Goal: Task Accomplishment & Management: Manage account settings

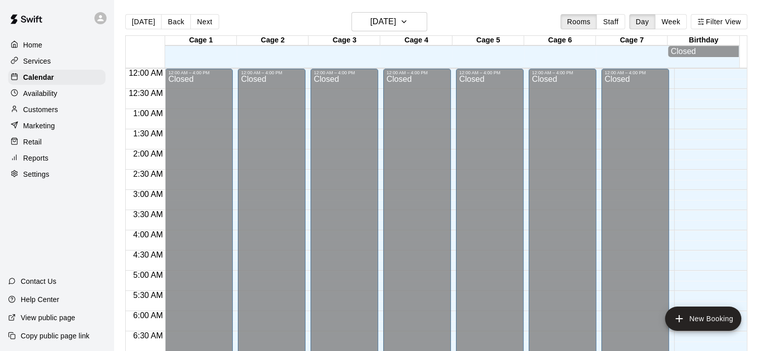
scroll to position [643, 0]
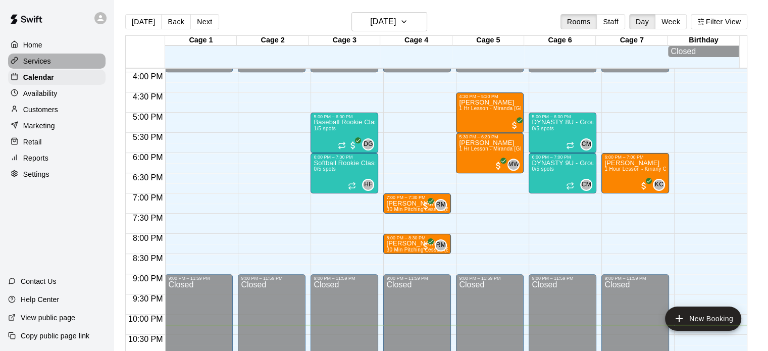
click at [43, 62] on p "Services" at bounding box center [37, 61] width 28 height 10
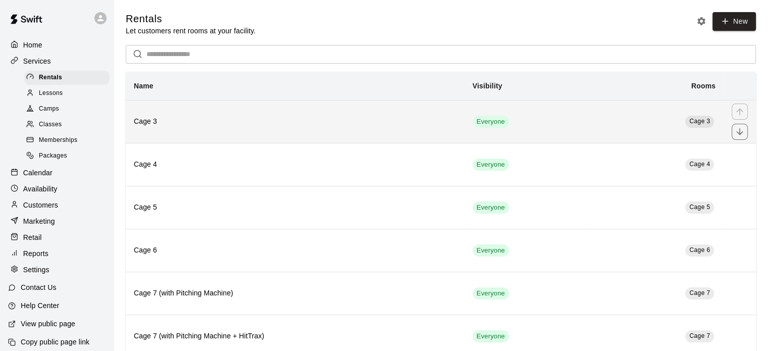
click at [182, 124] on h6 "Cage 3" at bounding box center [295, 121] width 323 height 11
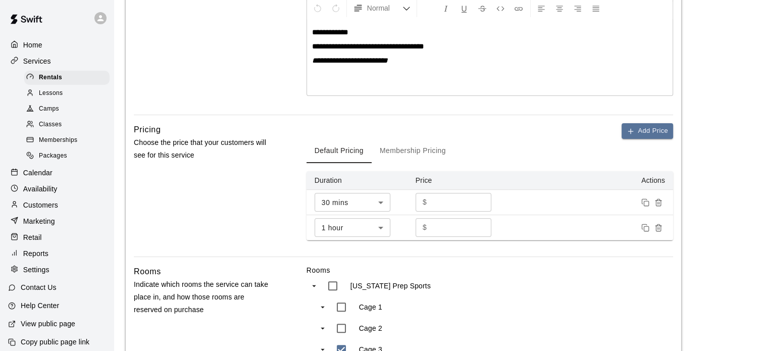
scroll to position [236, 0]
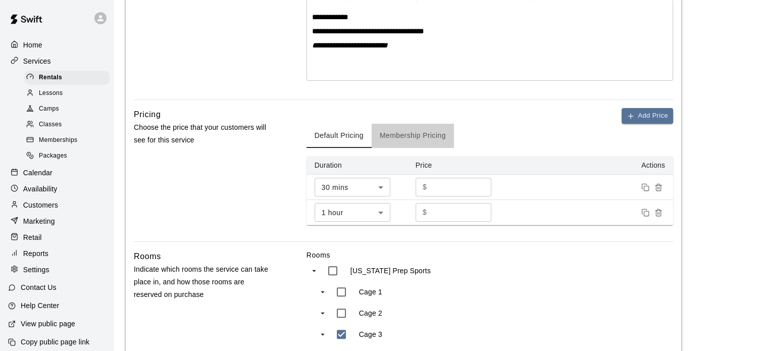
click at [416, 137] on button "Membership Pricing" at bounding box center [412, 136] width 82 height 24
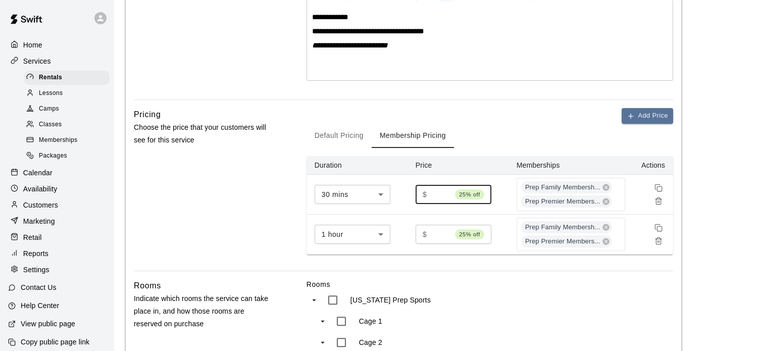
click at [438, 191] on input "**" at bounding box center [441, 194] width 20 height 19
type input "*"
type input "**"
click at [442, 234] on input "**" at bounding box center [441, 234] width 20 height 19
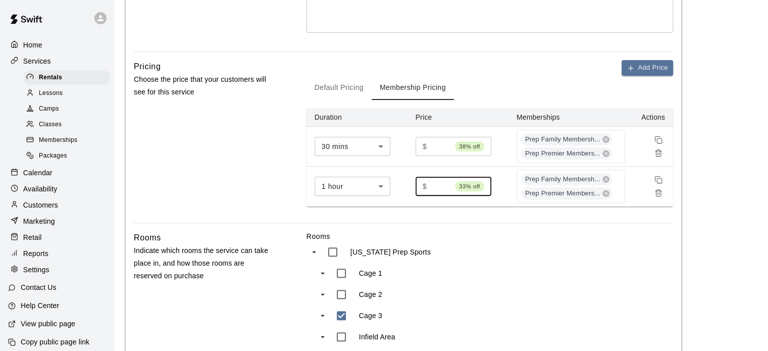
scroll to position [554, 0]
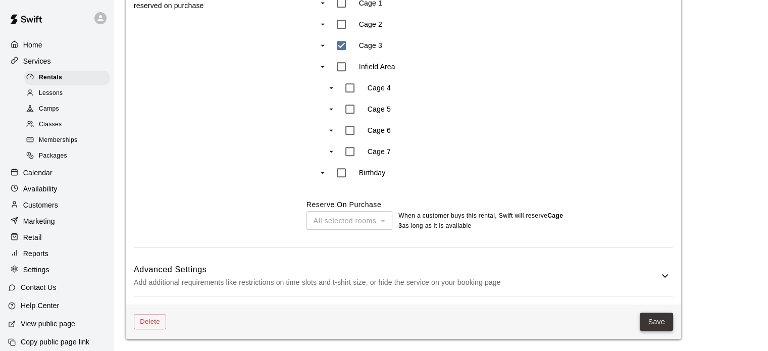
type input "**"
click at [651, 319] on button "Save" at bounding box center [655, 321] width 33 height 19
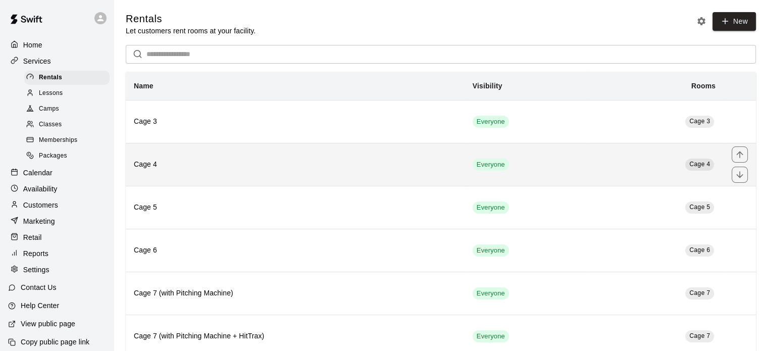
click at [207, 162] on h6 "Cage 4" at bounding box center [295, 164] width 323 height 11
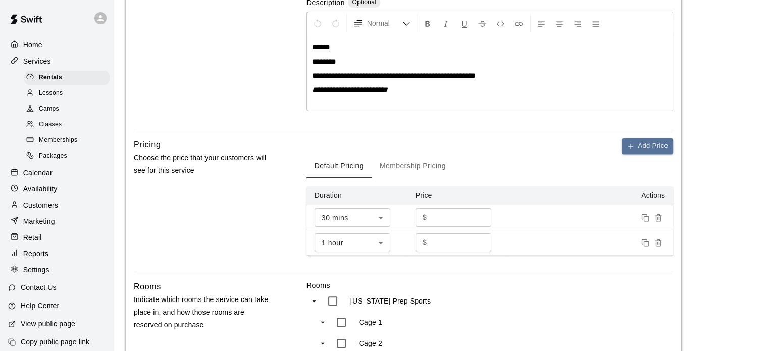
scroll to position [210, 0]
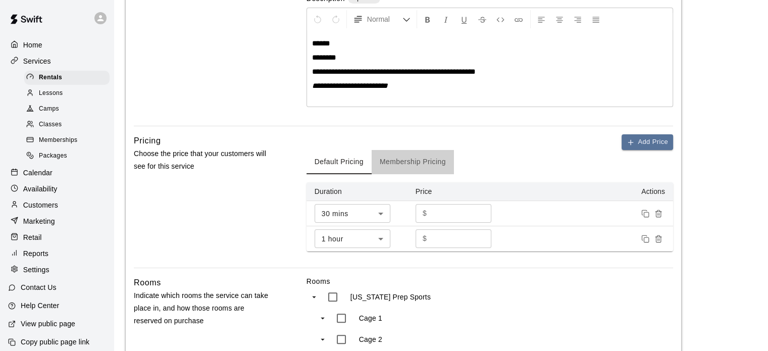
click at [411, 161] on button "Membership Pricing" at bounding box center [412, 162] width 82 height 24
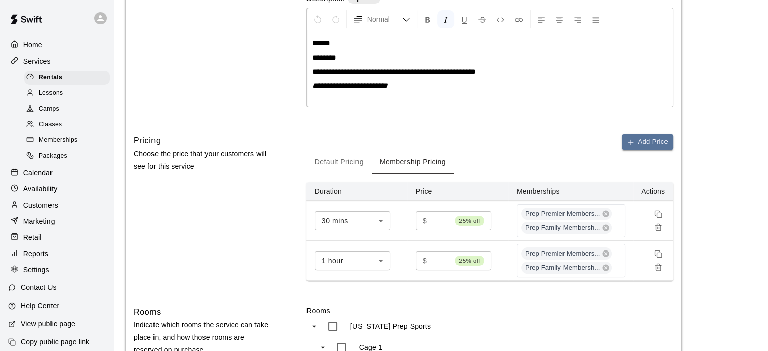
click at [440, 220] on input "**" at bounding box center [441, 220] width 20 height 19
type input "*"
type input "**"
click at [442, 260] on input "**" at bounding box center [441, 260] width 20 height 19
type input "**"
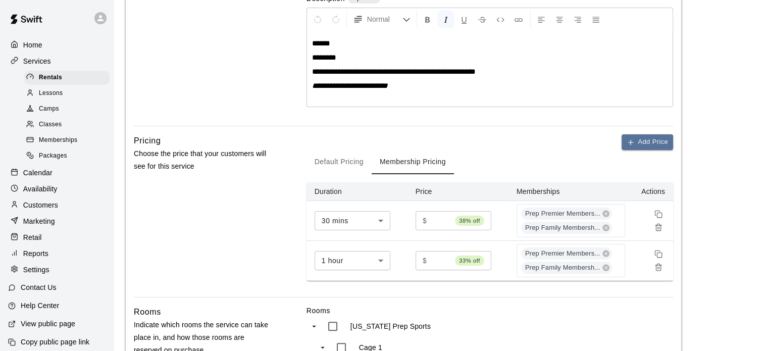
click at [297, 249] on div "Pricing Choose the price that your customers will see for this service Add Pric…" at bounding box center [403, 215] width 539 height 163
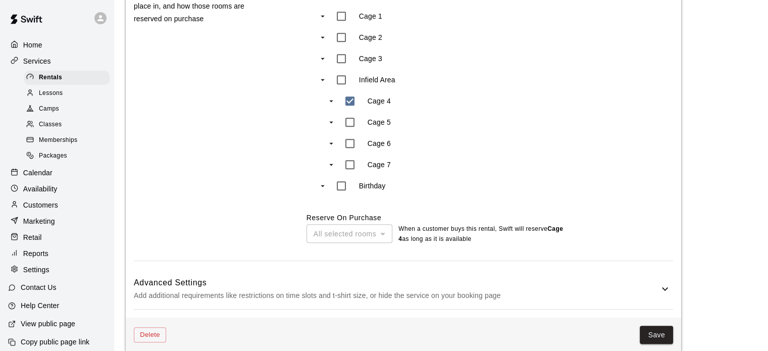
scroll to position [554, 0]
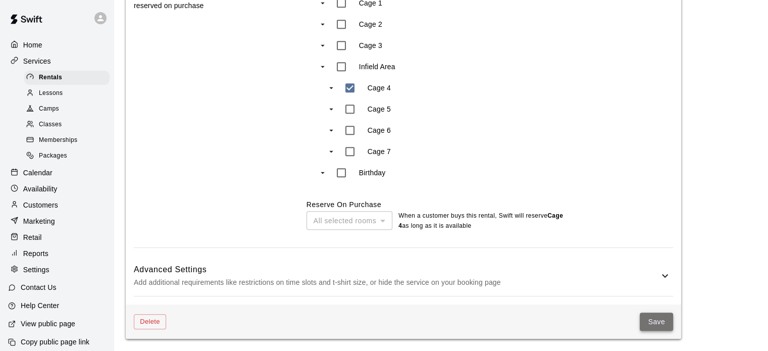
click at [652, 327] on button "Save" at bounding box center [655, 321] width 33 height 19
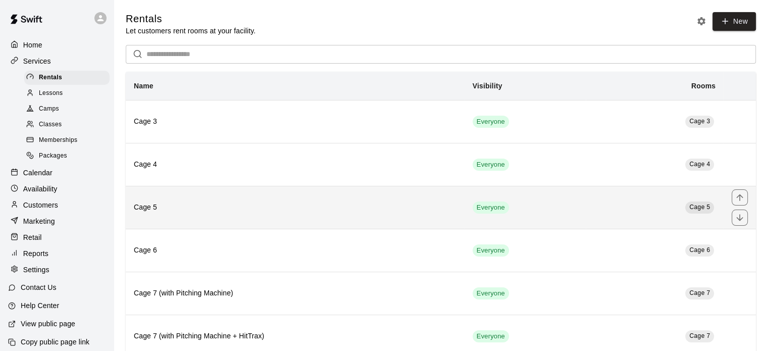
click at [178, 222] on th "Cage 5" at bounding box center [295, 207] width 339 height 43
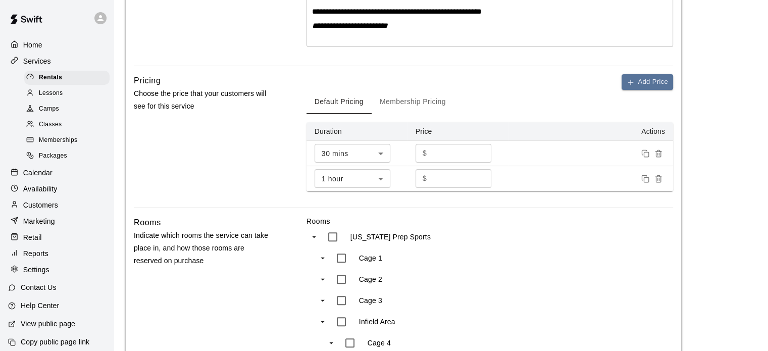
scroll to position [270, 0]
click at [401, 102] on button "Membership Pricing" at bounding box center [412, 102] width 82 height 24
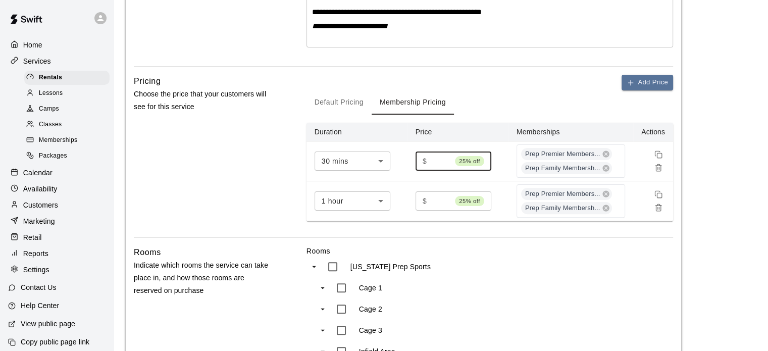
click at [440, 158] on input "**" at bounding box center [441, 160] width 20 height 19
type input "*"
type input "**"
click at [440, 199] on input "**" at bounding box center [441, 200] width 20 height 19
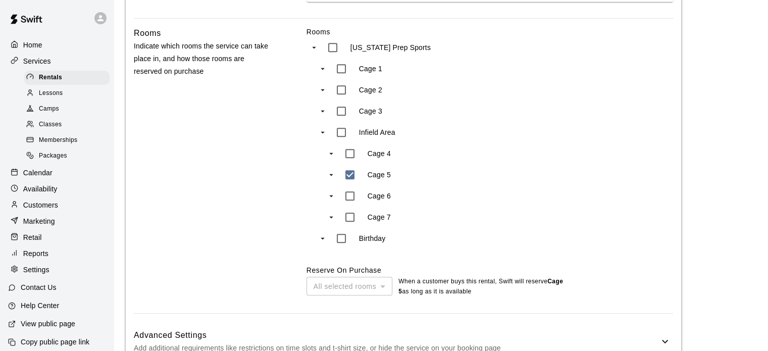
scroll to position [534, 0]
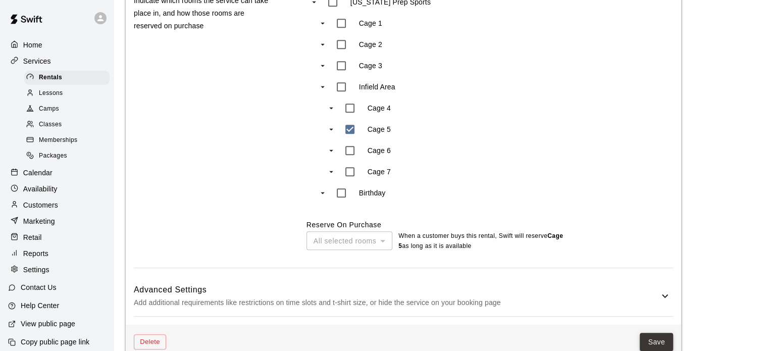
type input "**"
click at [650, 340] on button "Save" at bounding box center [655, 342] width 33 height 19
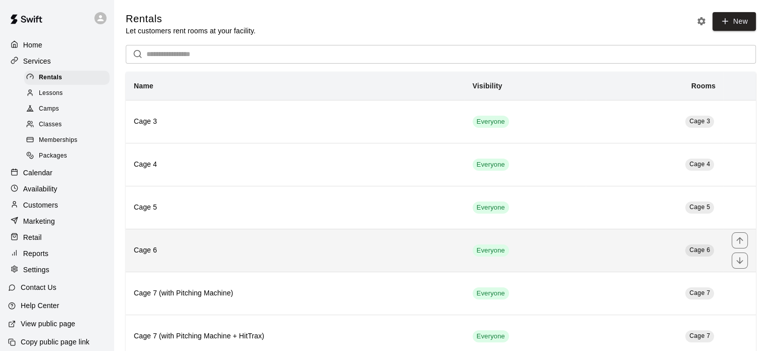
click at [242, 269] on th "Cage 6" at bounding box center [295, 250] width 339 height 43
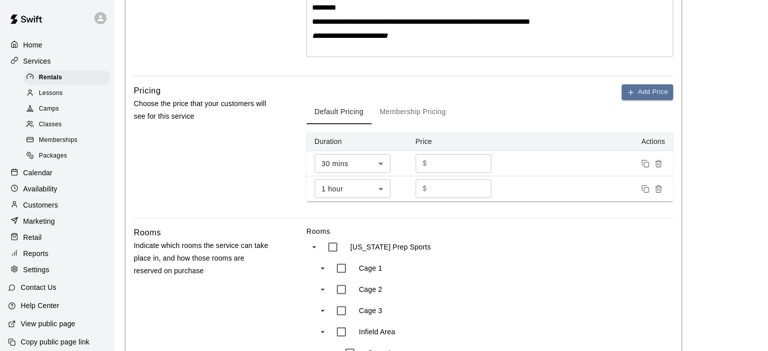
scroll to position [260, 0]
click at [420, 111] on button "Membership Pricing" at bounding box center [412, 111] width 82 height 24
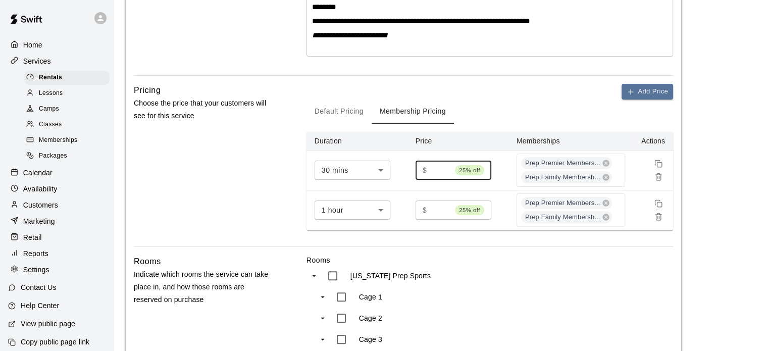
click at [438, 168] on input "**" at bounding box center [441, 169] width 20 height 19
type input "*"
type input "**"
click at [440, 206] on input "**" at bounding box center [441, 209] width 20 height 19
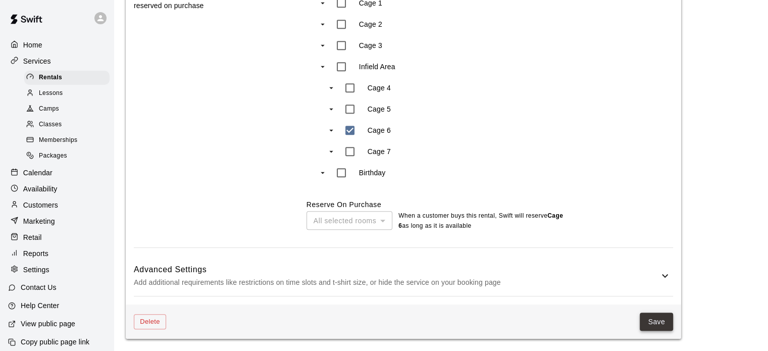
type input "**"
click at [658, 320] on button "Save" at bounding box center [655, 321] width 33 height 19
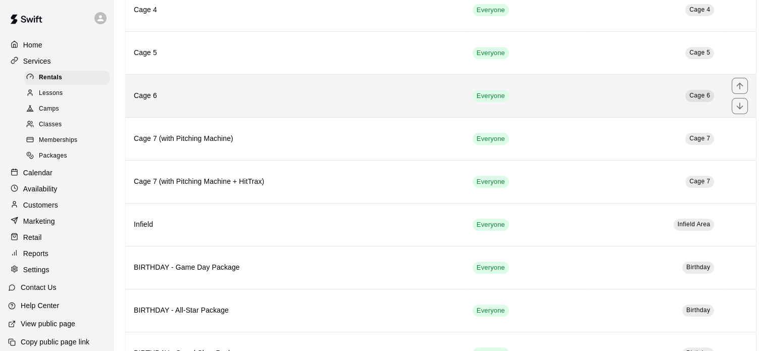
scroll to position [155, 0]
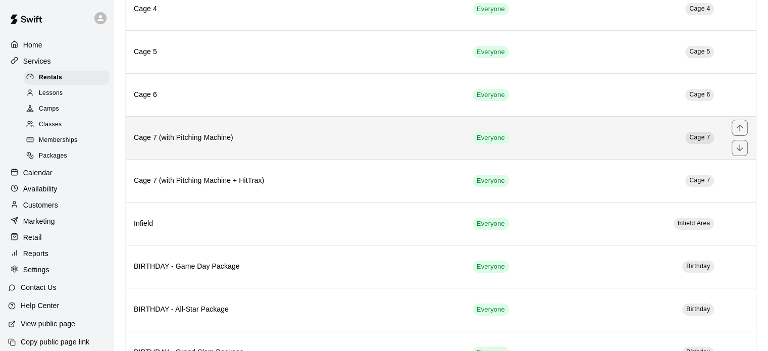
click at [267, 134] on h6 "Cage 7 (with Pitching Machine)" at bounding box center [295, 137] width 323 height 11
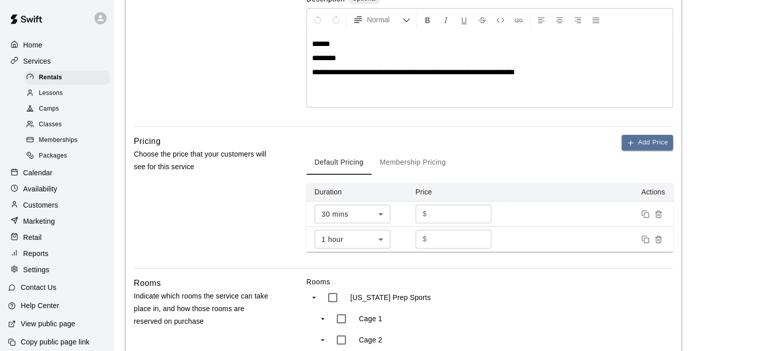
scroll to position [239, 0]
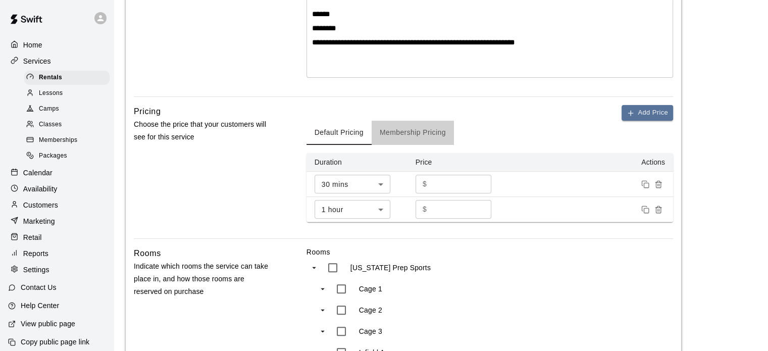
click at [411, 132] on button "Membership Pricing" at bounding box center [412, 133] width 82 height 24
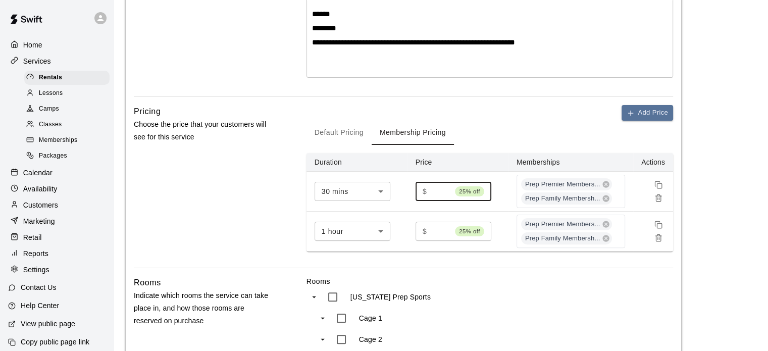
click at [437, 192] on input "****" at bounding box center [441, 191] width 20 height 19
type input "****"
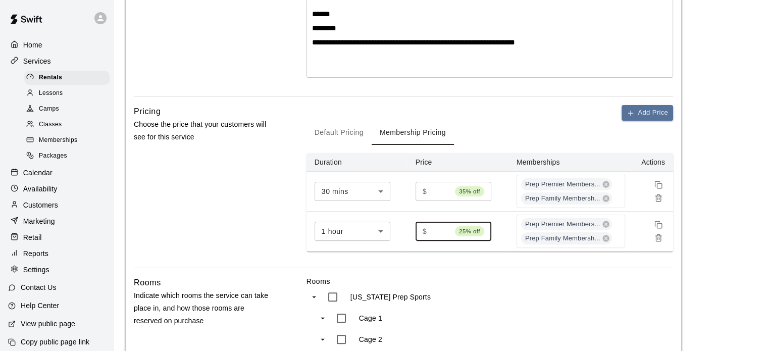
click at [437, 228] on input "****" at bounding box center [441, 231] width 20 height 19
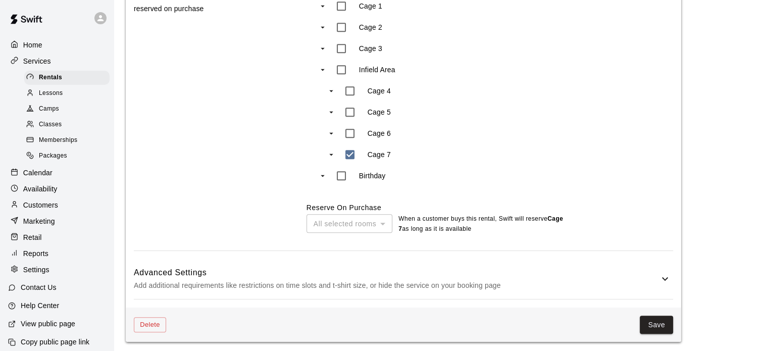
scroll to position [554, 0]
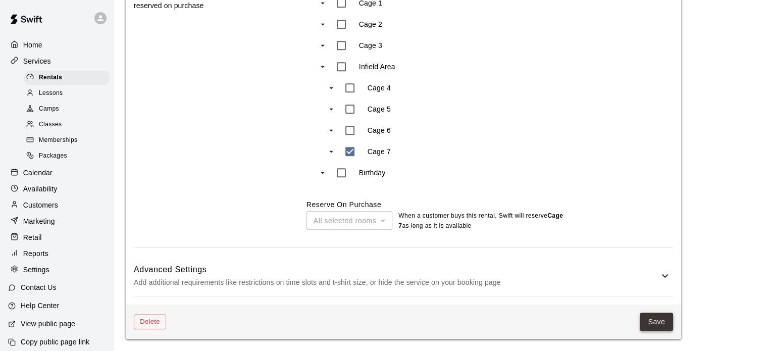
type input "****"
click at [648, 322] on button "Save" at bounding box center [655, 321] width 33 height 19
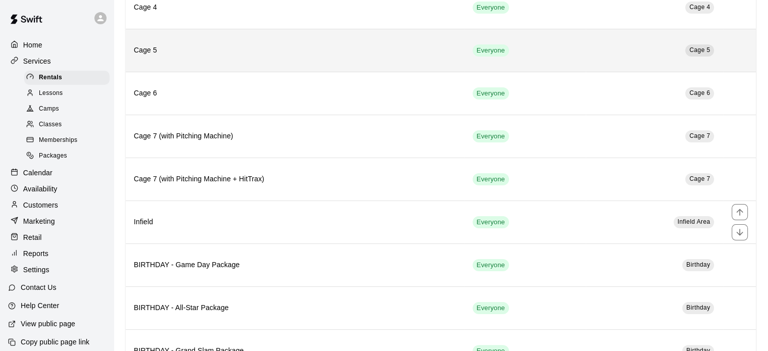
scroll to position [157, 0]
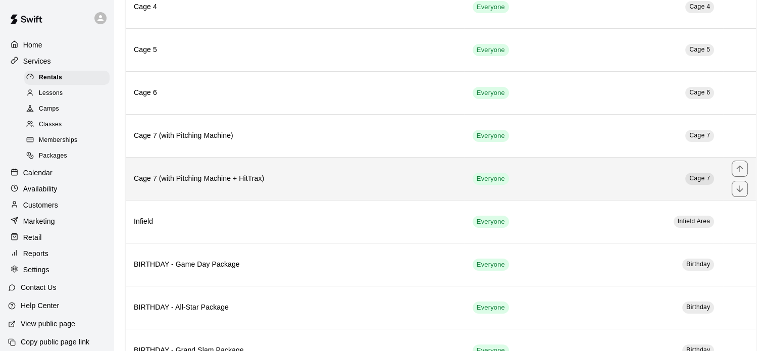
click at [192, 174] on h6 "Cage 7 (with Pitching Machine + HitTrax)" at bounding box center [295, 178] width 323 height 11
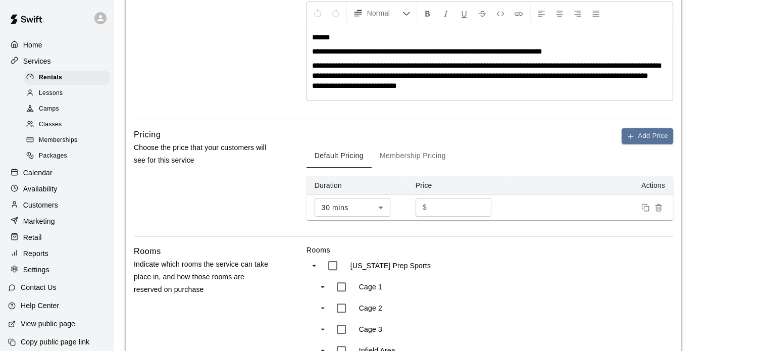
scroll to position [236, 0]
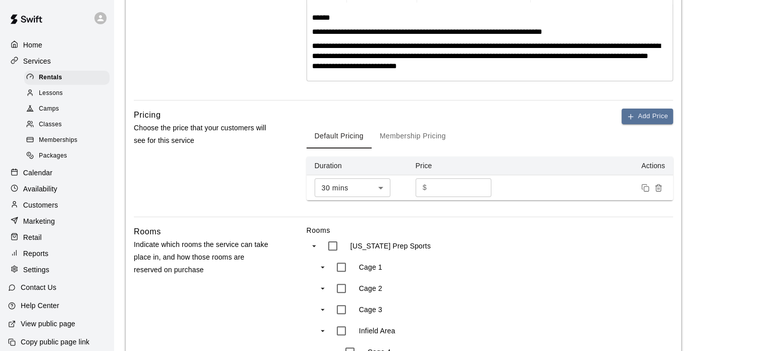
click at [409, 144] on button "Membership Pricing" at bounding box center [412, 136] width 82 height 24
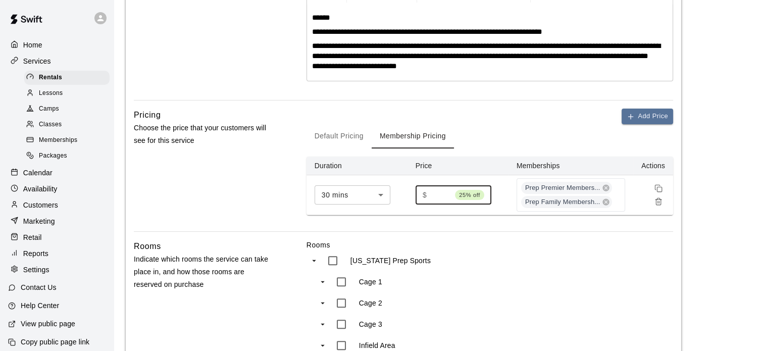
click at [440, 198] on input "**" at bounding box center [441, 194] width 20 height 19
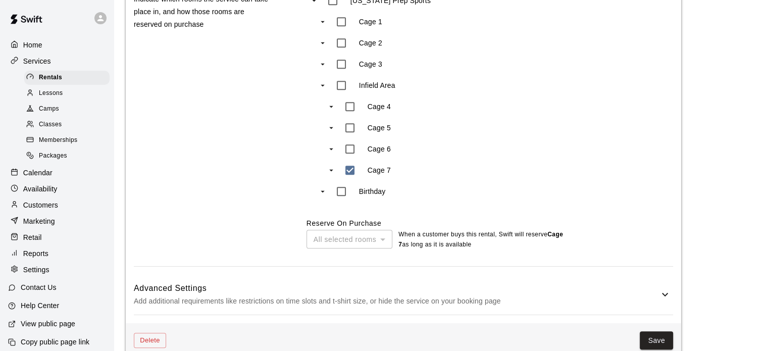
scroll to position [523, 0]
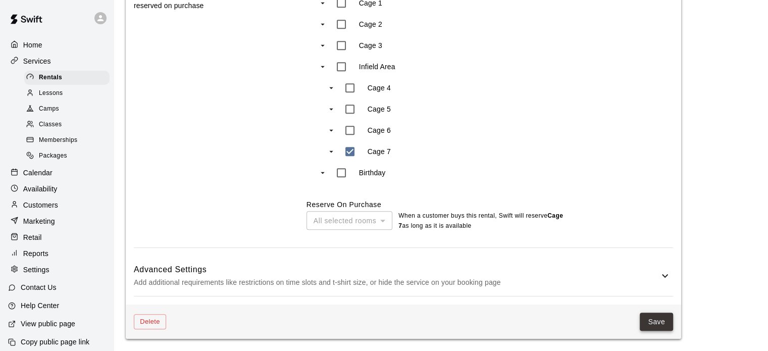
type input "**"
click at [656, 325] on button "Save" at bounding box center [655, 321] width 33 height 19
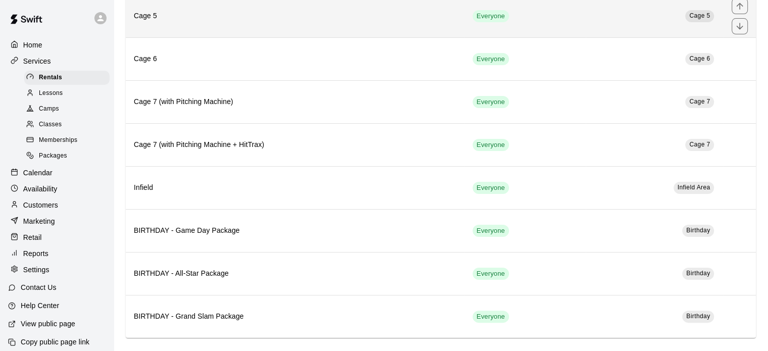
scroll to position [195, 0]
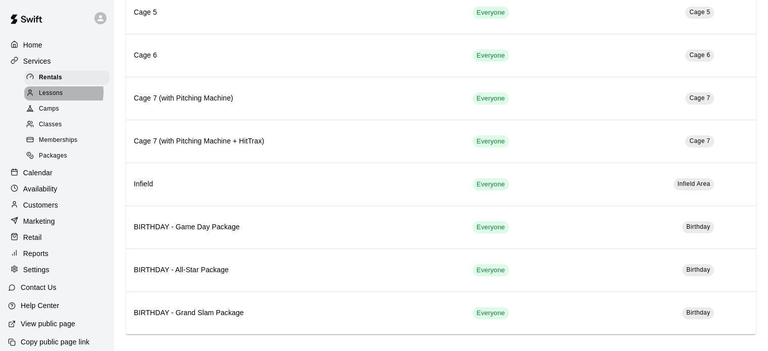
click at [51, 94] on span "Lessons" at bounding box center [51, 93] width 24 height 10
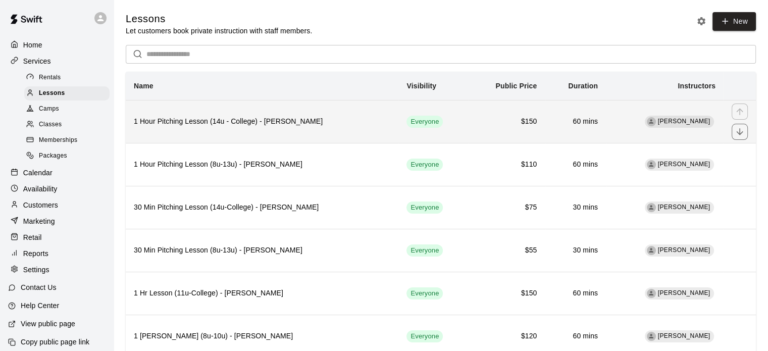
click at [275, 117] on th "1 Hour Pitching Lesson (14u - College) - [PERSON_NAME]" at bounding box center [262, 121] width 273 height 43
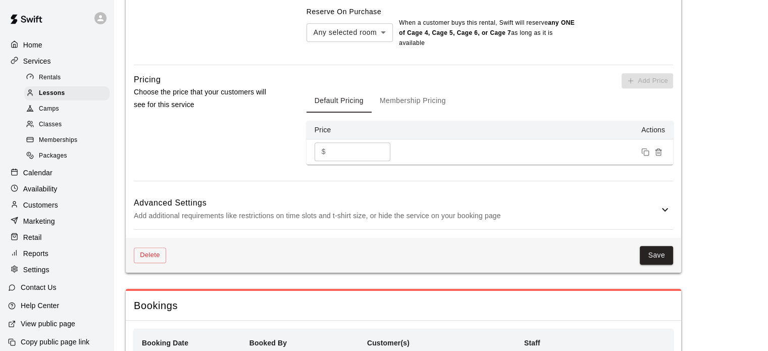
scroll to position [683, 0]
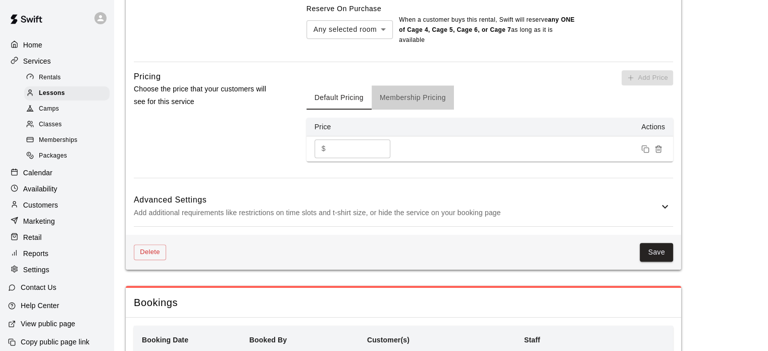
click at [405, 96] on button "Membership Pricing" at bounding box center [412, 97] width 82 height 24
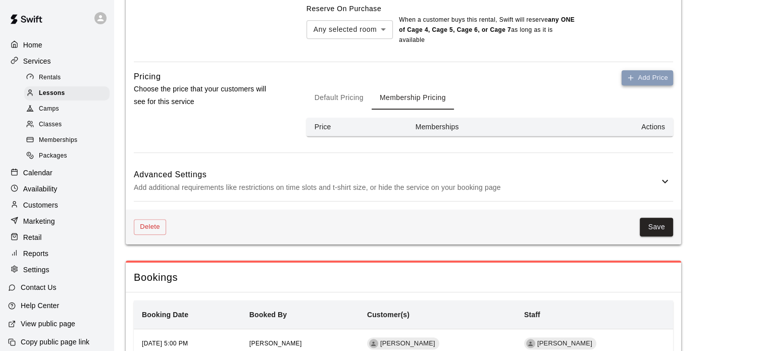
click at [662, 74] on button "Add Price" at bounding box center [646, 78] width 51 height 16
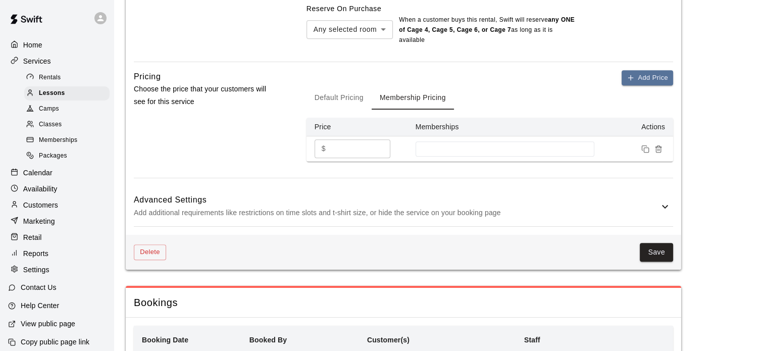
click at [349, 151] on input "*" at bounding box center [360, 148] width 61 height 19
type input "***"
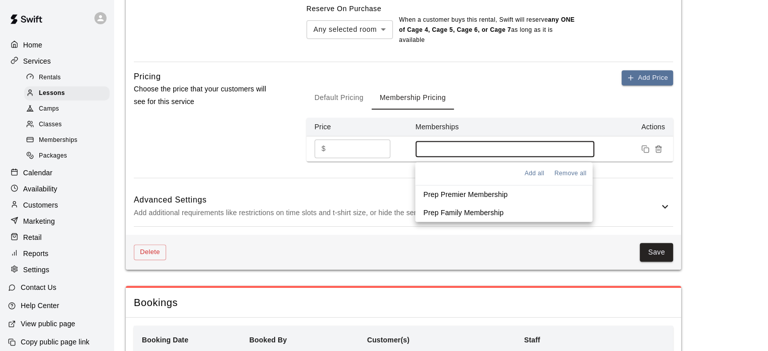
click at [524, 151] on input at bounding box center [504, 149] width 169 height 8
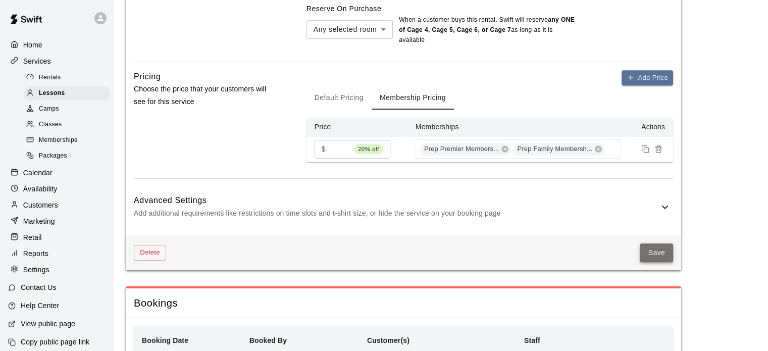
click at [649, 254] on button "Save" at bounding box center [655, 252] width 33 height 19
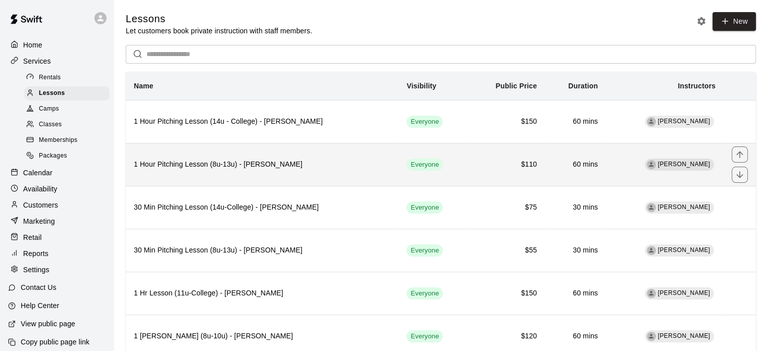
click at [249, 158] on th "1 Hour Pitching Lesson (8u-13u) - [PERSON_NAME]" at bounding box center [262, 164] width 273 height 43
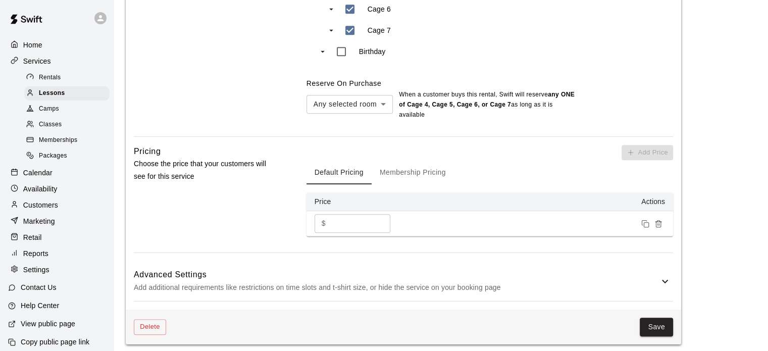
scroll to position [616, 0]
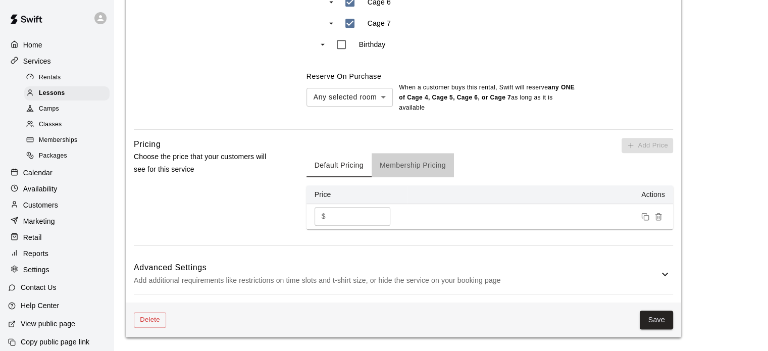
click at [397, 166] on button "Membership Pricing" at bounding box center [412, 165] width 82 height 24
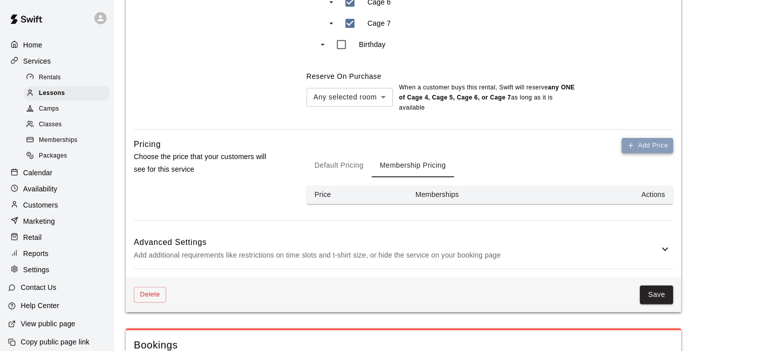
click at [643, 148] on button "Add Price" at bounding box center [646, 146] width 51 height 16
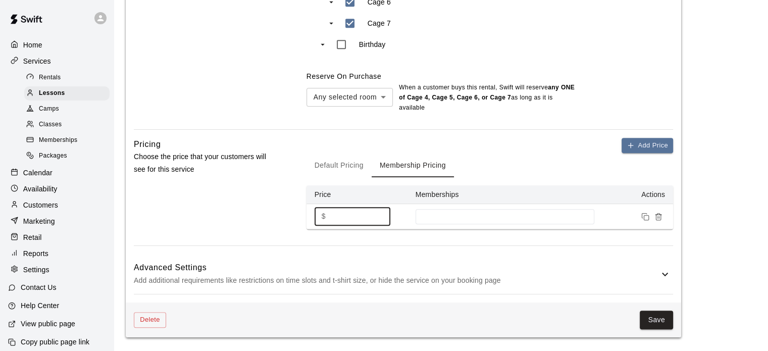
click at [353, 222] on input "*" at bounding box center [360, 216] width 61 height 19
type input "**"
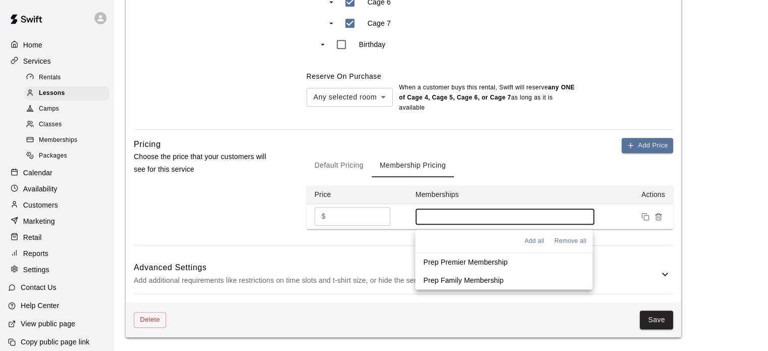
click at [466, 218] on input at bounding box center [504, 216] width 169 height 8
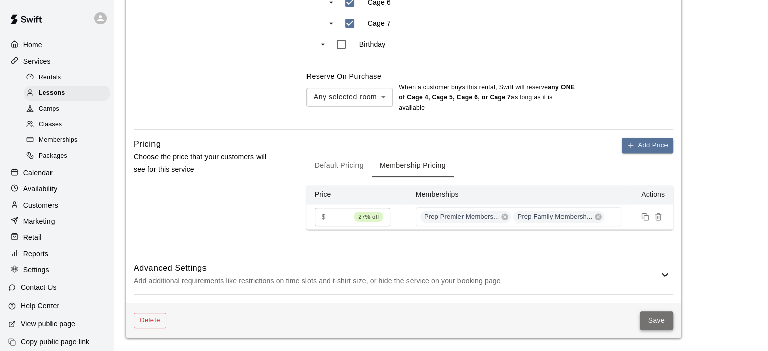
click at [652, 323] on button "Save" at bounding box center [655, 320] width 33 height 19
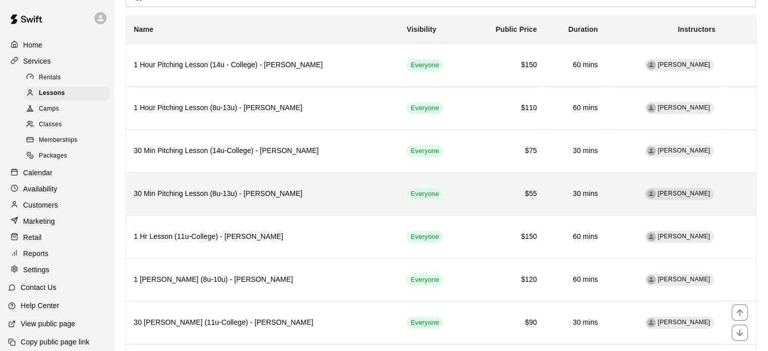
scroll to position [56, 0]
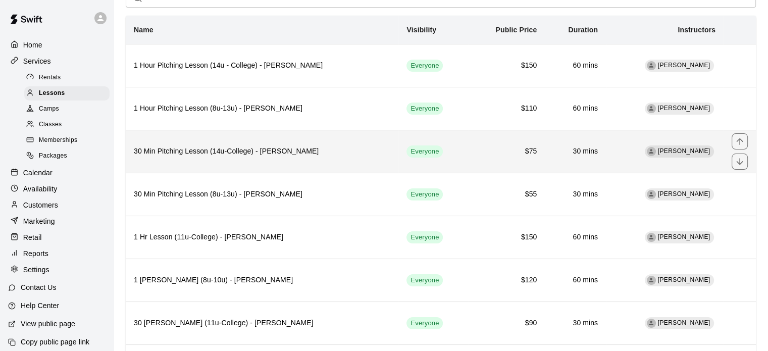
click at [184, 158] on th "30 Min Pitching Lesson (14u-College) - [PERSON_NAME]" at bounding box center [262, 151] width 273 height 43
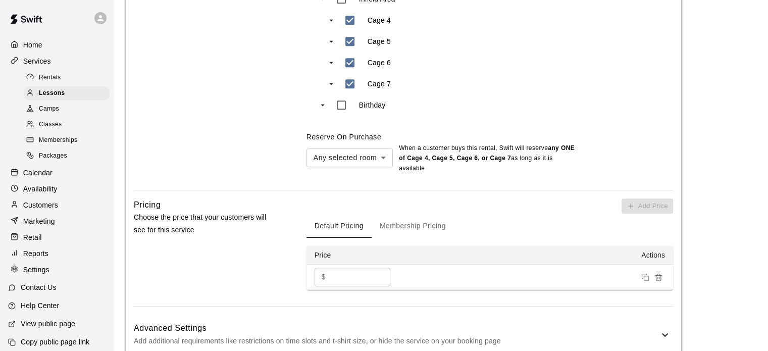
scroll to position [589, 0]
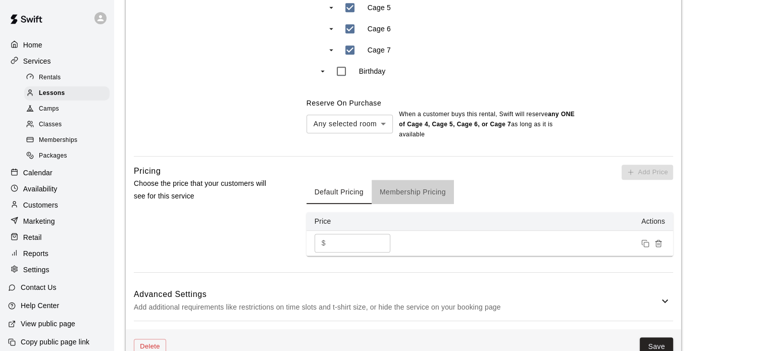
click at [406, 190] on button "Membership Pricing" at bounding box center [412, 192] width 82 height 24
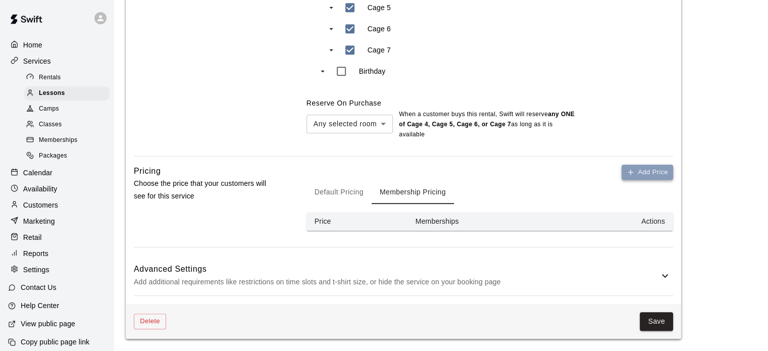
click at [624, 173] on button "Add Price" at bounding box center [646, 173] width 51 height 16
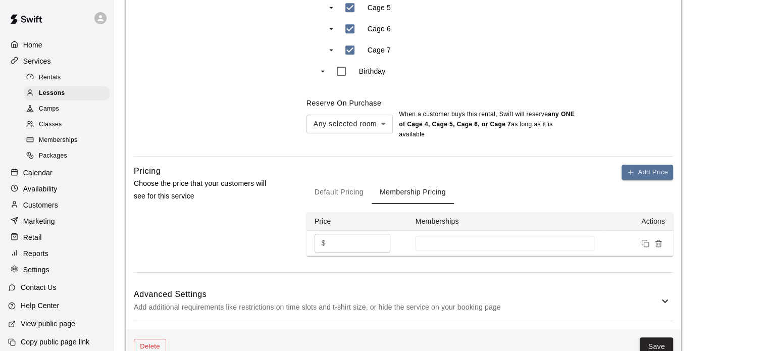
click at [342, 252] on input "*" at bounding box center [360, 243] width 61 height 19
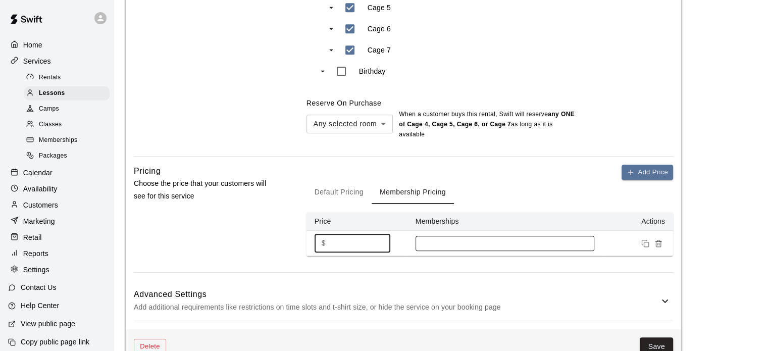
type input "**"
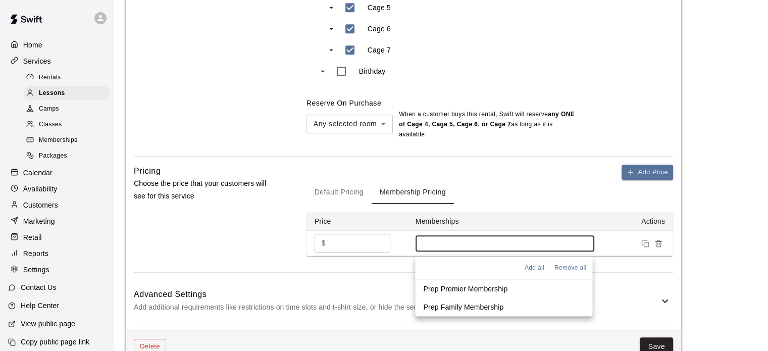
click at [485, 244] on input at bounding box center [504, 243] width 169 height 8
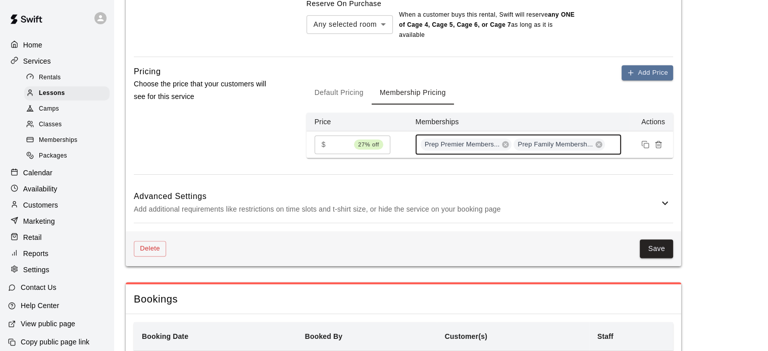
scroll to position [689, 0]
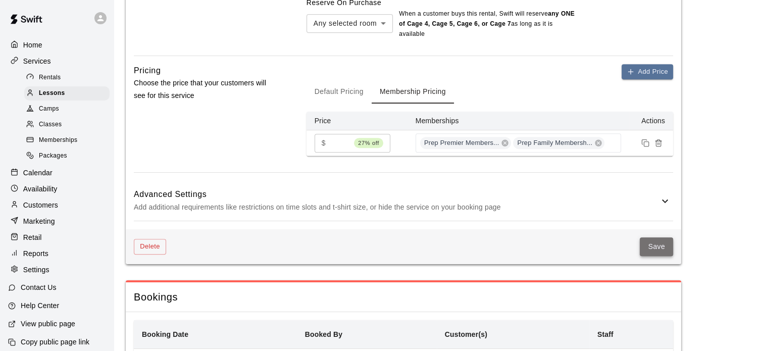
click at [653, 246] on button "Save" at bounding box center [655, 246] width 33 height 19
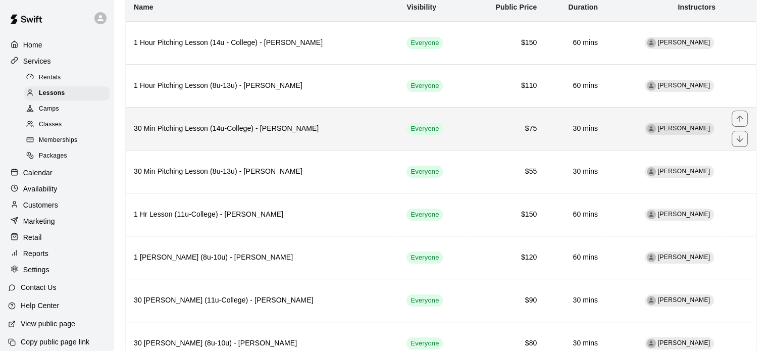
scroll to position [85, 0]
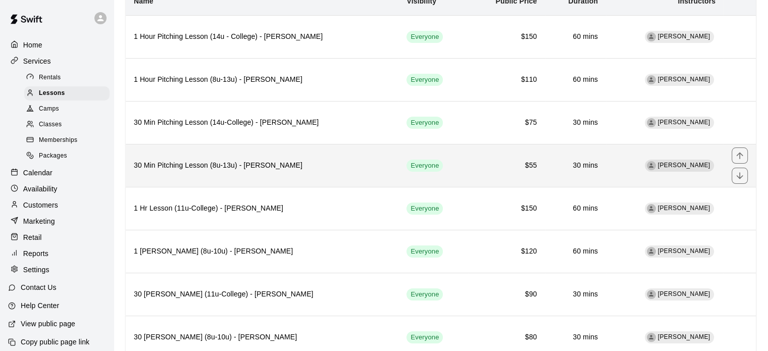
click at [224, 169] on h6 "30 Min Pitching Lesson (8u-13u) - [PERSON_NAME]" at bounding box center [262, 165] width 256 height 11
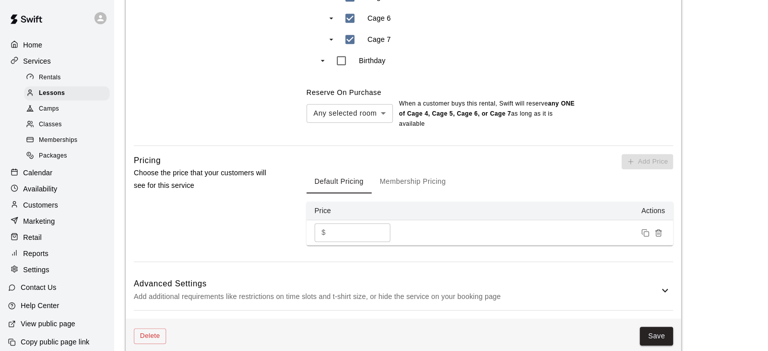
scroll to position [601, 0]
click at [401, 177] on button "Membership Pricing" at bounding box center [412, 180] width 82 height 24
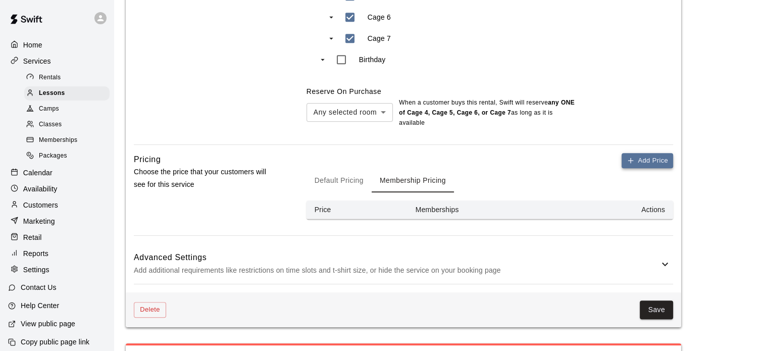
click at [656, 153] on button "Add Price" at bounding box center [646, 161] width 51 height 16
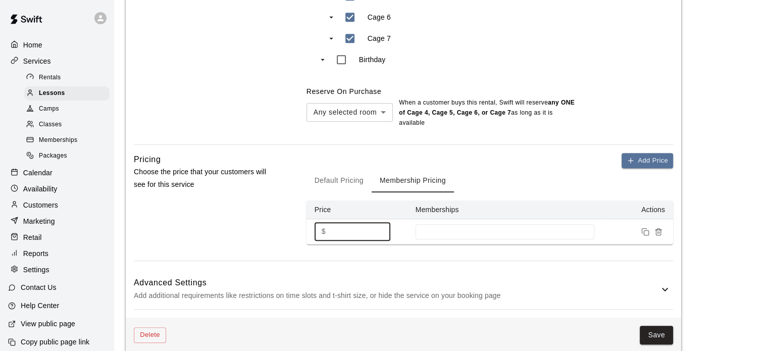
click at [347, 235] on input "*" at bounding box center [360, 231] width 61 height 19
type input "**"
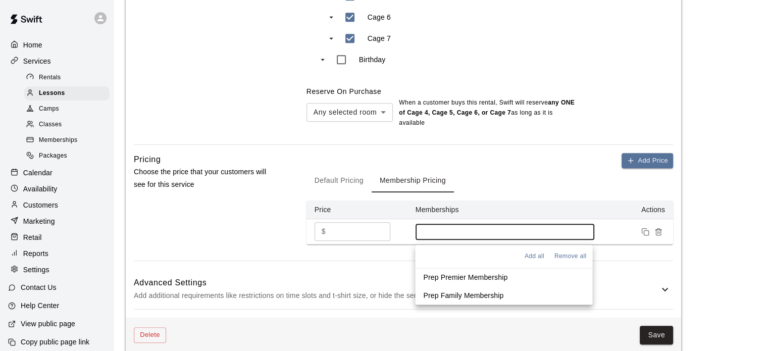
click at [472, 228] on input at bounding box center [504, 232] width 169 height 8
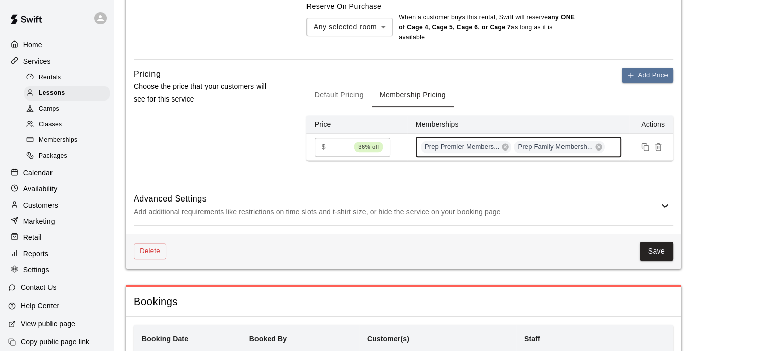
scroll to position [686, 0]
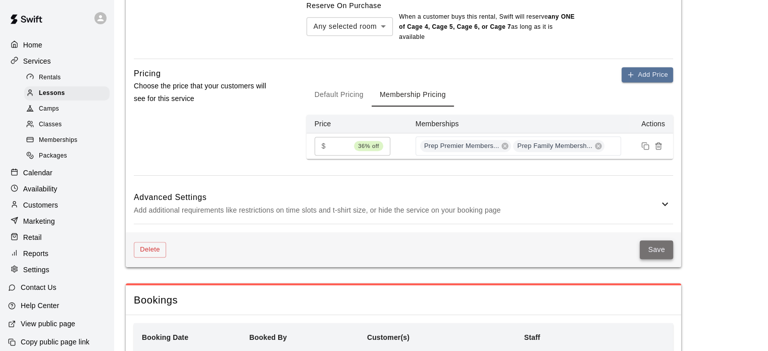
click at [653, 245] on button "Save" at bounding box center [655, 249] width 33 height 19
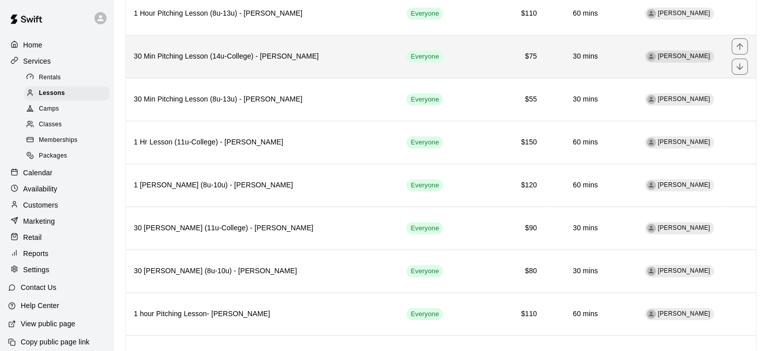
scroll to position [169, 0]
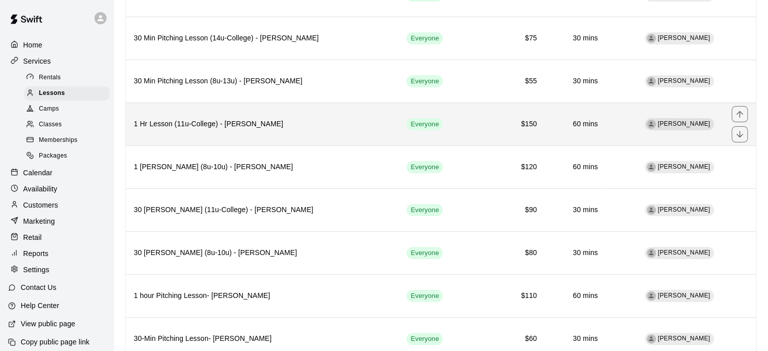
click at [242, 132] on th "1 Hr Lesson (11u-College) - [PERSON_NAME]" at bounding box center [262, 123] width 273 height 43
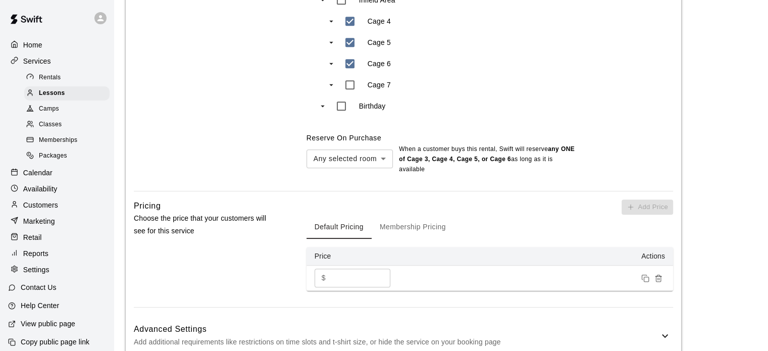
scroll to position [553, 0]
click at [433, 227] on button "Membership Pricing" at bounding box center [412, 228] width 82 height 24
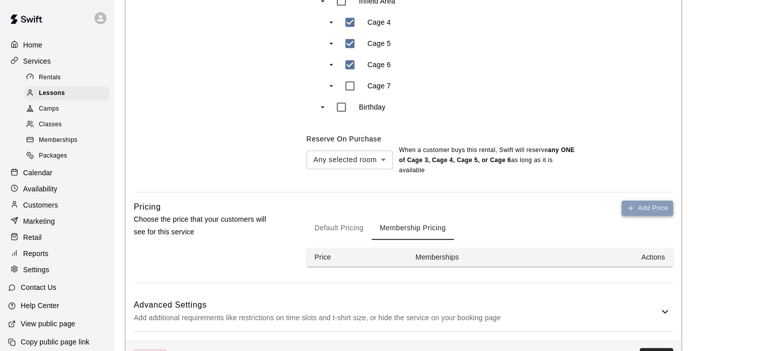
click at [626, 205] on icon "button" at bounding box center [630, 208] width 8 height 8
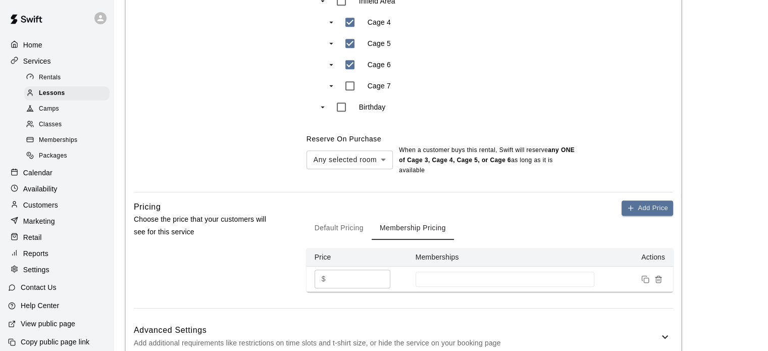
click at [339, 284] on input "*" at bounding box center [360, 279] width 61 height 19
type input "***"
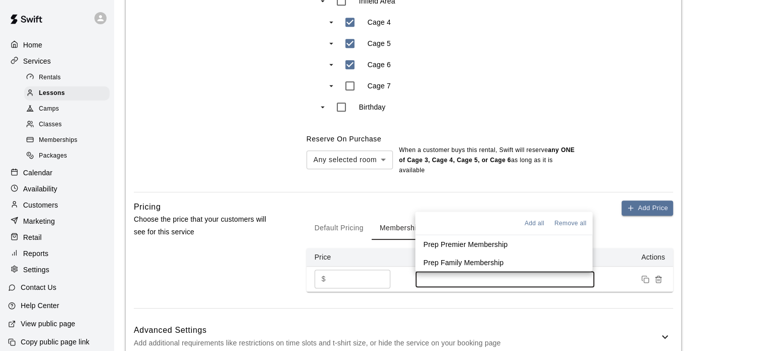
click at [437, 282] on input at bounding box center [504, 279] width 169 height 8
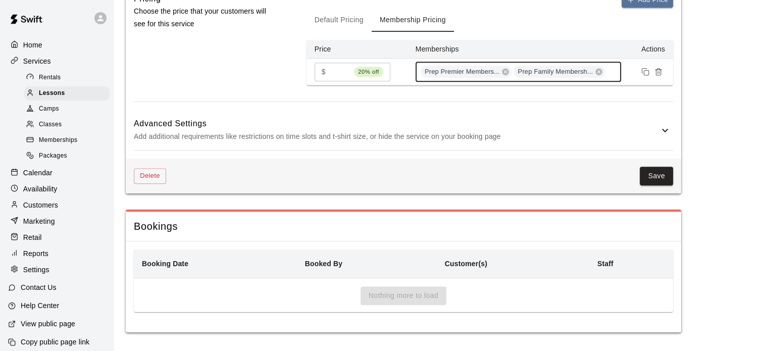
scroll to position [761, 0]
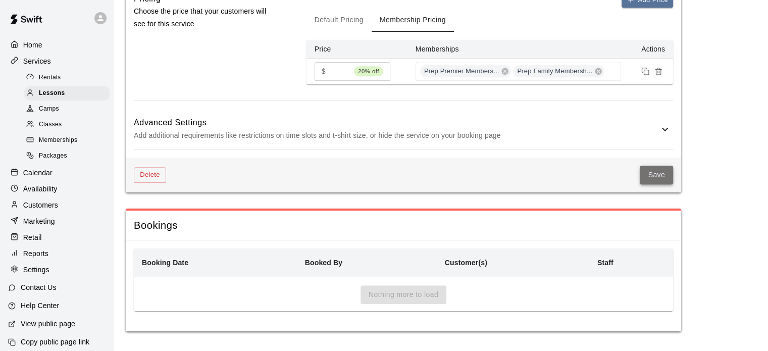
click at [650, 175] on button "Save" at bounding box center [655, 175] width 33 height 19
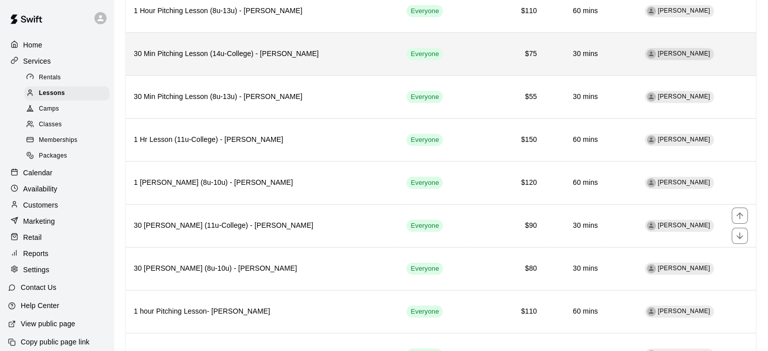
scroll to position [156, 0]
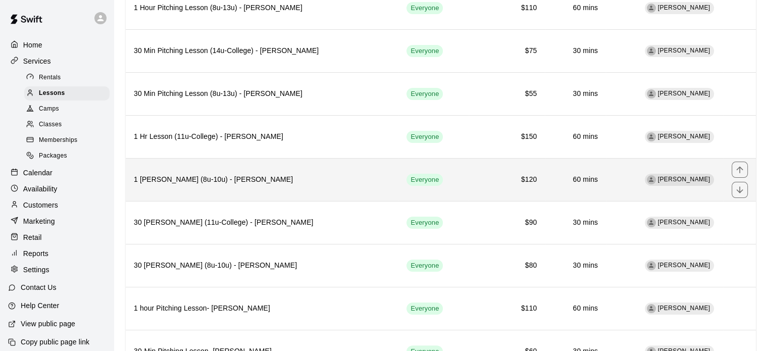
click at [237, 179] on h6 "1 [PERSON_NAME] (8u-10u) - [PERSON_NAME]" at bounding box center [262, 179] width 256 height 11
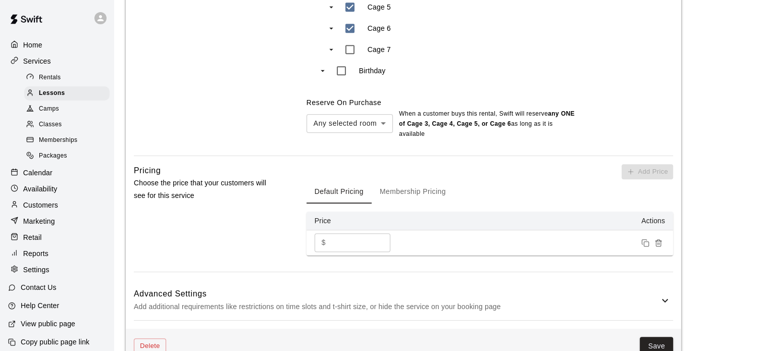
scroll to position [591, 0]
click at [398, 193] on button "Membership Pricing" at bounding box center [412, 190] width 82 height 24
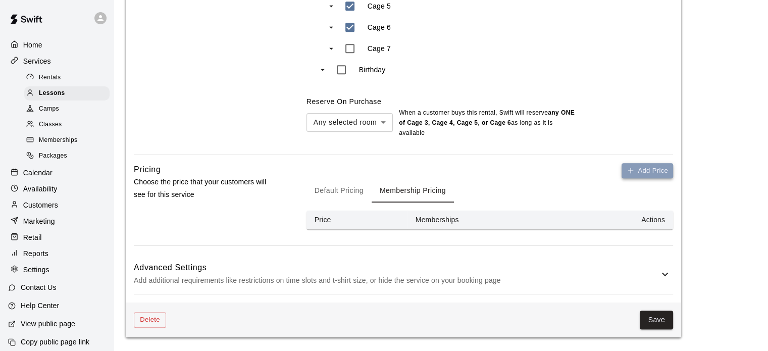
click at [634, 164] on button "Add Price" at bounding box center [646, 171] width 51 height 16
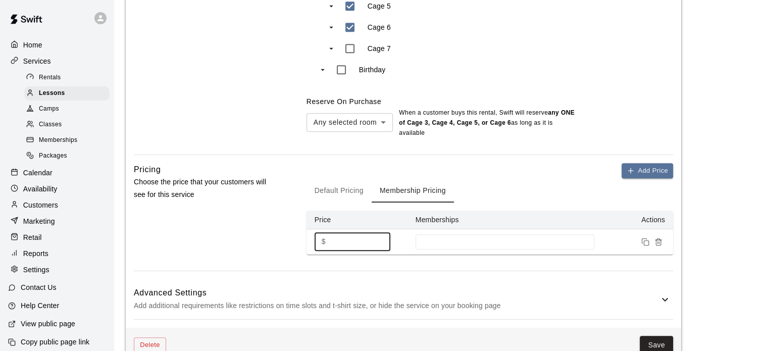
click at [341, 241] on input "*" at bounding box center [360, 241] width 61 height 19
type input "**"
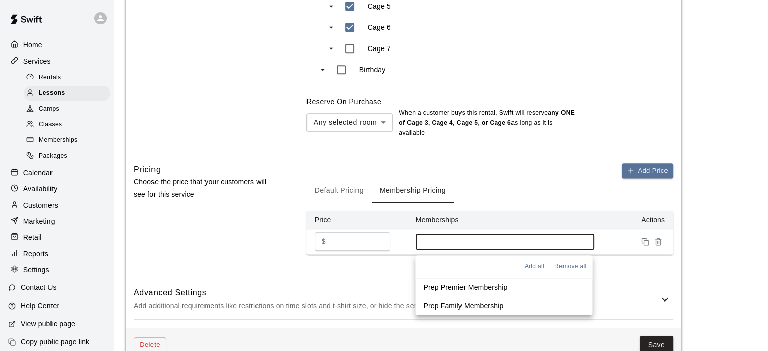
click at [464, 246] on input at bounding box center [504, 242] width 169 height 8
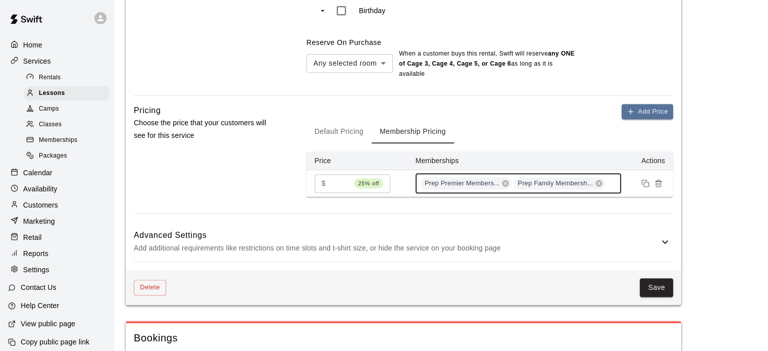
scroll to position [650, 0]
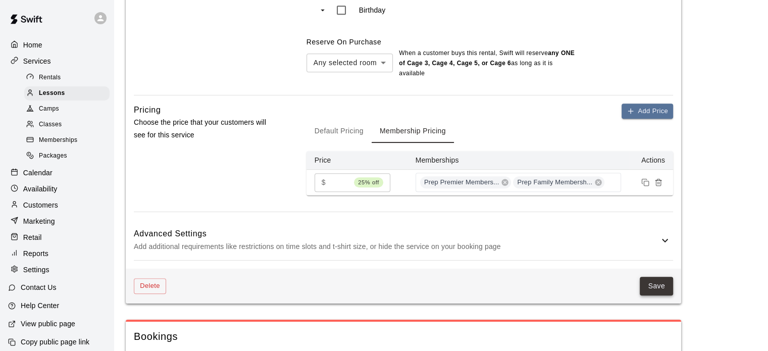
click at [650, 284] on button "Save" at bounding box center [655, 286] width 33 height 19
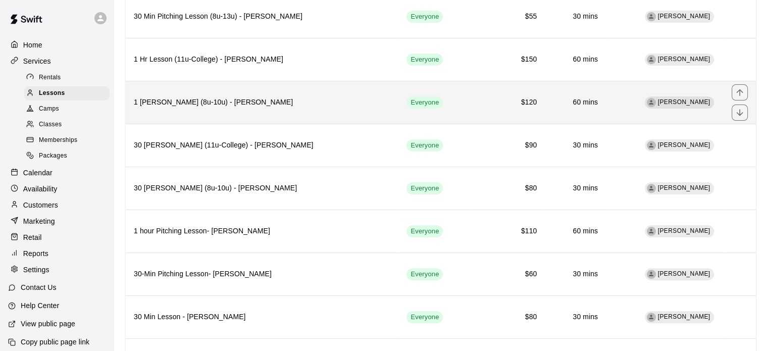
scroll to position [234, 0]
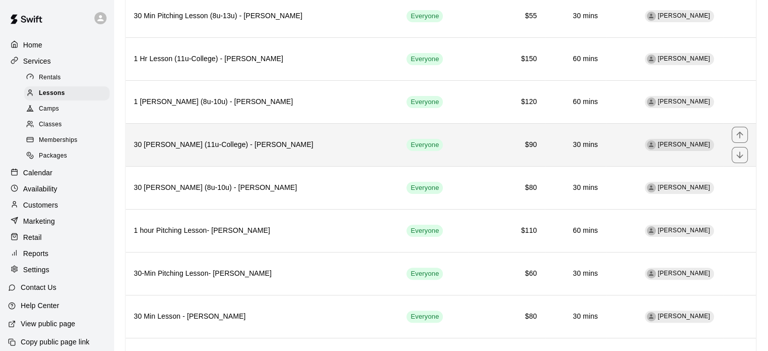
click at [287, 139] on h6 "30 [PERSON_NAME] (11u-College) - [PERSON_NAME]" at bounding box center [262, 144] width 256 height 11
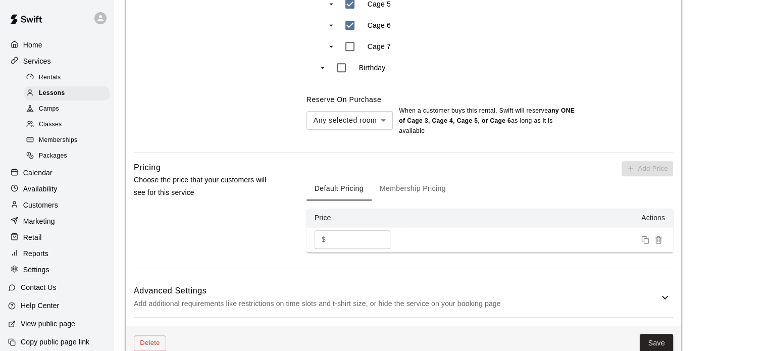
scroll to position [593, 0]
click at [404, 183] on button "Membership Pricing" at bounding box center [412, 188] width 82 height 24
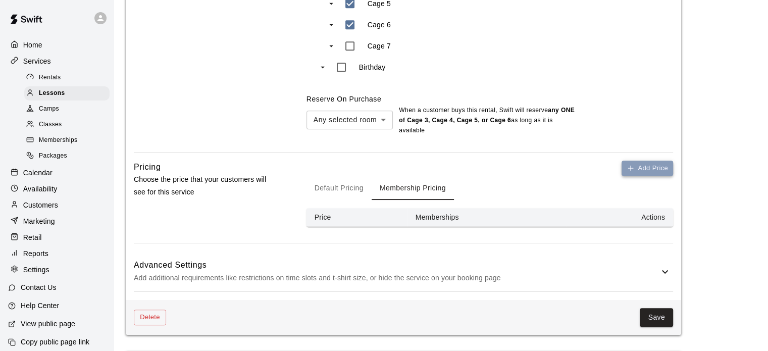
click at [636, 168] on button "Add Price" at bounding box center [646, 168] width 51 height 16
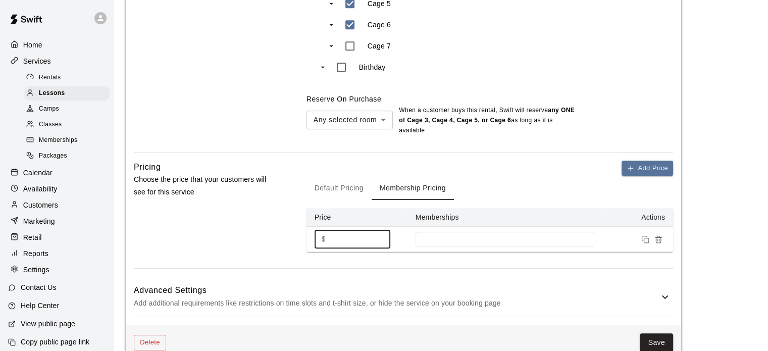
click at [358, 242] on input "*" at bounding box center [360, 239] width 61 height 19
type input "**"
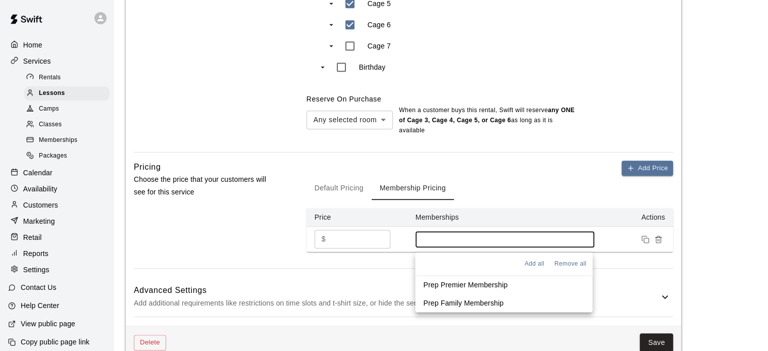
click at [474, 237] on input at bounding box center [504, 239] width 169 height 8
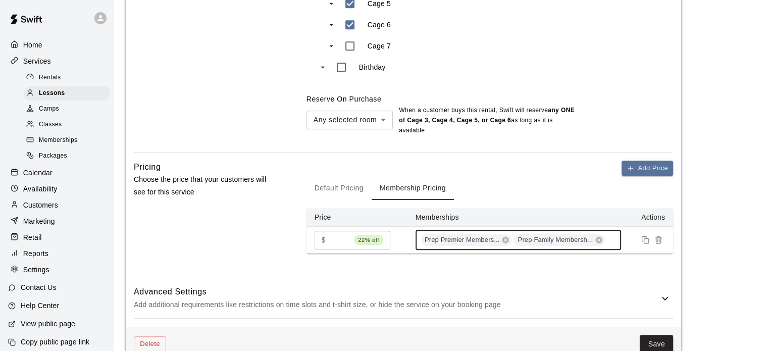
scroll to position [684, 0]
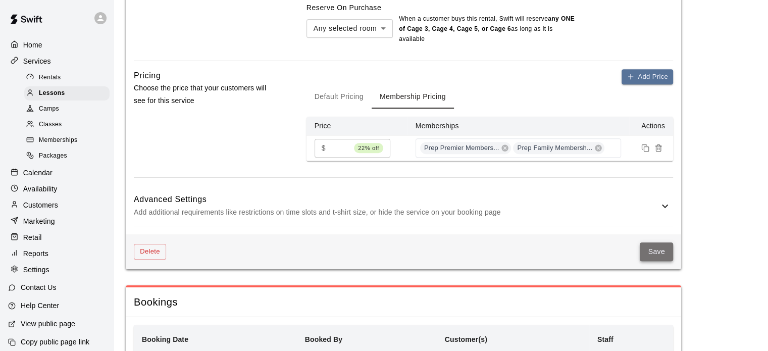
click at [658, 248] on button "Save" at bounding box center [655, 251] width 33 height 19
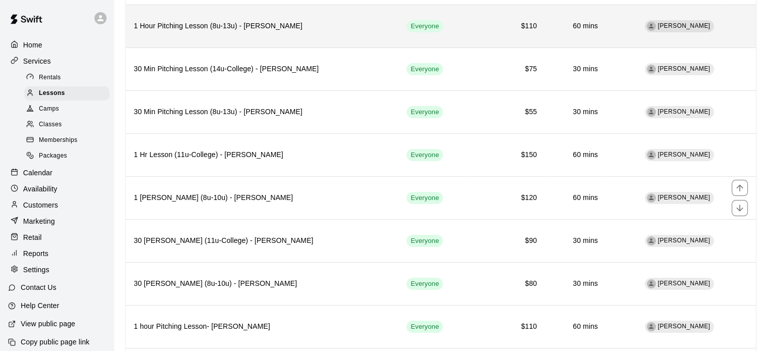
scroll to position [193, 0]
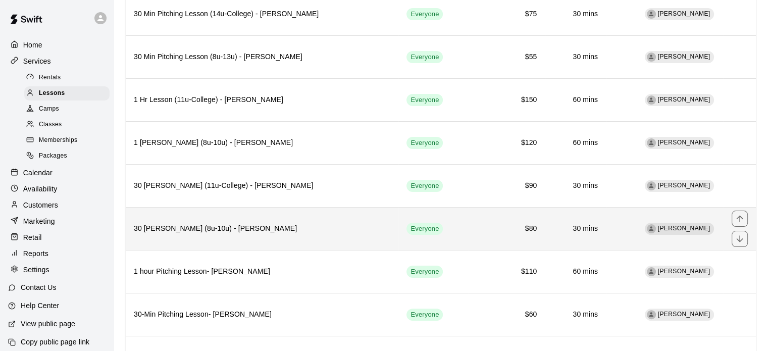
click at [212, 224] on h6 "30 [PERSON_NAME] (8u-10u) - [PERSON_NAME]" at bounding box center [262, 228] width 256 height 11
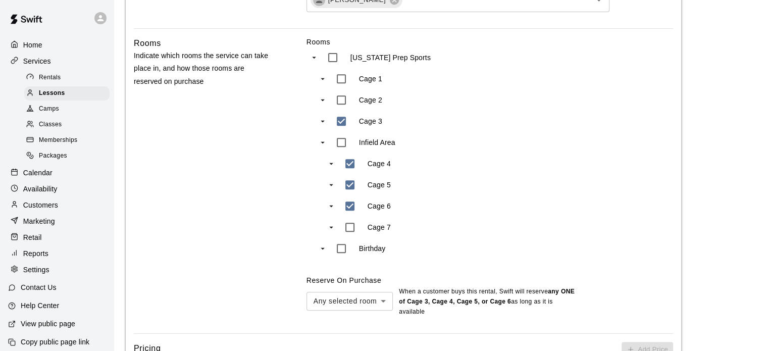
scroll to position [611, 0]
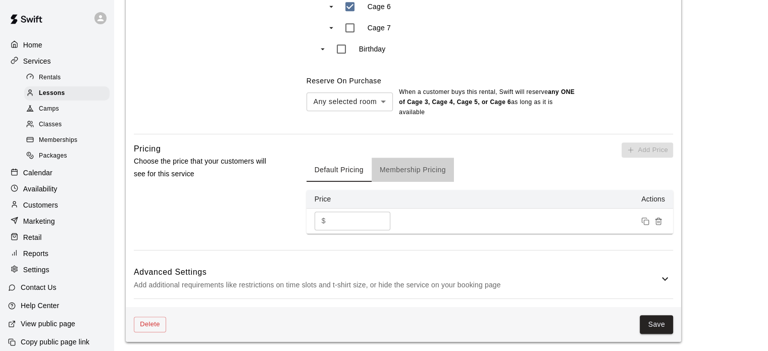
click at [405, 166] on button "Membership Pricing" at bounding box center [412, 169] width 82 height 24
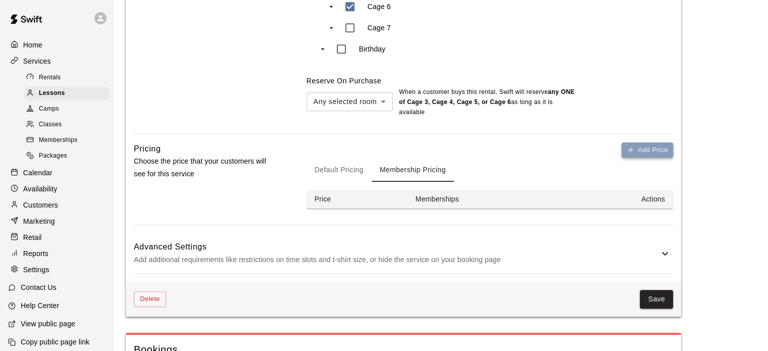
click at [652, 145] on button "Add Price" at bounding box center [646, 150] width 51 height 16
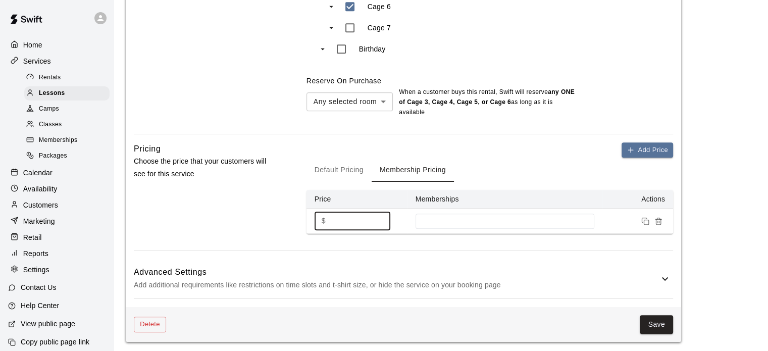
click at [346, 219] on input "*" at bounding box center [360, 220] width 61 height 19
type input "**"
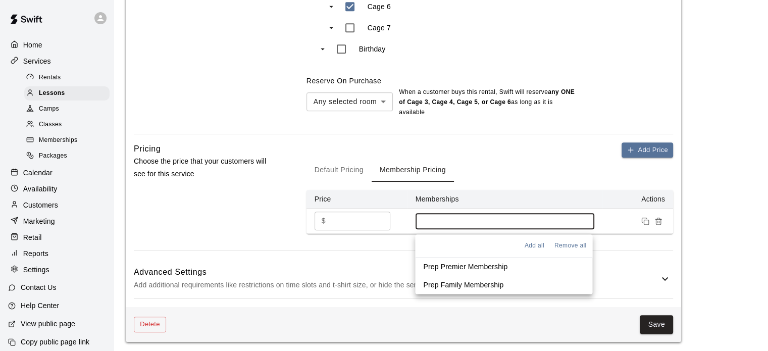
click at [473, 225] on input at bounding box center [504, 221] width 169 height 8
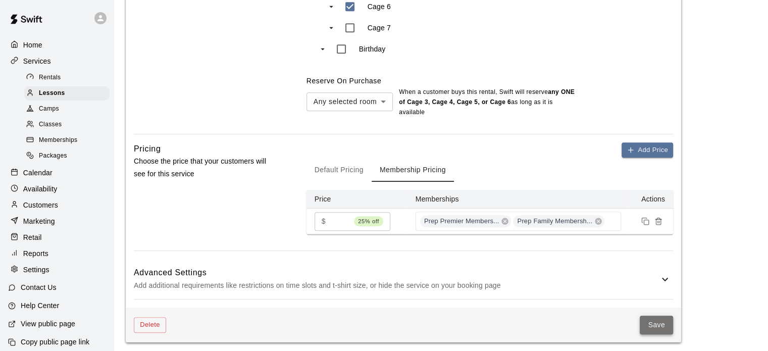
click at [652, 317] on button "Save" at bounding box center [655, 324] width 33 height 19
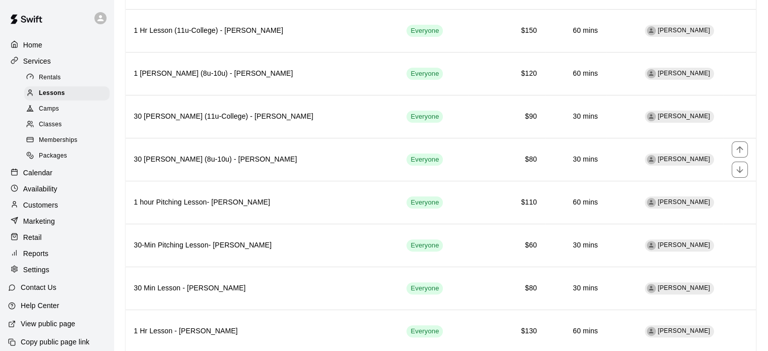
scroll to position [263, 0]
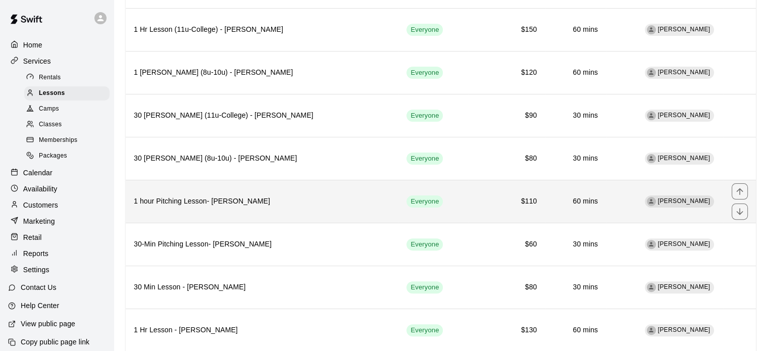
click at [304, 201] on h6 "1 hour Pitching Lesson- [PERSON_NAME]" at bounding box center [262, 201] width 256 height 11
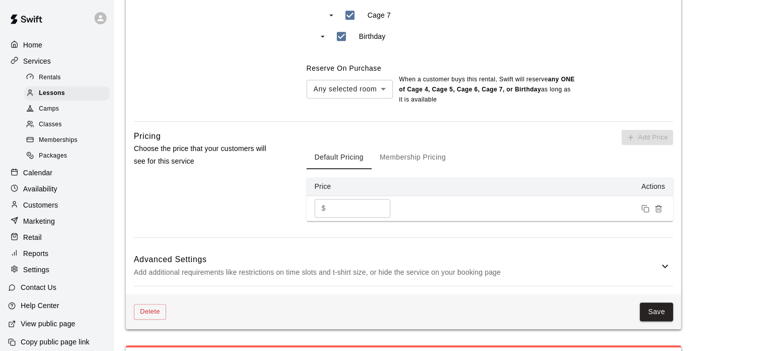
scroll to position [629, 0]
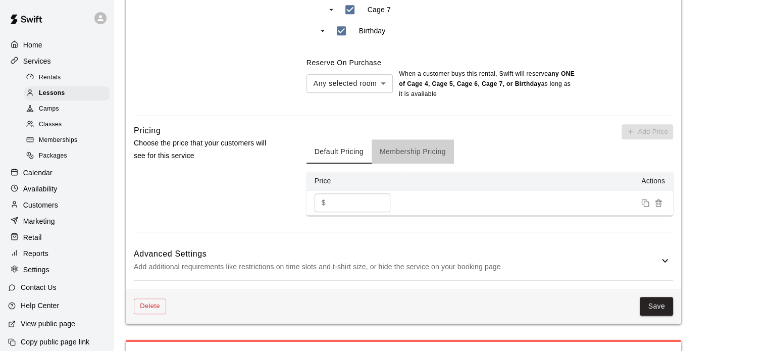
click at [404, 152] on button "Membership Pricing" at bounding box center [412, 151] width 82 height 24
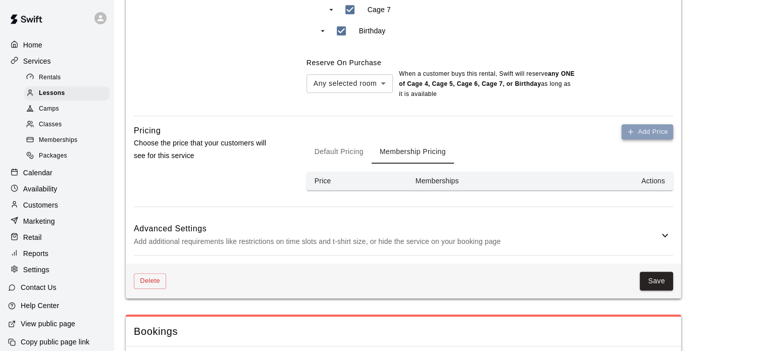
click at [649, 127] on button "Add Price" at bounding box center [646, 132] width 51 height 16
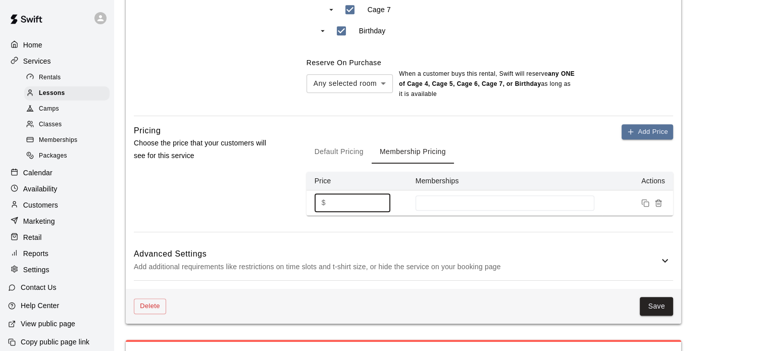
click at [351, 203] on input "*" at bounding box center [360, 202] width 61 height 19
click at [459, 209] on div at bounding box center [504, 202] width 179 height 15
type input "**"
click at [647, 302] on button "Save" at bounding box center [655, 306] width 33 height 19
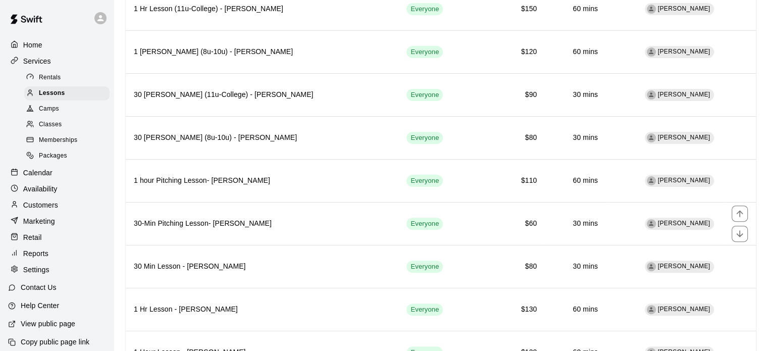
scroll to position [285, 0]
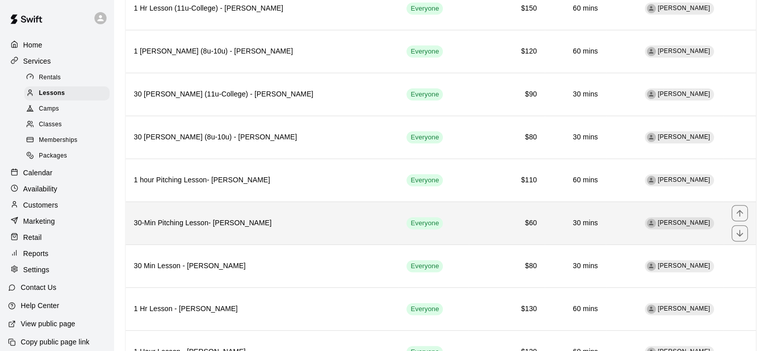
click at [208, 223] on h6 "30-Min Pitching Lesson- [PERSON_NAME]" at bounding box center [262, 223] width 256 height 11
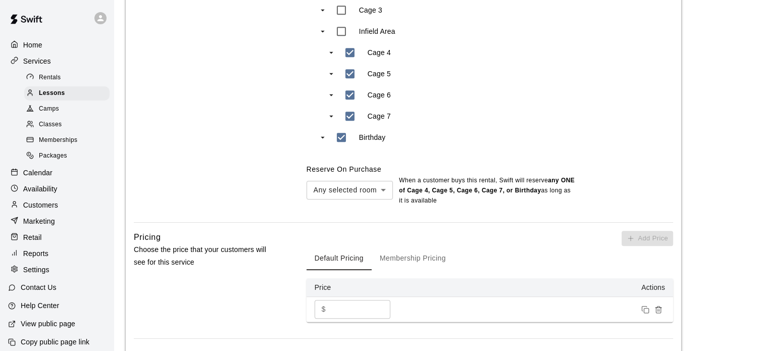
scroll to position [560, 0]
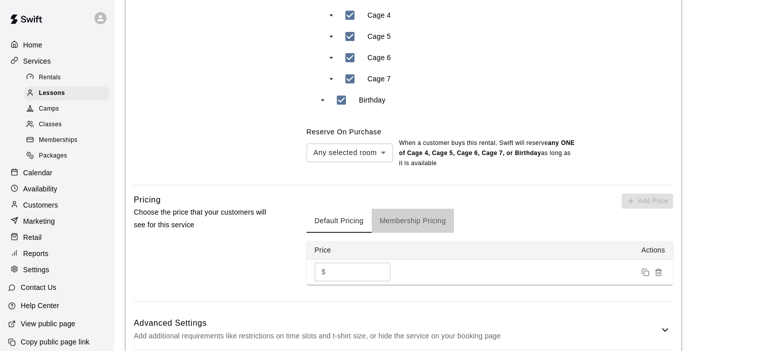
click at [394, 220] on button "Membership Pricing" at bounding box center [412, 220] width 82 height 24
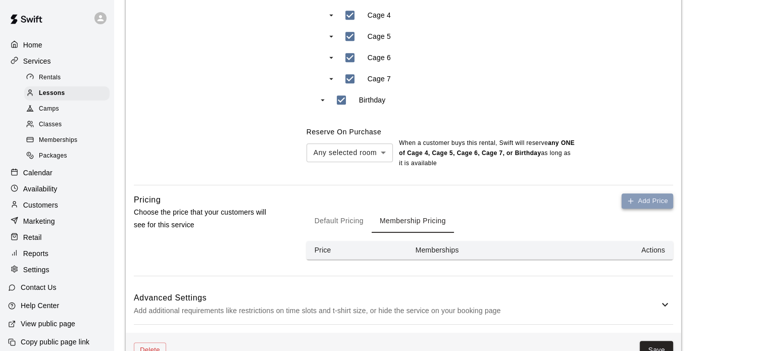
click at [634, 196] on button "Add Price" at bounding box center [646, 201] width 51 height 16
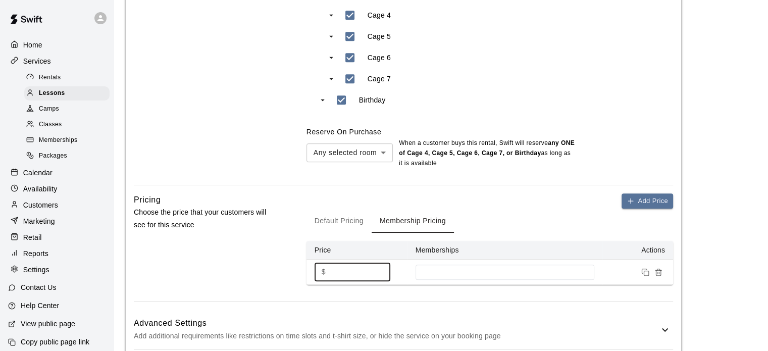
click at [339, 274] on input "*" at bounding box center [360, 271] width 61 height 19
type input "**"
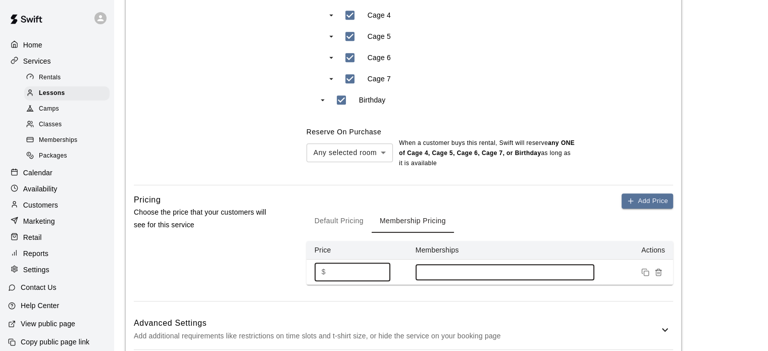
click at [439, 271] on input at bounding box center [504, 272] width 169 height 8
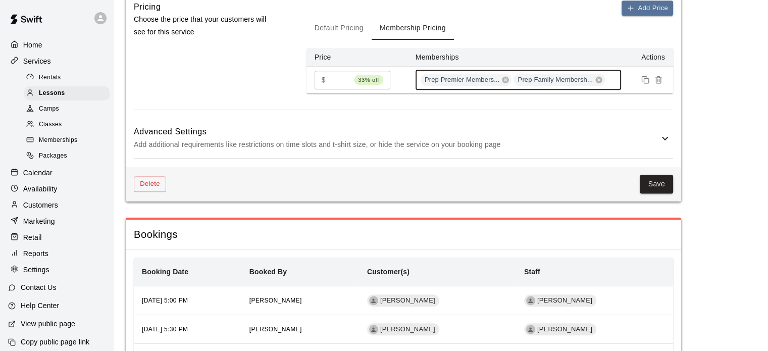
scroll to position [766, 0]
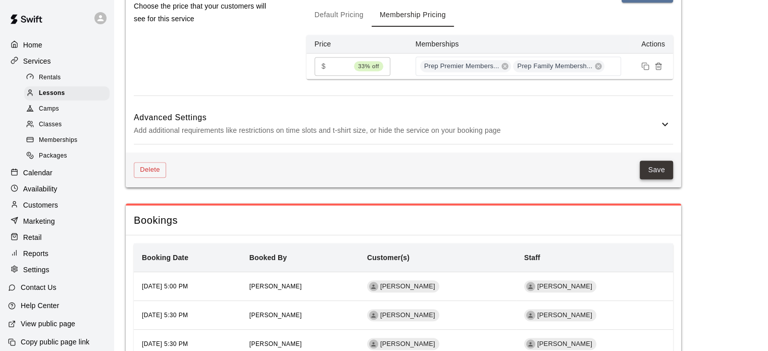
click at [648, 168] on button "Save" at bounding box center [655, 169] width 33 height 19
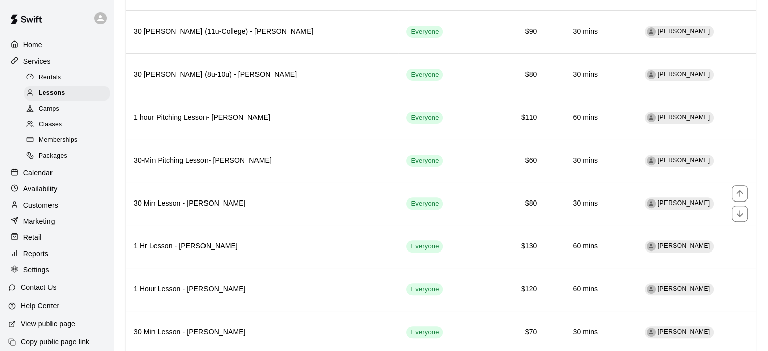
scroll to position [419, 0]
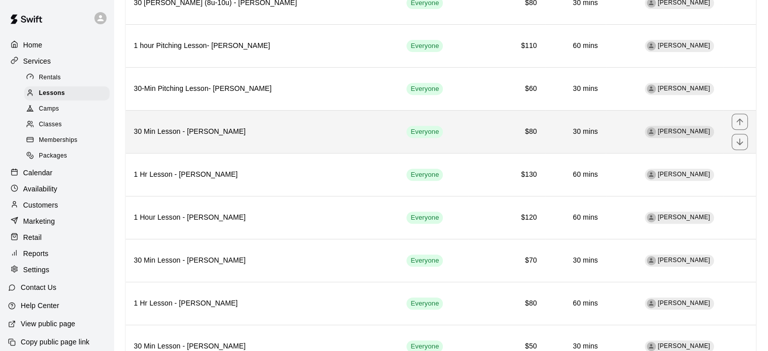
click at [260, 131] on h6 "30 Min Lesson - [PERSON_NAME]" at bounding box center [262, 131] width 256 height 11
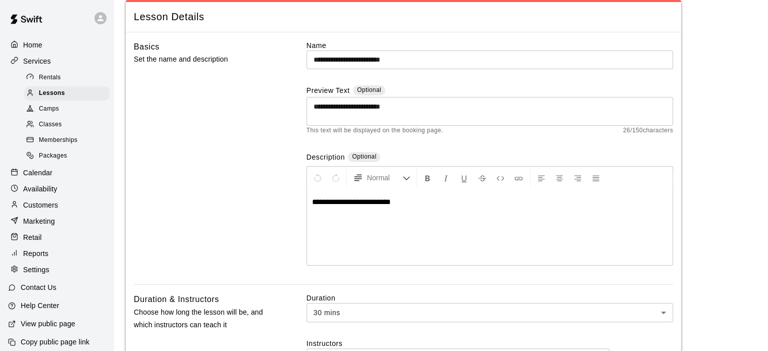
scroll to position [52, 0]
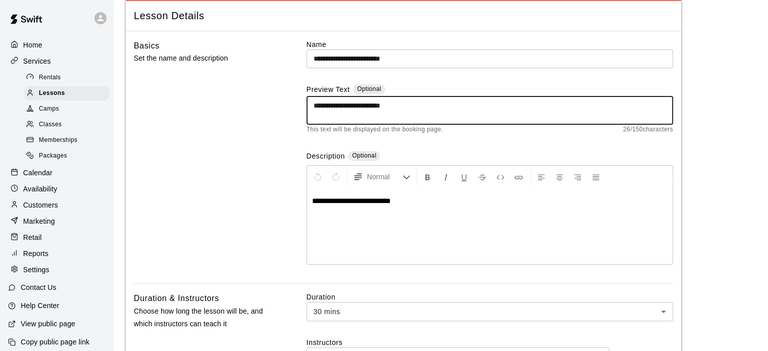
click at [396, 106] on textarea "**********" at bounding box center [489, 110] width 352 height 20
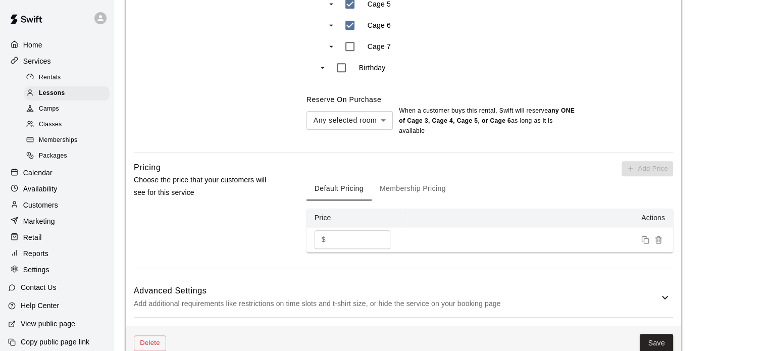
scroll to position [593, 0]
type textarea "**********"
click at [392, 187] on button "Membership Pricing" at bounding box center [412, 188] width 82 height 24
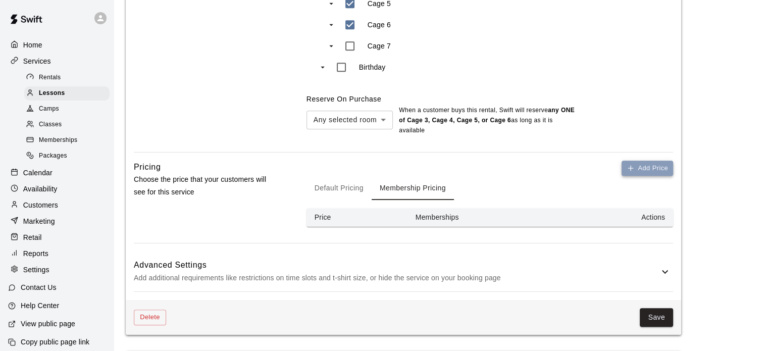
click at [634, 169] on icon "button" at bounding box center [630, 168] width 8 height 8
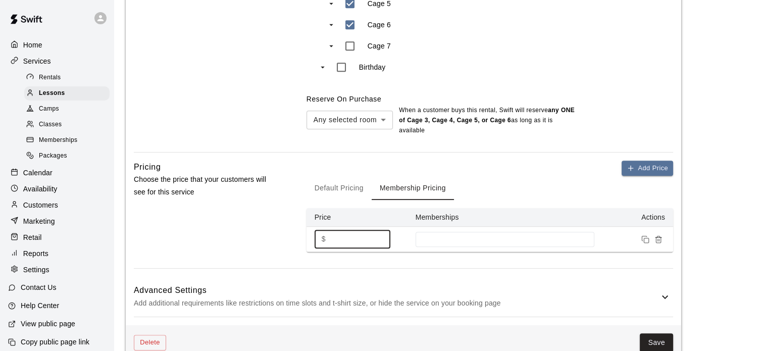
click at [349, 237] on input "*" at bounding box center [360, 239] width 61 height 19
type input "**"
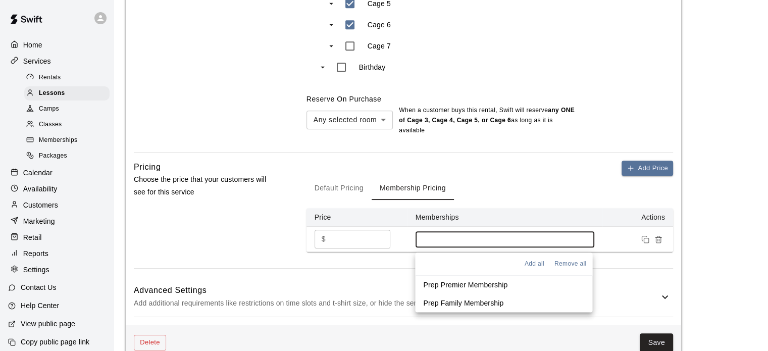
click at [446, 242] on input at bounding box center [504, 239] width 169 height 8
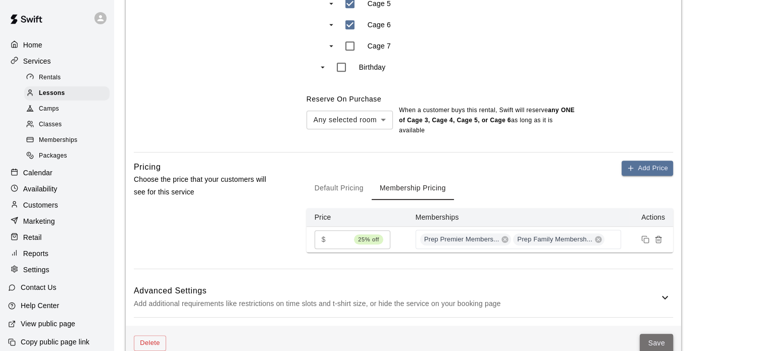
click at [653, 339] on button "Save" at bounding box center [655, 343] width 33 height 19
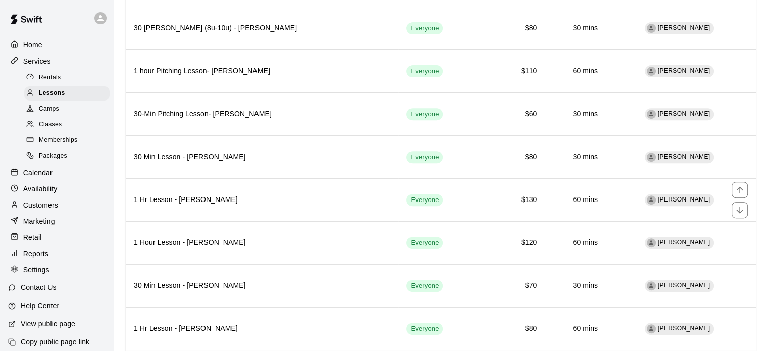
scroll to position [394, 0]
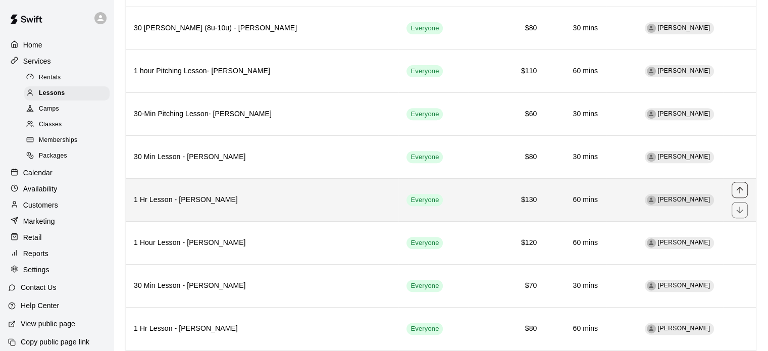
click at [740, 186] on icon "move item up" at bounding box center [739, 189] width 7 height 7
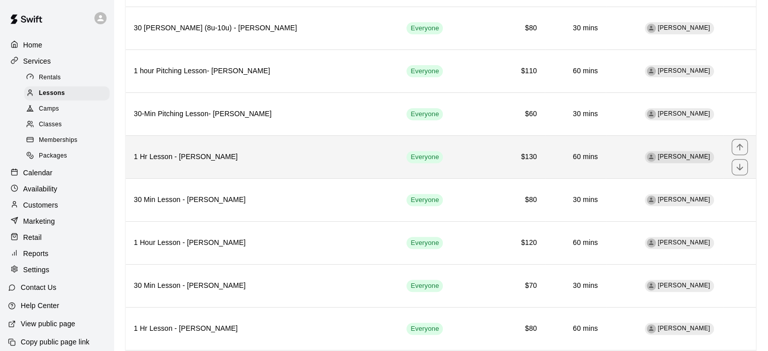
click at [232, 156] on h6 "1 Hr Lesson - [PERSON_NAME]" at bounding box center [262, 156] width 256 height 11
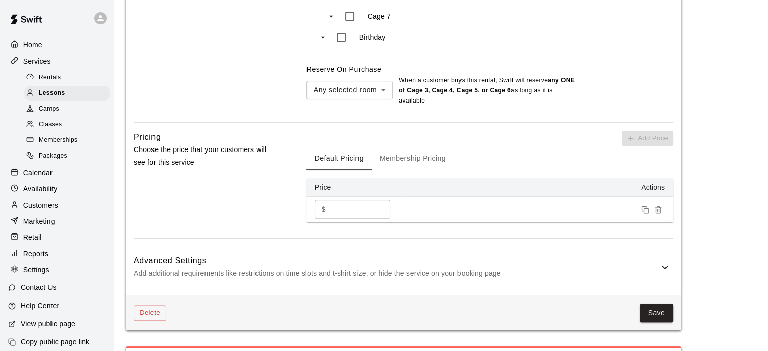
scroll to position [629, 0]
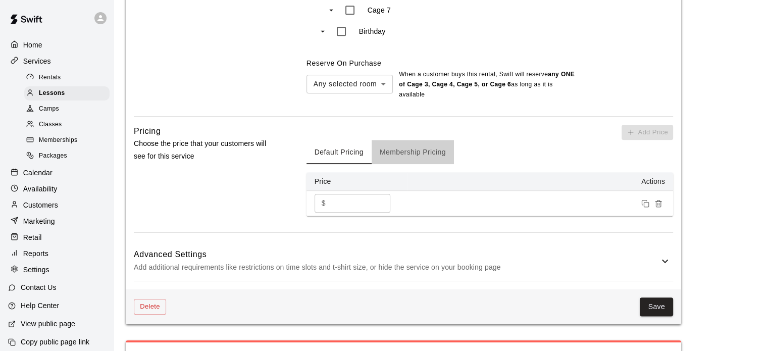
click at [395, 153] on button "Membership Pricing" at bounding box center [412, 152] width 82 height 24
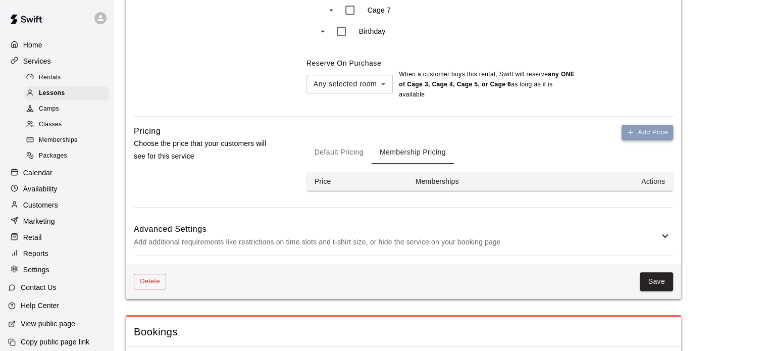
click at [638, 130] on button "Add Price" at bounding box center [646, 133] width 51 height 16
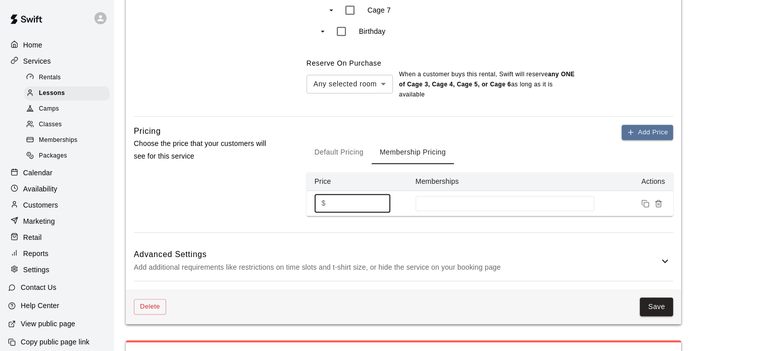
click at [347, 203] on input "*" at bounding box center [360, 203] width 61 height 19
type input "***"
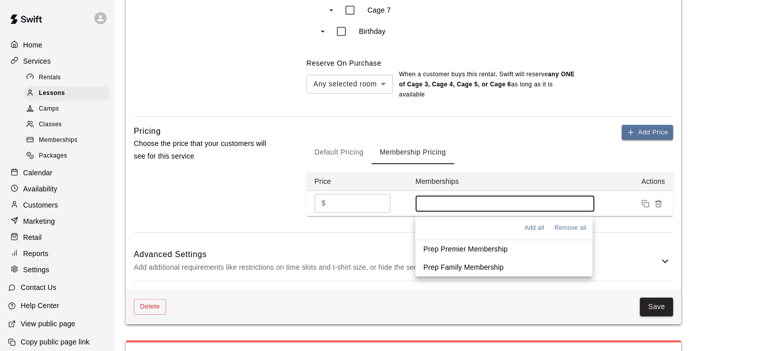
click at [449, 202] on input at bounding box center [504, 203] width 169 height 8
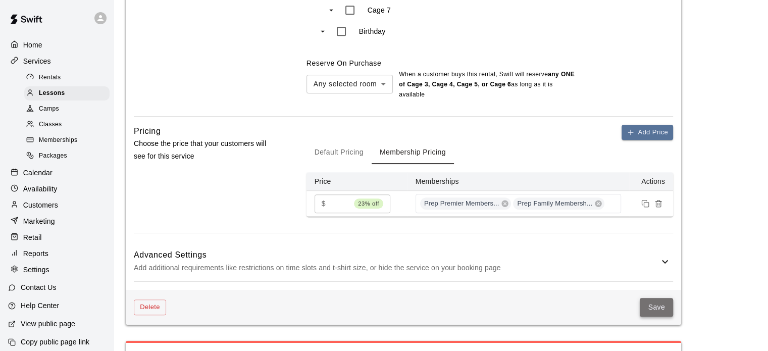
click at [652, 303] on button "Save" at bounding box center [655, 307] width 33 height 19
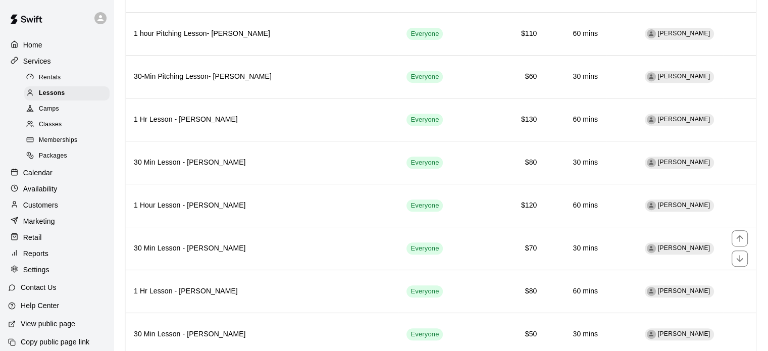
scroll to position [522, 0]
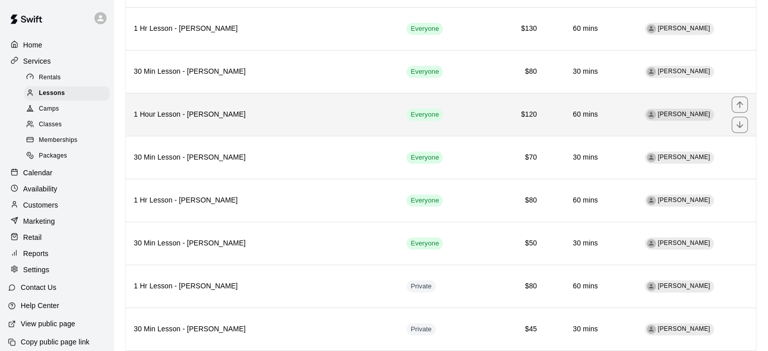
click at [251, 117] on th "1 Hour Lesson - [PERSON_NAME]" at bounding box center [262, 114] width 273 height 43
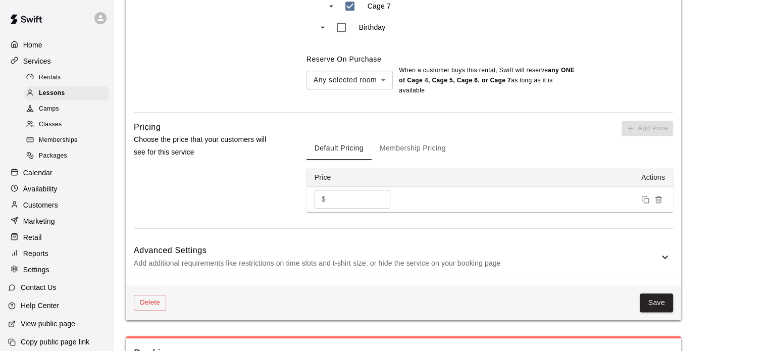
scroll to position [635, 0]
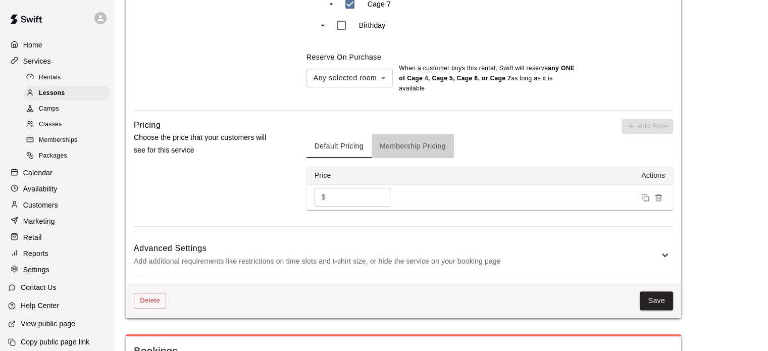
click at [397, 152] on button "Membership Pricing" at bounding box center [412, 146] width 82 height 24
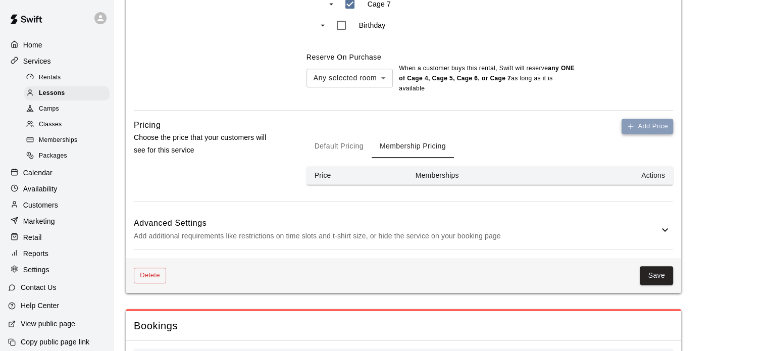
click at [634, 125] on button "Add Price" at bounding box center [646, 127] width 51 height 16
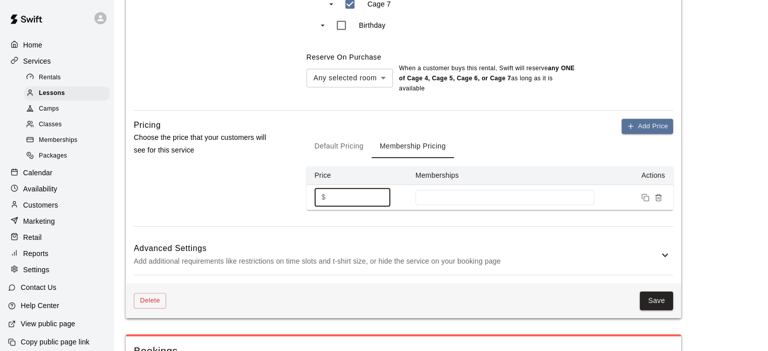
click at [349, 206] on input "*" at bounding box center [360, 197] width 61 height 19
type input "**"
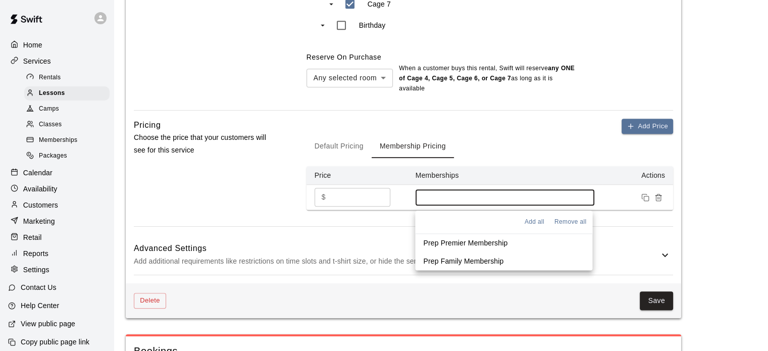
click at [443, 200] on input at bounding box center [504, 197] width 169 height 8
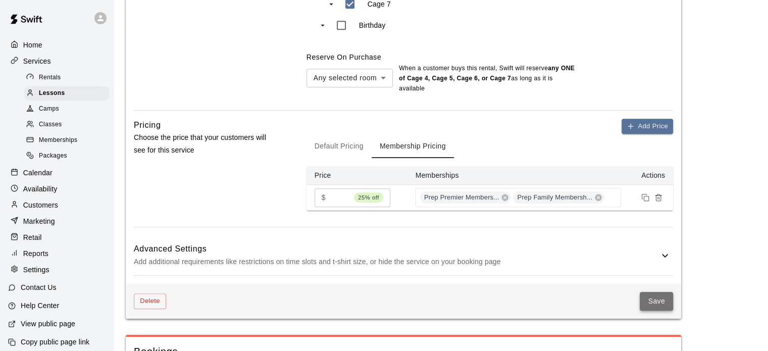
click at [648, 295] on button "Save" at bounding box center [655, 301] width 33 height 19
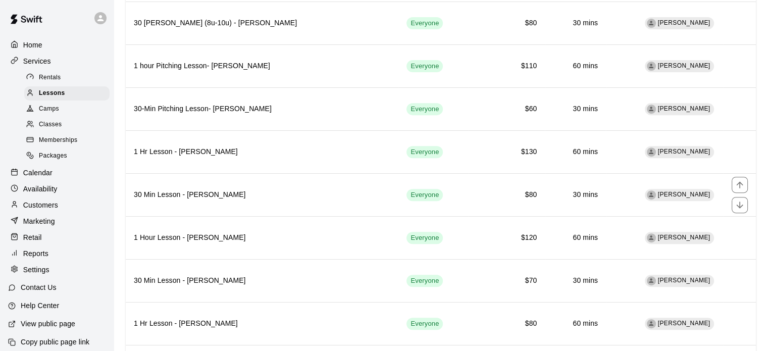
scroll to position [493, 0]
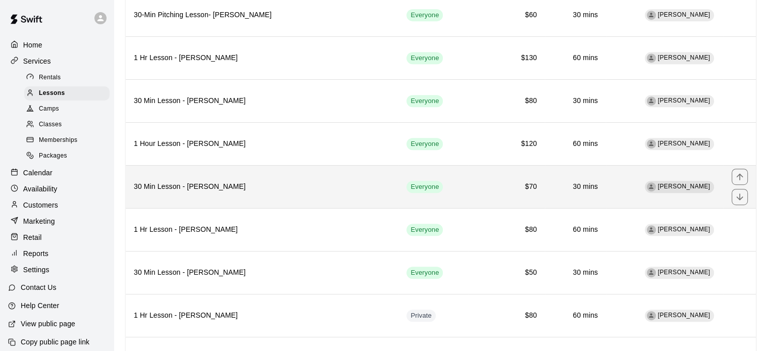
click at [284, 191] on th "30 Min Lesson - [PERSON_NAME]" at bounding box center [262, 186] width 273 height 43
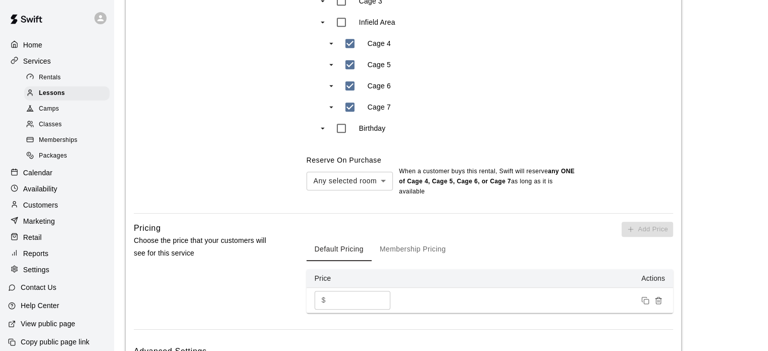
scroll to position [595, 0]
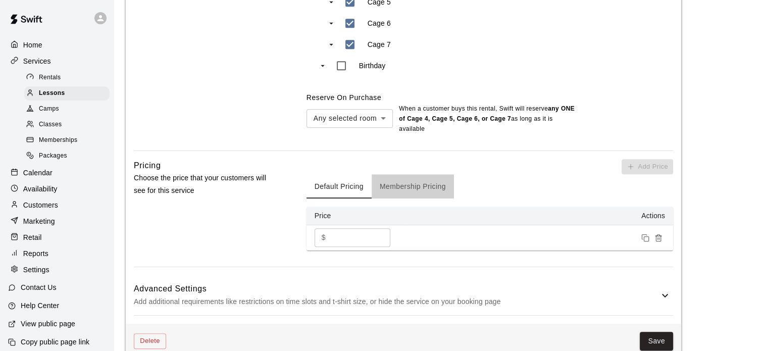
click at [419, 187] on button "Membership Pricing" at bounding box center [412, 186] width 82 height 24
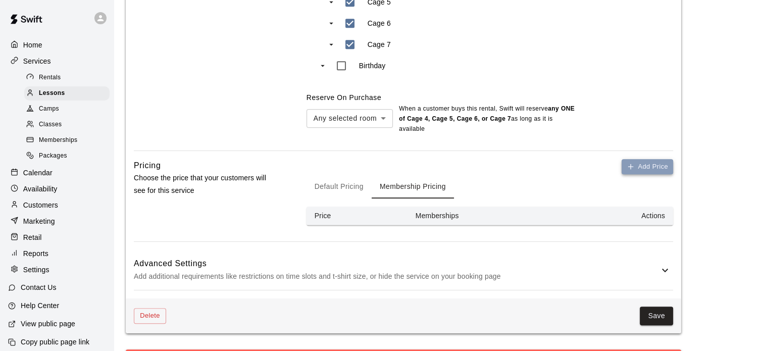
click at [625, 169] on button "Add Price" at bounding box center [646, 167] width 51 height 16
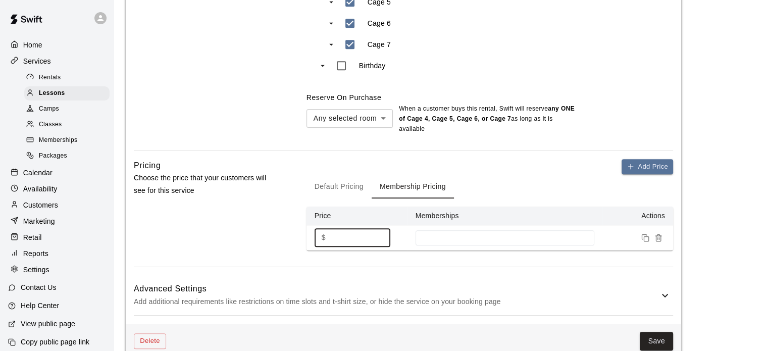
click at [348, 236] on input "*" at bounding box center [360, 237] width 61 height 19
type input "**"
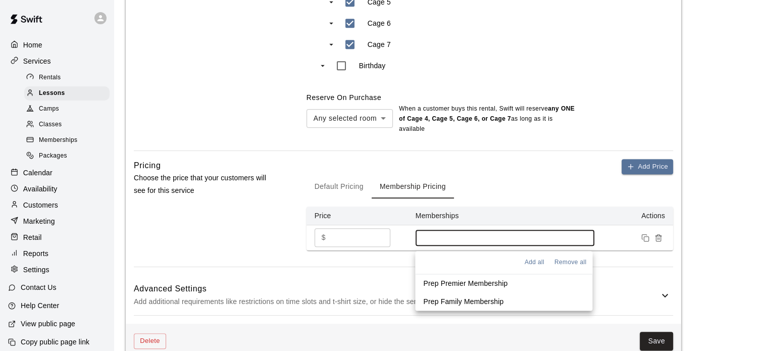
click at [452, 241] on input at bounding box center [504, 238] width 169 height 8
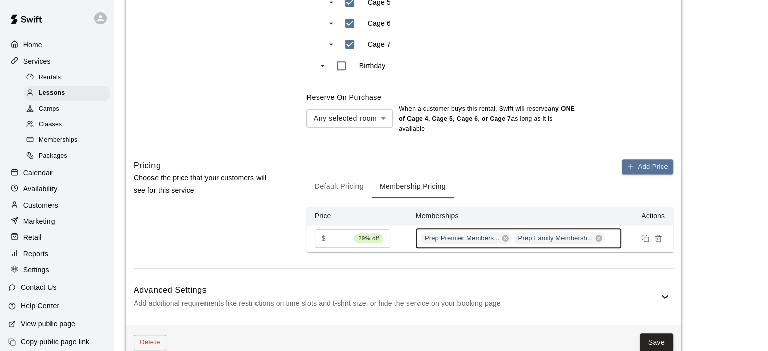
scroll to position [655, 0]
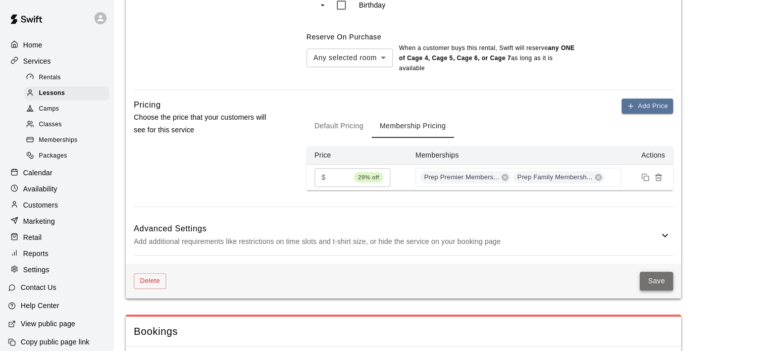
click at [660, 277] on button "Save" at bounding box center [655, 281] width 33 height 19
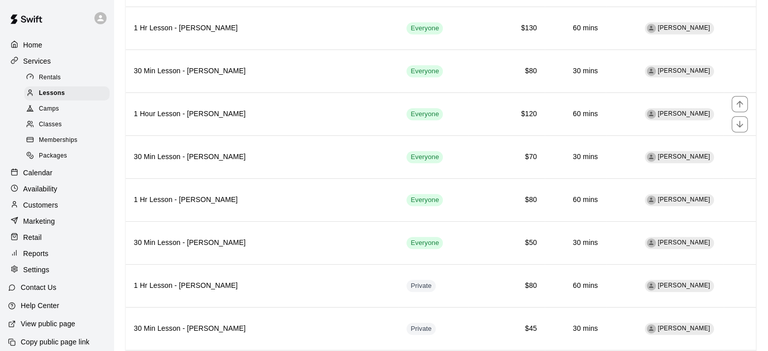
scroll to position [523, 0]
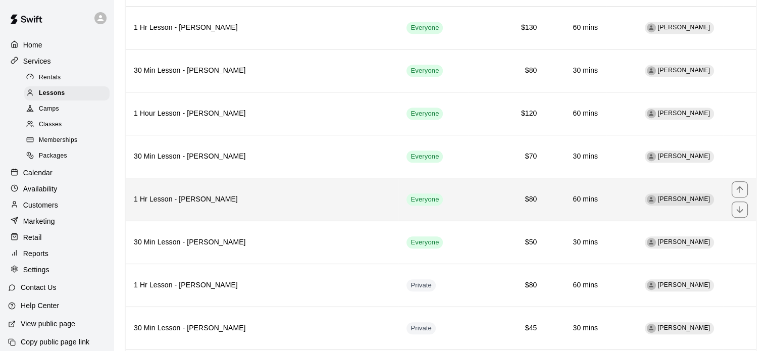
click at [271, 197] on h6 "1 Hr Lesson - [PERSON_NAME]" at bounding box center [262, 199] width 256 height 11
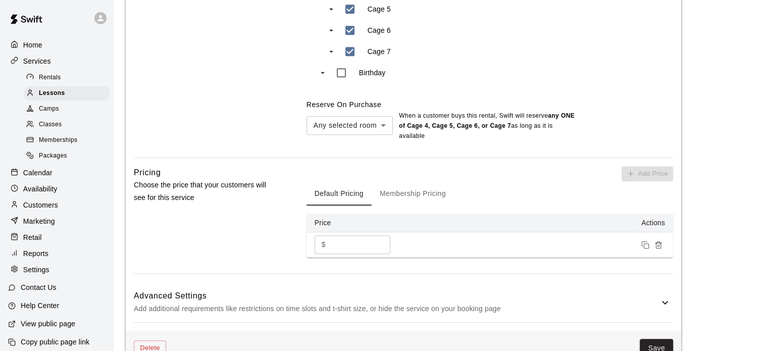
scroll to position [613, 0]
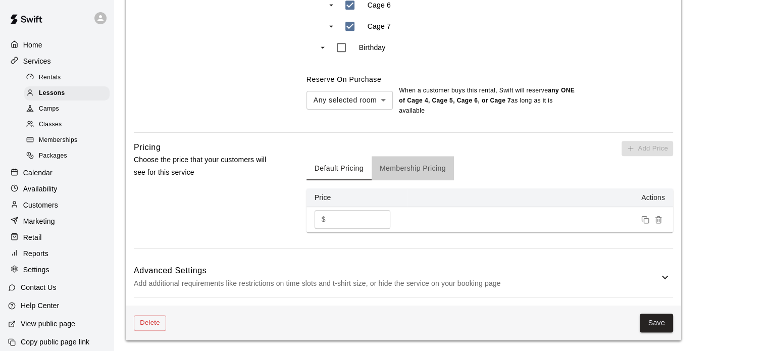
click at [428, 169] on button "Membership Pricing" at bounding box center [412, 168] width 82 height 24
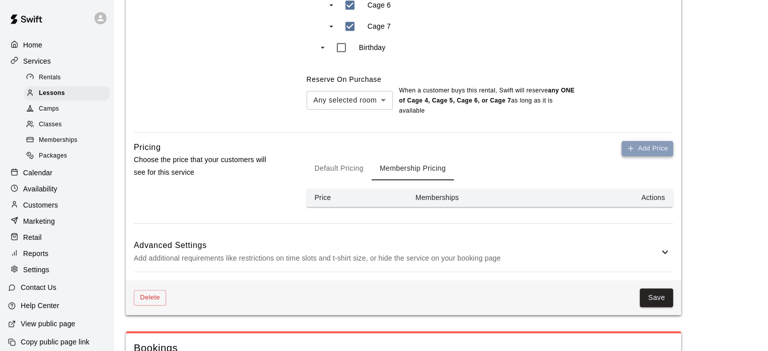
click at [652, 147] on button "Add Price" at bounding box center [646, 149] width 51 height 16
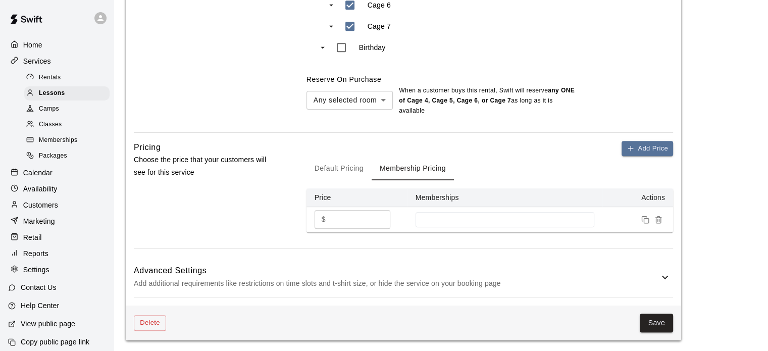
click at [341, 222] on input "*" at bounding box center [360, 219] width 61 height 19
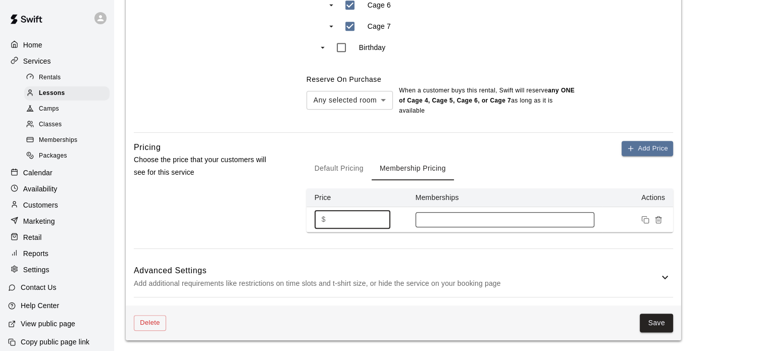
type input "**"
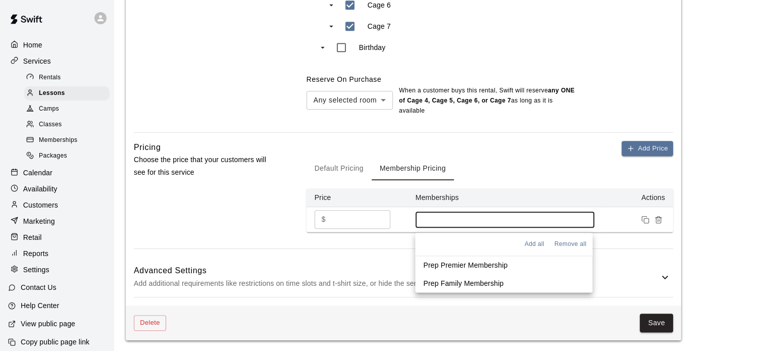
click at [458, 222] on input at bounding box center [504, 220] width 169 height 8
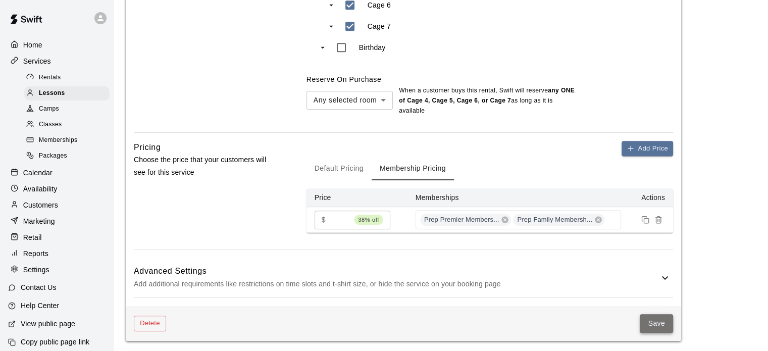
click at [656, 324] on button "Save" at bounding box center [655, 323] width 33 height 19
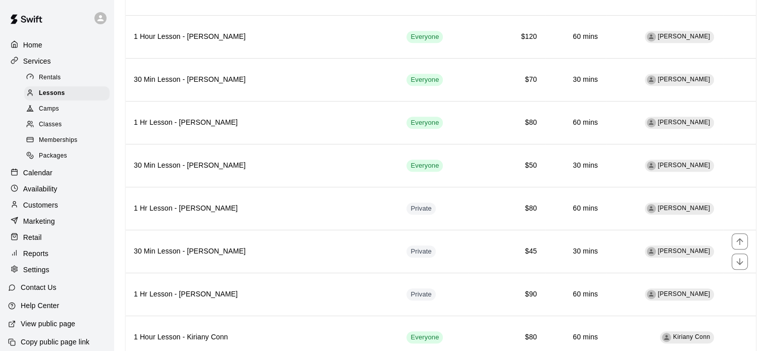
scroll to position [606, 0]
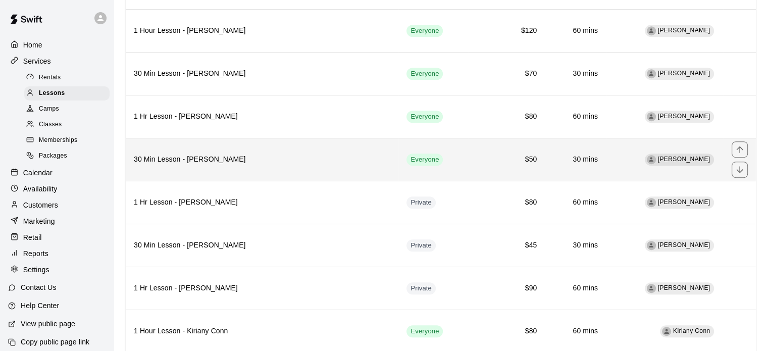
click at [228, 154] on h6 "30 Min Lesson - [PERSON_NAME]" at bounding box center [262, 159] width 256 height 11
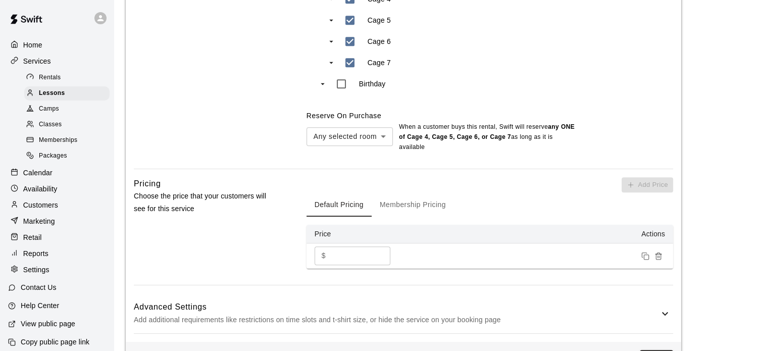
scroll to position [575, 0]
click at [406, 205] on button "Membership Pricing" at bounding box center [412, 205] width 82 height 24
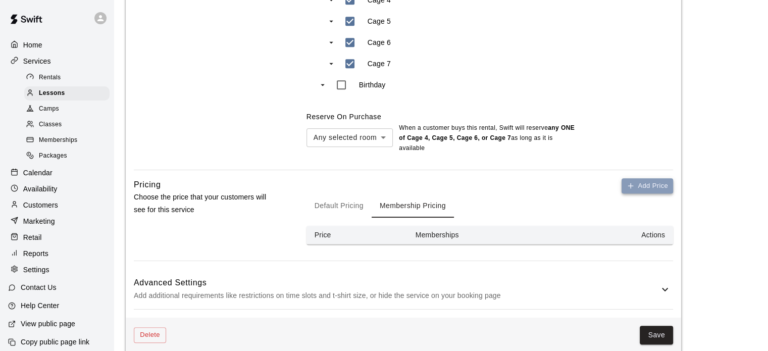
click at [642, 187] on button "Add Price" at bounding box center [646, 186] width 51 height 16
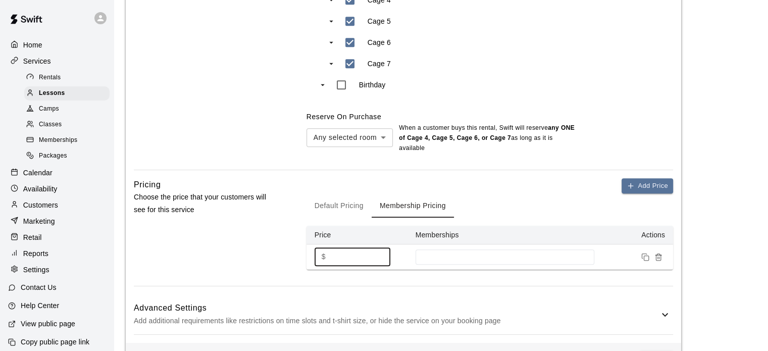
click at [351, 260] on input "*" at bounding box center [360, 256] width 61 height 19
type input "**"
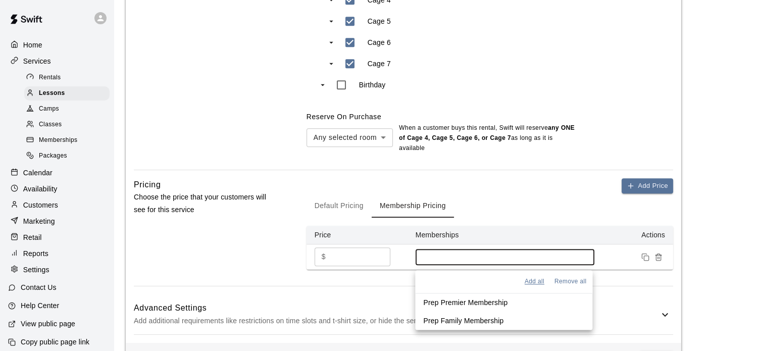
drag, startPoint x: 450, startPoint y: 255, endPoint x: 537, endPoint y: 286, distance: 92.4
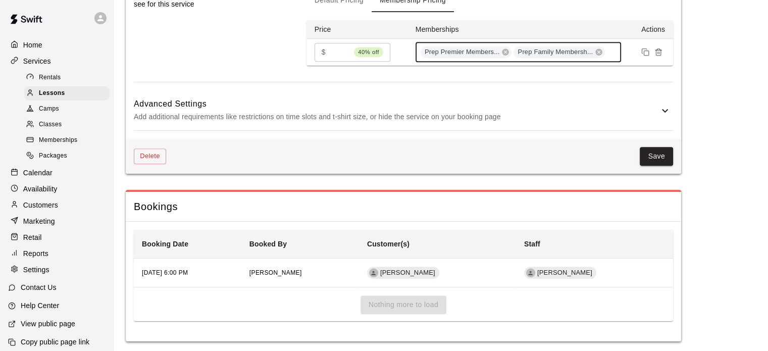
scroll to position [782, 0]
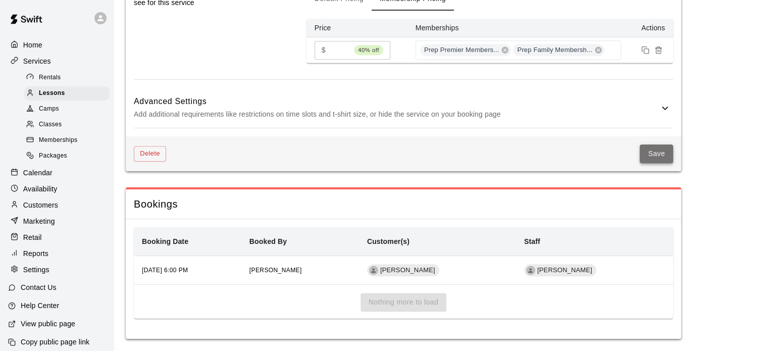
click at [657, 151] on button "Save" at bounding box center [655, 153] width 33 height 19
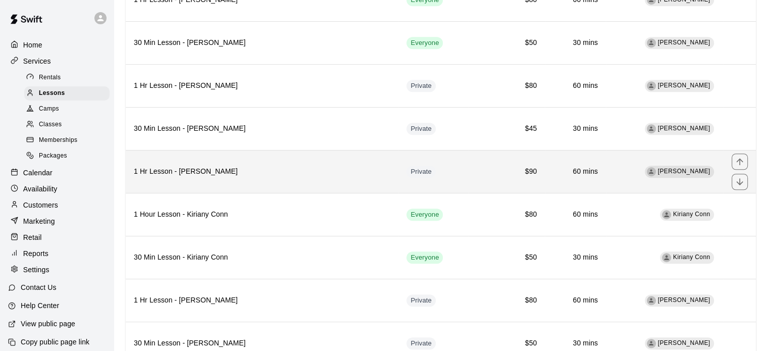
scroll to position [747, 0]
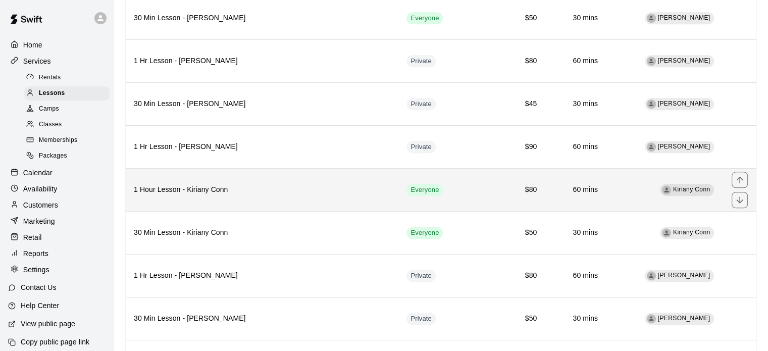
click at [248, 184] on h6 "1 Hour Lesson - Kiriany Conn" at bounding box center [262, 189] width 256 height 11
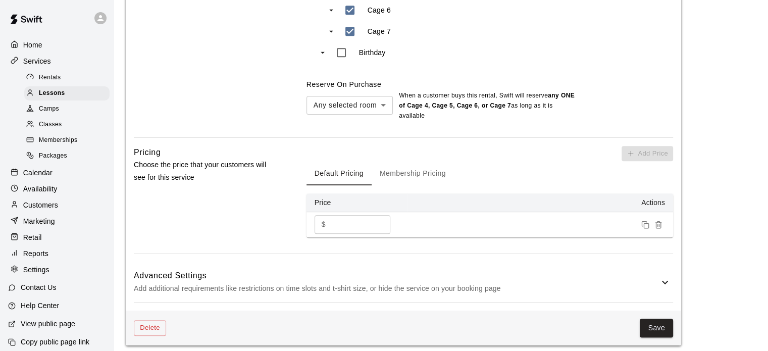
scroll to position [608, 0]
click at [415, 175] on button "Membership Pricing" at bounding box center [412, 172] width 82 height 24
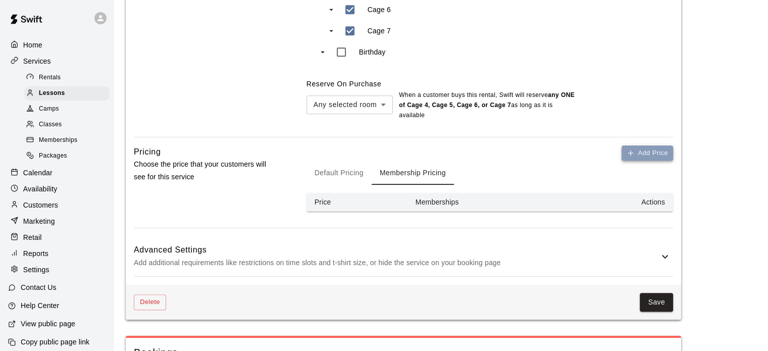
click at [658, 150] on button "Add Price" at bounding box center [646, 153] width 51 height 16
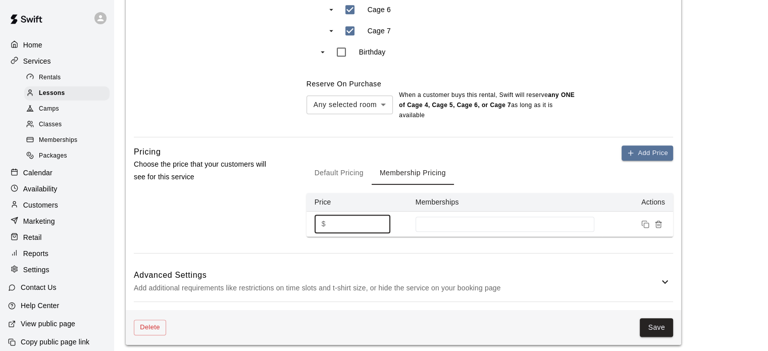
click at [349, 223] on input "*" at bounding box center [360, 224] width 61 height 19
type input "**"
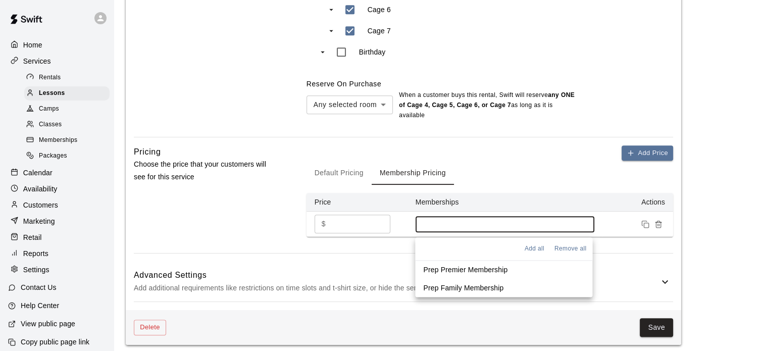
click at [458, 220] on input at bounding box center [504, 224] width 169 height 8
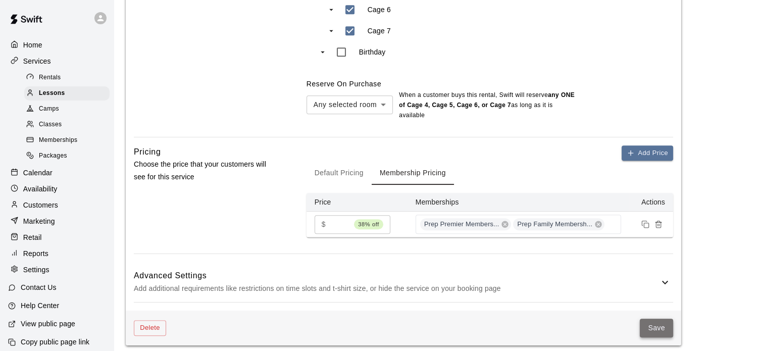
click at [658, 325] on button "Save" at bounding box center [655, 327] width 33 height 19
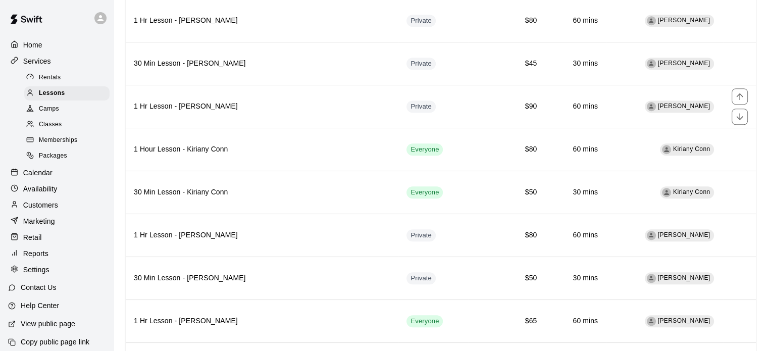
scroll to position [797, 0]
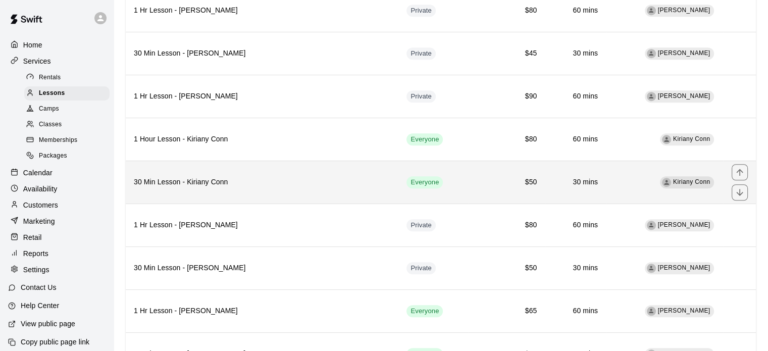
click at [236, 177] on h6 "30 Min Lesson - Kiriany Conn" at bounding box center [262, 182] width 256 height 11
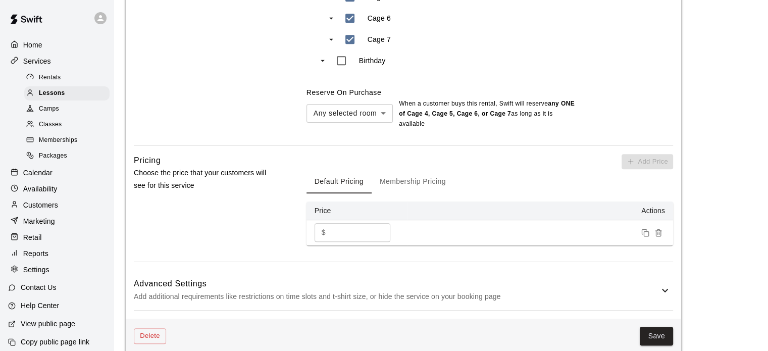
scroll to position [600, 0]
click at [435, 174] on button "Membership Pricing" at bounding box center [412, 181] width 82 height 24
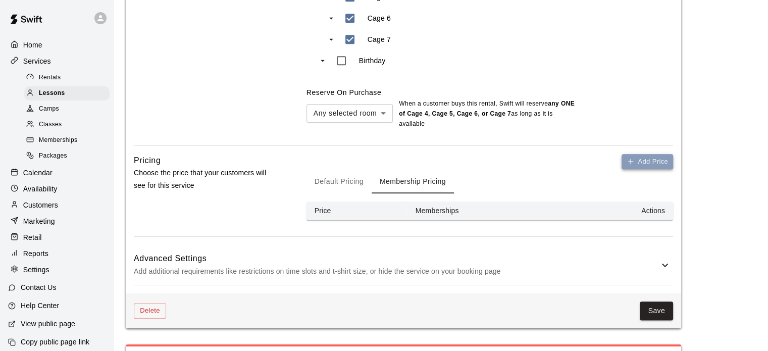
click at [643, 168] on button "Add Price" at bounding box center [646, 162] width 51 height 16
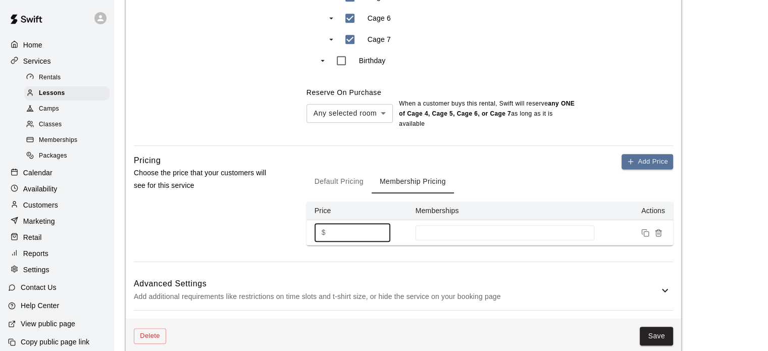
click at [349, 236] on input "*" at bounding box center [360, 232] width 61 height 19
type input "**"
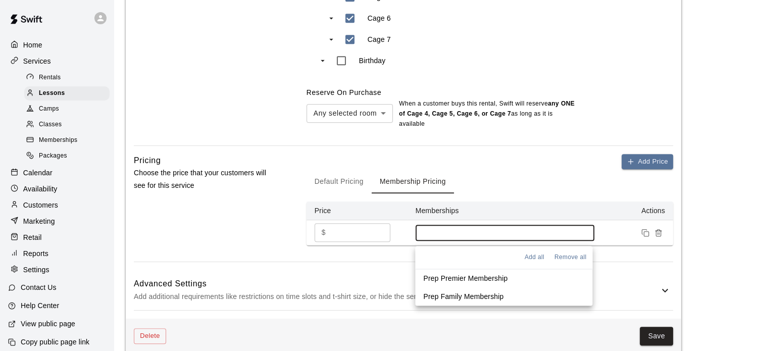
click at [446, 234] on input at bounding box center [504, 233] width 169 height 8
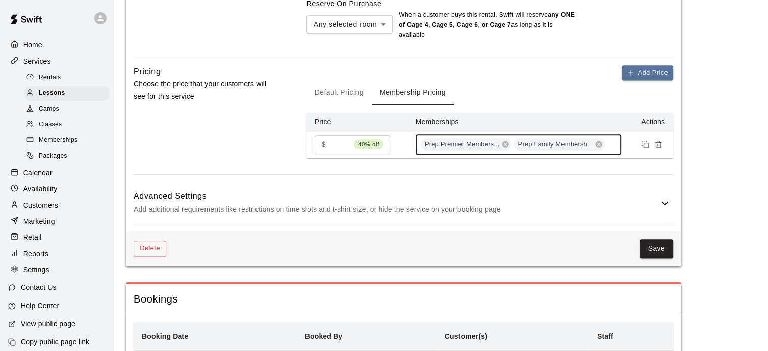
scroll to position [689, 0]
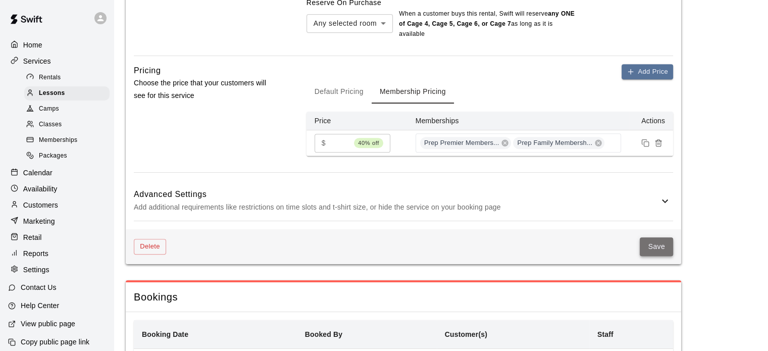
click at [653, 248] on button "Save" at bounding box center [655, 246] width 33 height 19
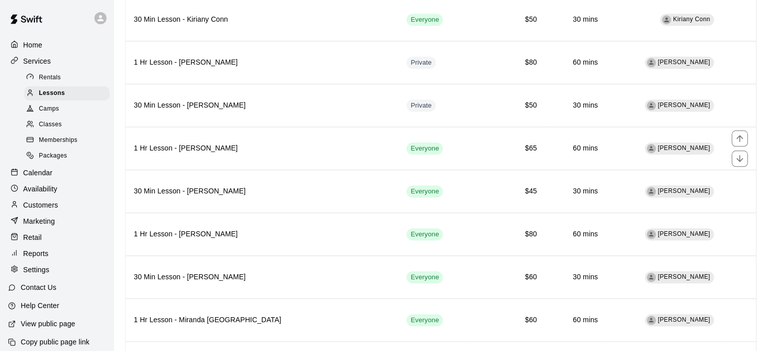
scroll to position [962, 0]
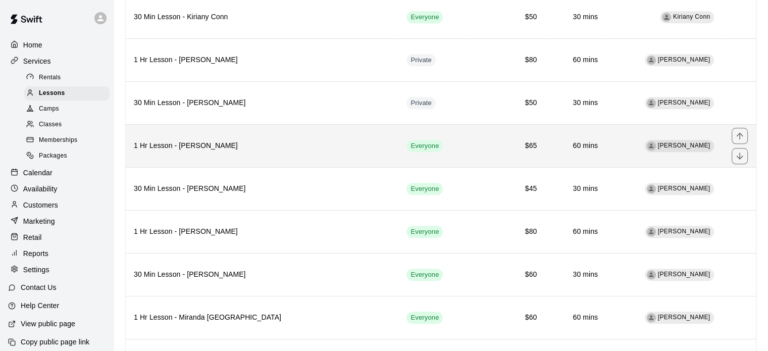
click at [285, 140] on h6 "1 Hr Lesson - [PERSON_NAME]" at bounding box center [262, 145] width 256 height 11
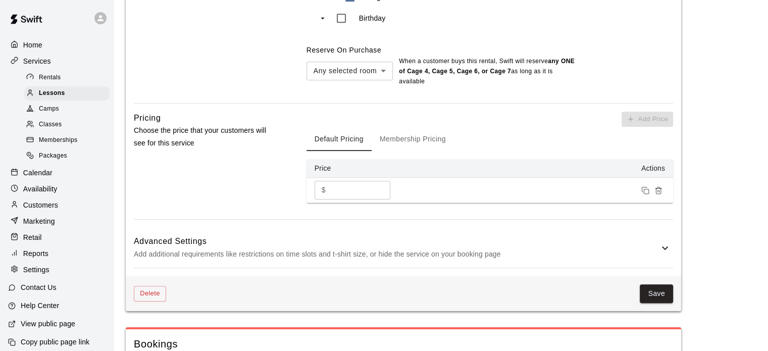
scroll to position [660, 0]
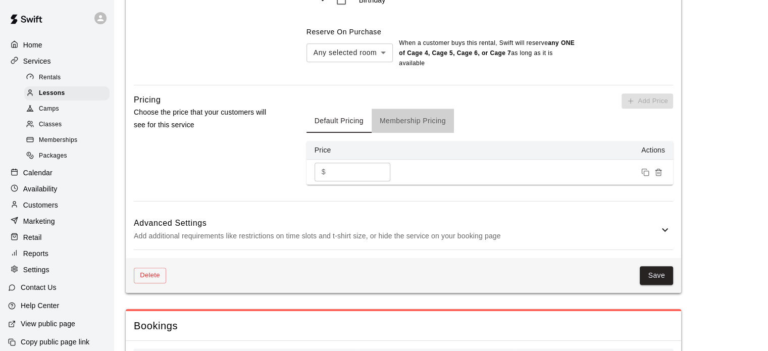
click at [409, 123] on button "Membership Pricing" at bounding box center [412, 121] width 82 height 24
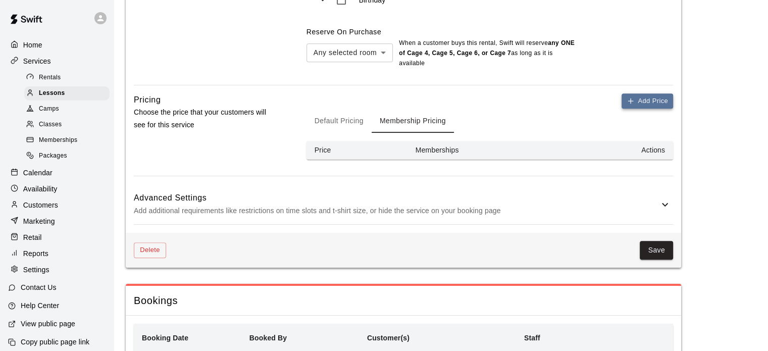
click at [649, 100] on button "Add Price" at bounding box center [646, 101] width 51 height 16
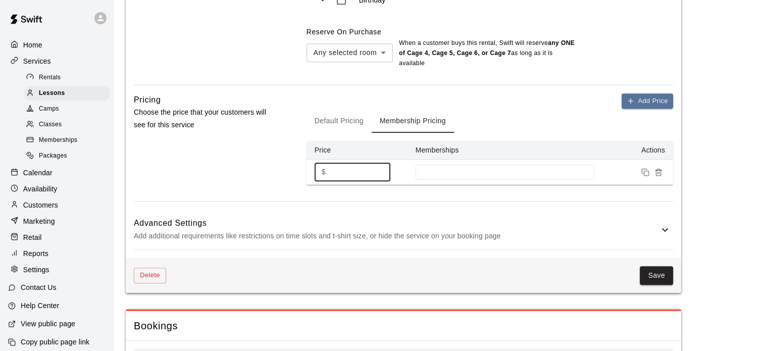
click at [356, 167] on input "*" at bounding box center [360, 172] width 61 height 19
type input "**"
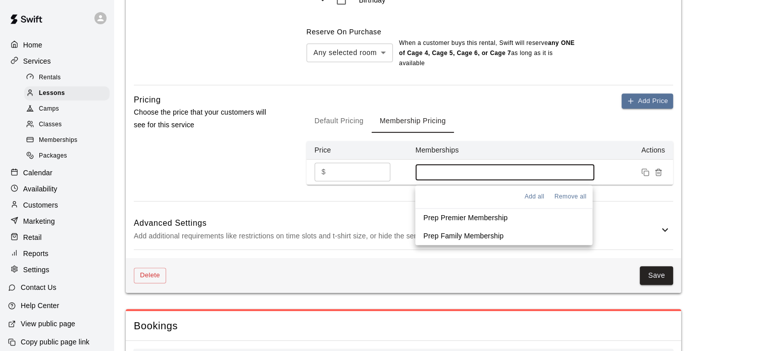
click at [450, 171] on input at bounding box center [504, 172] width 169 height 8
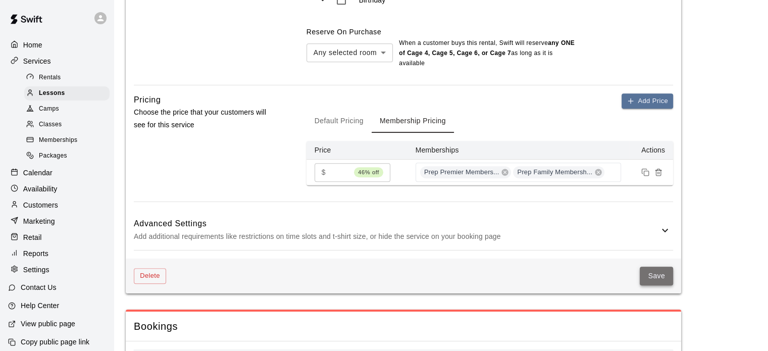
click at [658, 276] on button "Save" at bounding box center [655, 275] width 33 height 19
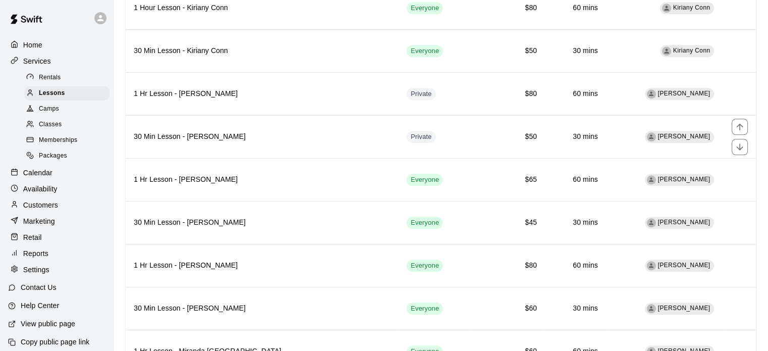
scroll to position [929, 0]
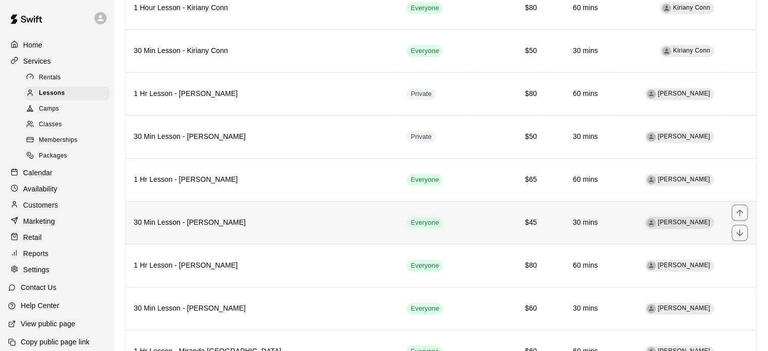
click at [264, 217] on h6 "30 Min Lesson - [PERSON_NAME]" at bounding box center [262, 222] width 256 height 11
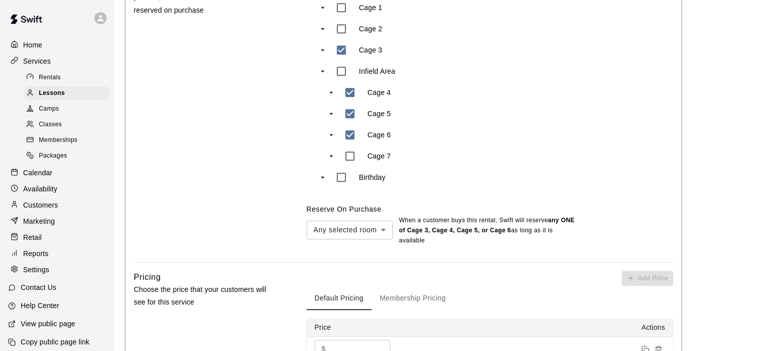
scroll to position [484, 0]
click at [264, 215] on div "Rooms Indicate which rooms the service can take place in, and how those rooms a…" at bounding box center [204, 113] width 140 height 296
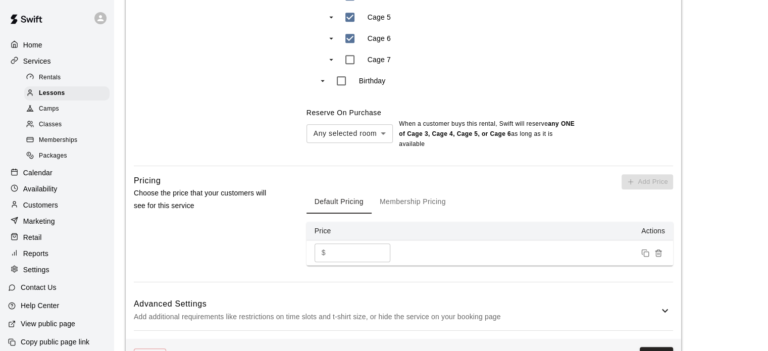
scroll to position [580, 0]
click at [407, 206] on button "Membership Pricing" at bounding box center [412, 201] width 82 height 24
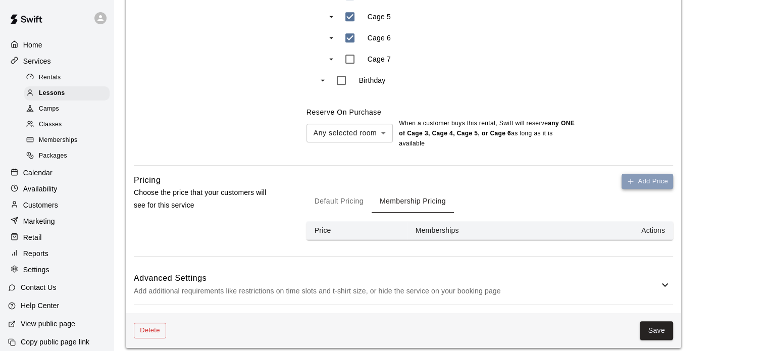
click at [633, 180] on icon "button" at bounding box center [630, 181] width 8 height 8
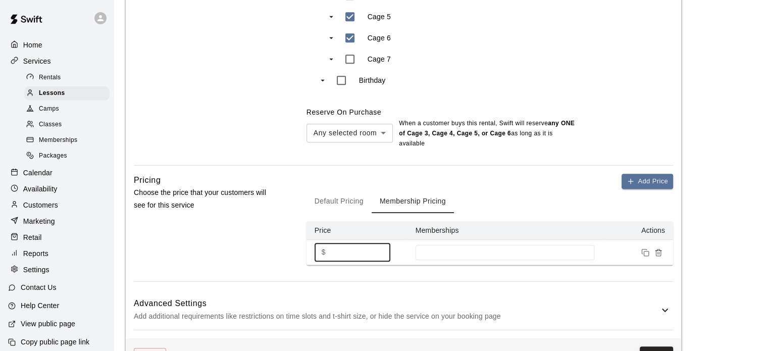
click at [340, 252] on input "*" at bounding box center [360, 252] width 61 height 19
type input "**"
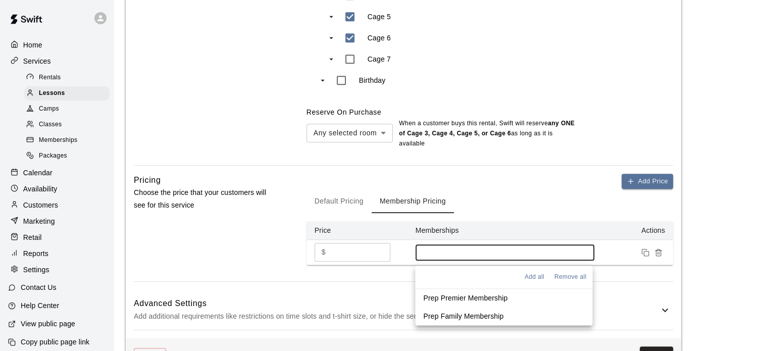
click at [447, 249] on input at bounding box center [504, 252] width 169 height 8
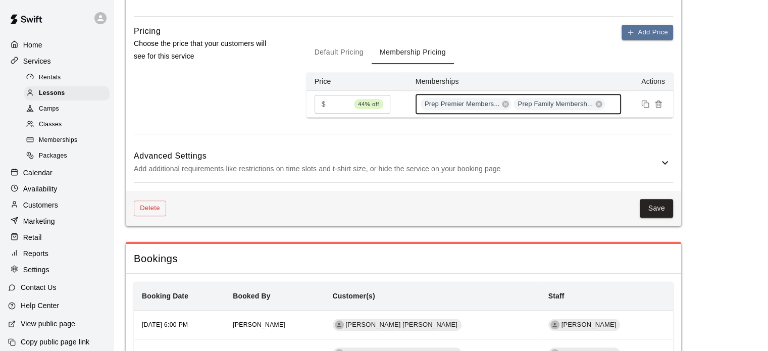
scroll to position [730, 0]
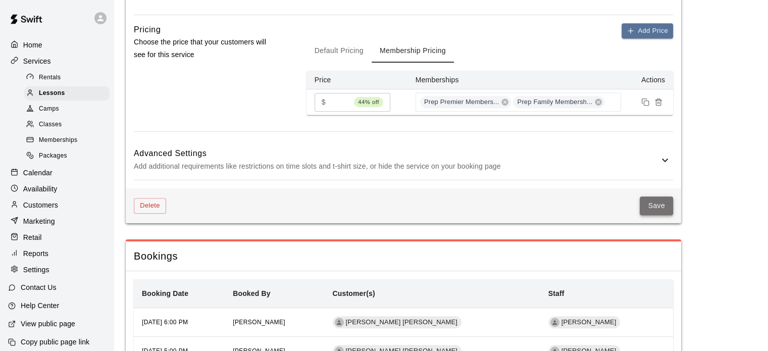
click at [661, 206] on button "Save" at bounding box center [655, 205] width 33 height 19
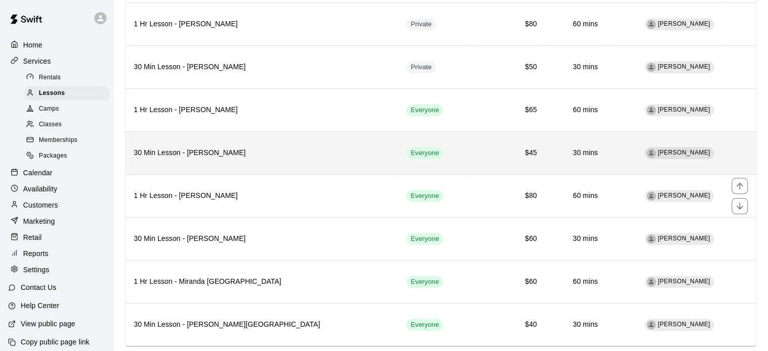
scroll to position [1008, 0]
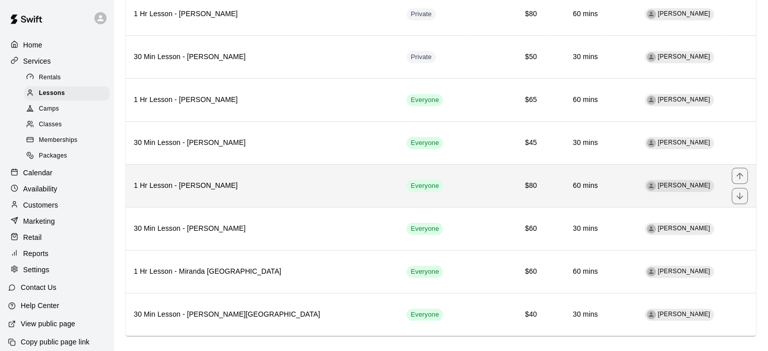
click at [237, 180] on h6 "1 Hr Lesson - [PERSON_NAME]" at bounding box center [262, 185] width 256 height 11
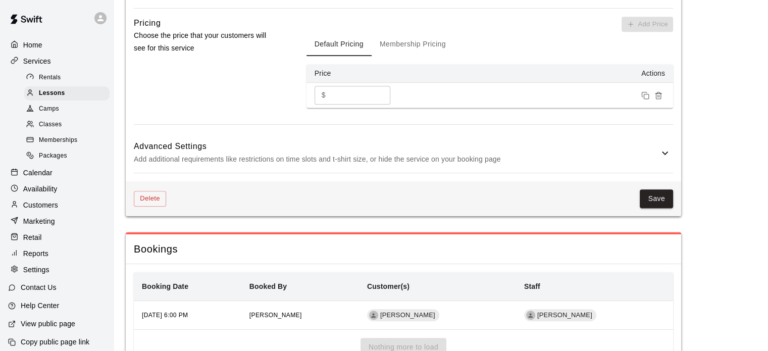
scroll to position [737, 0]
click at [658, 151] on h6 "Advanced Settings" at bounding box center [396, 146] width 525 height 13
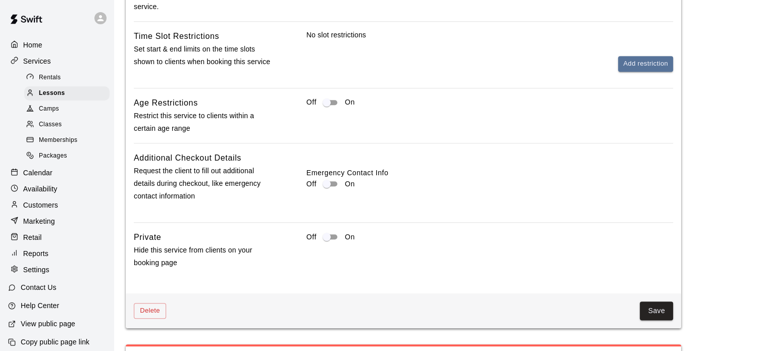
scroll to position [1005, 0]
click at [655, 310] on button "Save" at bounding box center [655, 311] width 33 height 19
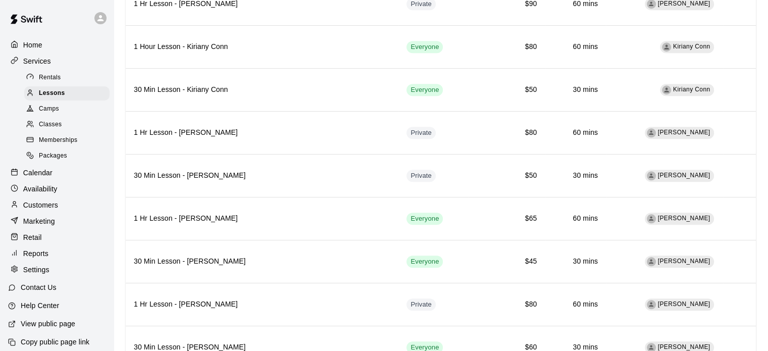
scroll to position [1008, 0]
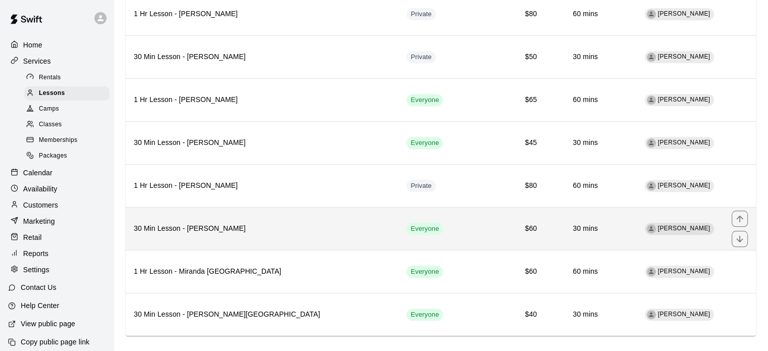
click at [203, 223] on th "30 Min Lesson - [PERSON_NAME]" at bounding box center [262, 228] width 273 height 43
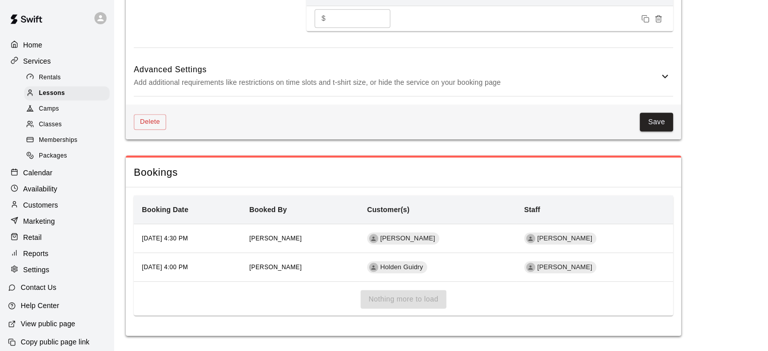
scroll to position [818, 0]
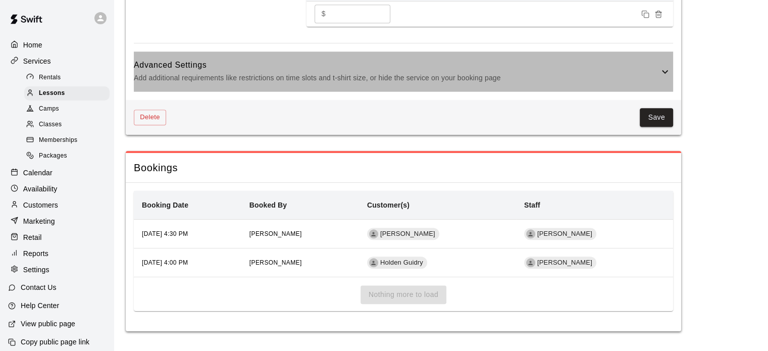
click at [662, 73] on icon at bounding box center [665, 72] width 12 height 12
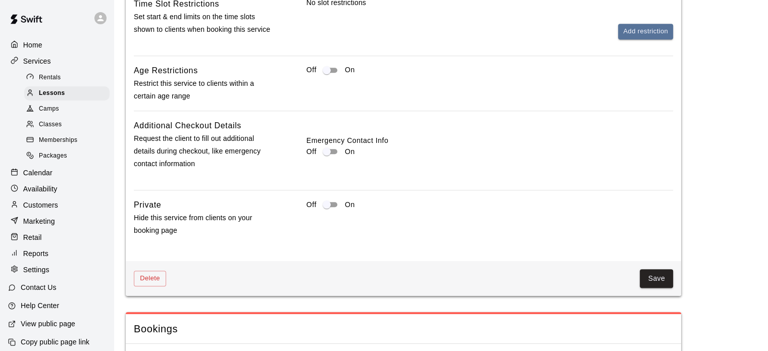
scroll to position [1038, 0]
click at [660, 277] on button "Save" at bounding box center [655, 279] width 33 height 19
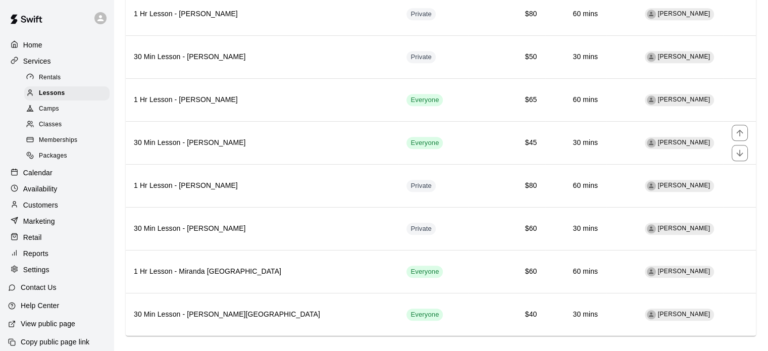
scroll to position [1008, 0]
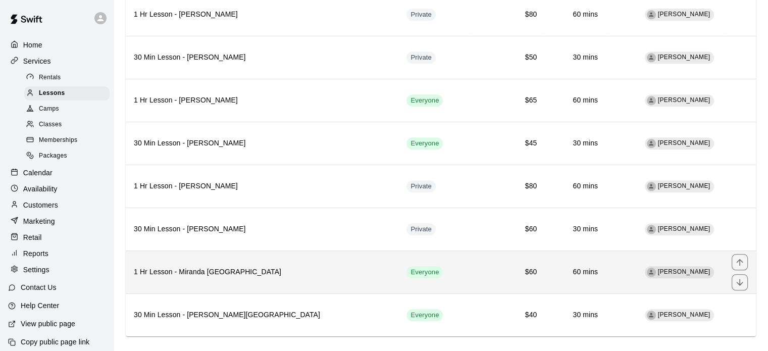
click at [289, 266] on h6 "1 Hr Lesson - Miranda [GEOGRAPHIC_DATA]" at bounding box center [262, 271] width 256 height 11
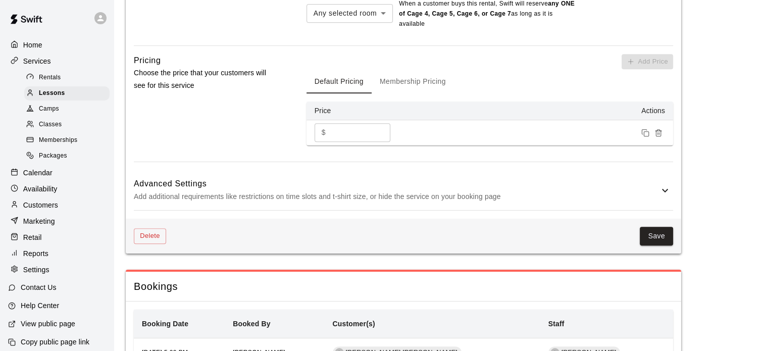
scroll to position [701, 0]
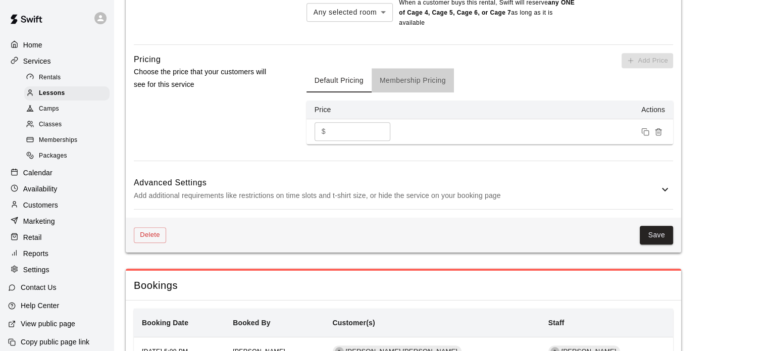
click at [407, 77] on button "Membership Pricing" at bounding box center [412, 80] width 82 height 24
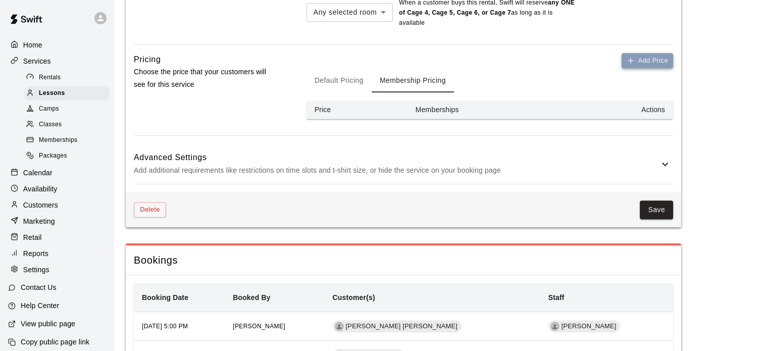
click at [630, 59] on icon "button" at bounding box center [630, 61] width 8 height 8
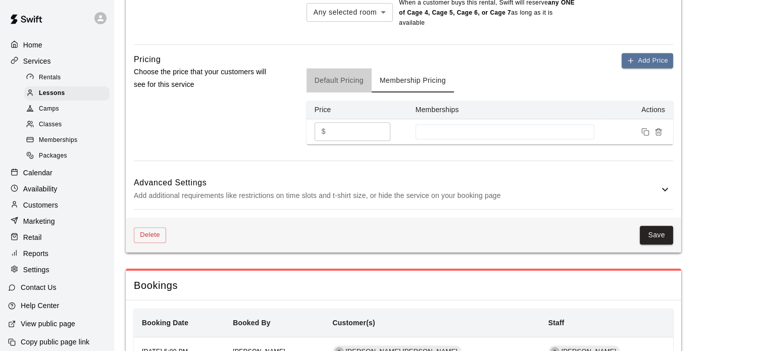
click at [338, 80] on button "Default Pricing" at bounding box center [338, 80] width 65 height 24
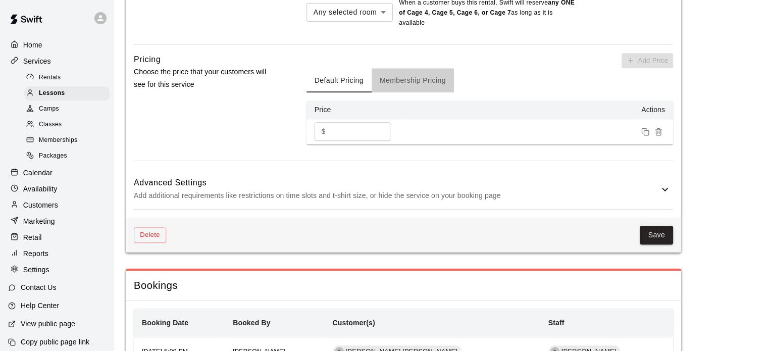
click at [402, 79] on button "Membership Pricing" at bounding box center [412, 80] width 82 height 24
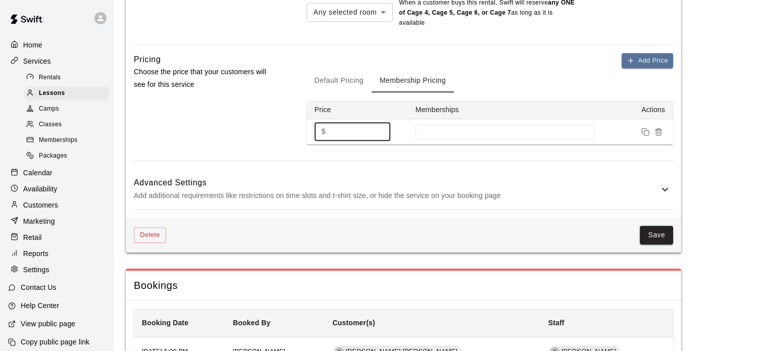
click at [345, 131] on input "*" at bounding box center [360, 131] width 61 height 19
click at [458, 139] on div at bounding box center [504, 131] width 179 height 15
type input "**"
click at [660, 234] on button "Save" at bounding box center [655, 235] width 33 height 19
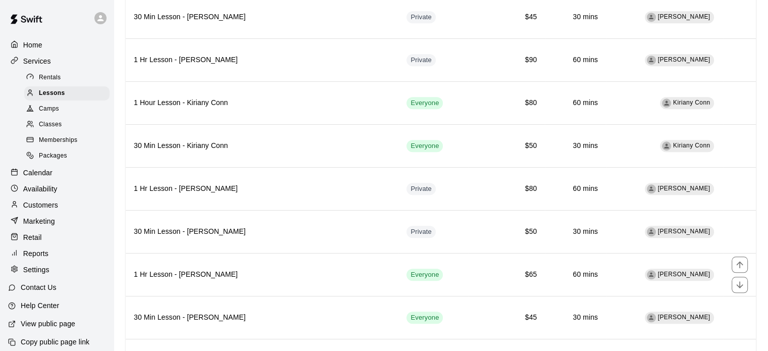
scroll to position [1008, 0]
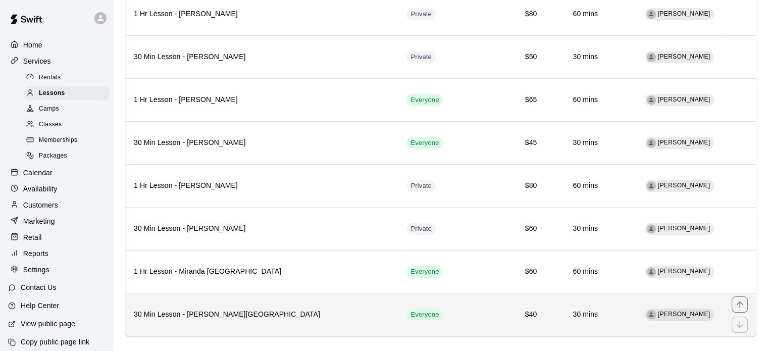
click at [228, 309] on h6 "30 Min Lesson - [PERSON_NAME][GEOGRAPHIC_DATA]" at bounding box center [262, 314] width 256 height 11
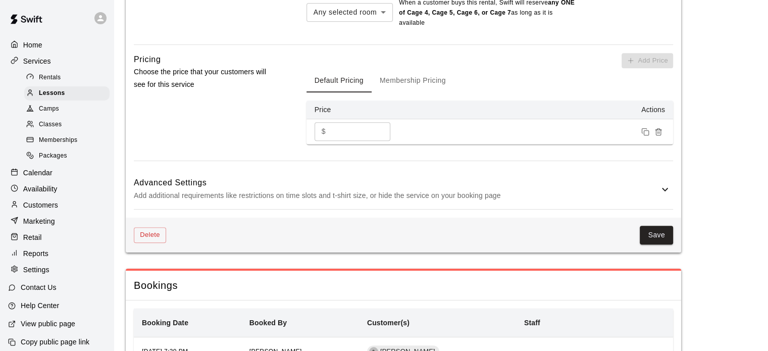
scroll to position [702, 0]
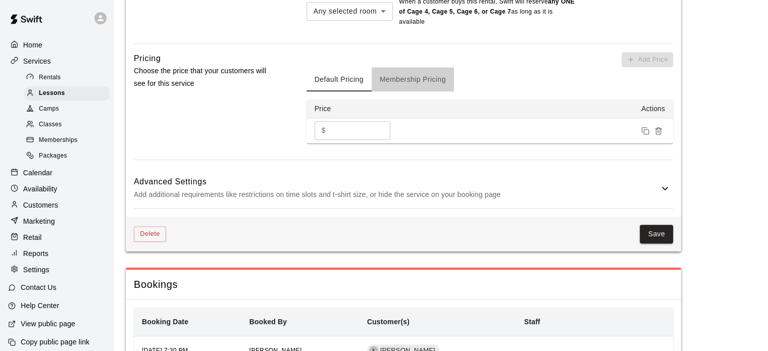
click at [390, 79] on button "Membership Pricing" at bounding box center [412, 79] width 82 height 24
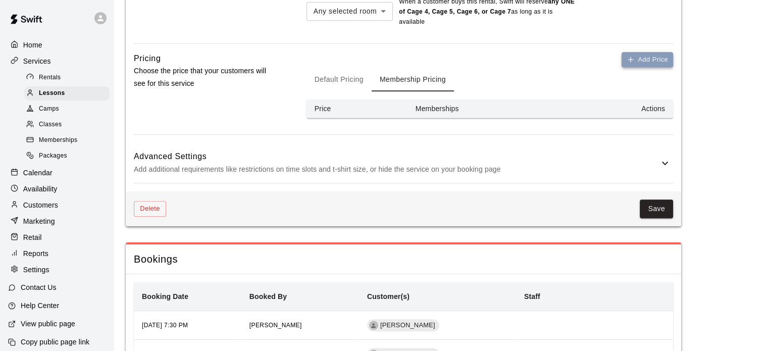
click at [640, 56] on button "Add Price" at bounding box center [646, 60] width 51 height 16
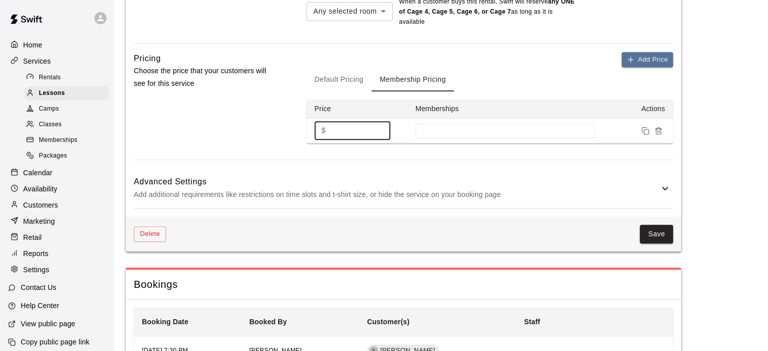
click at [351, 129] on input "*" at bounding box center [360, 130] width 61 height 19
type input "**"
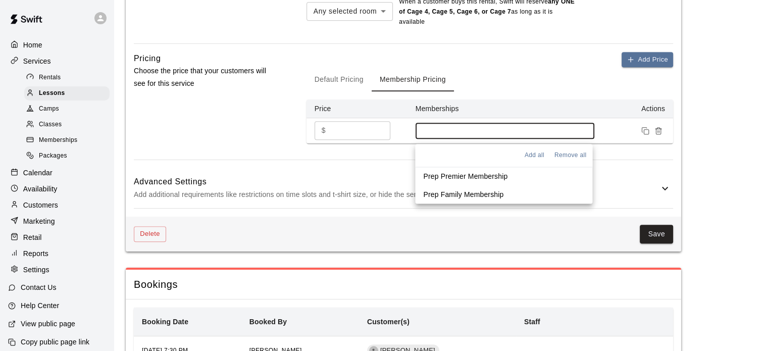
click at [468, 131] on input at bounding box center [504, 131] width 169 height 8
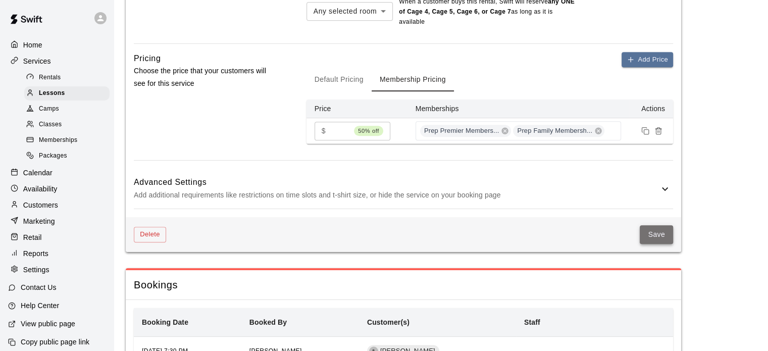
click at [659, 237] on button "Save" at bounding box center [655, 234] width 33 height 19
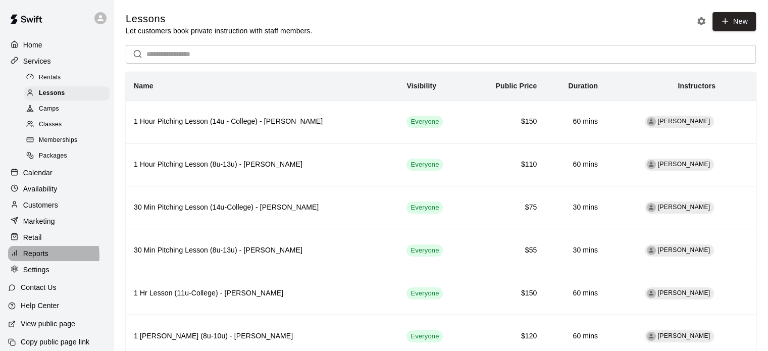
click at [42, 258] on p "Reports" at bounding box center [35, 253] width 25 height 10
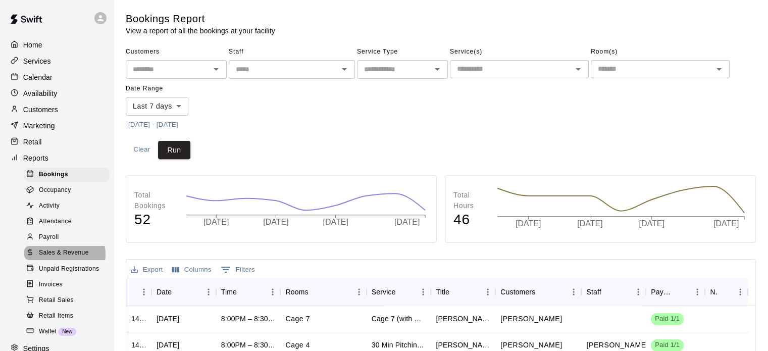
click at [64, 258] on span "Sales & Revenue" at bounding box center [64, 253] width 50 height 10
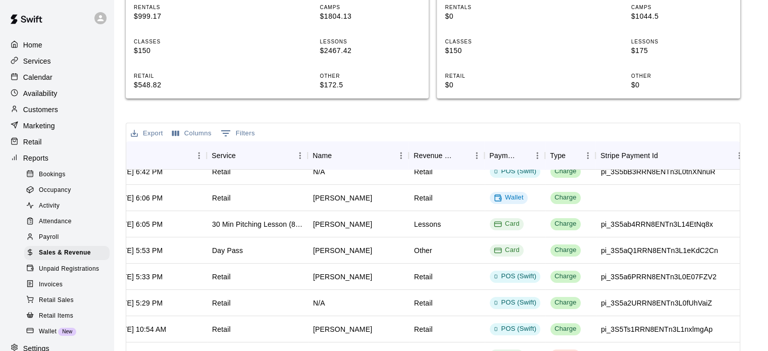
scroll to position [61, 71]
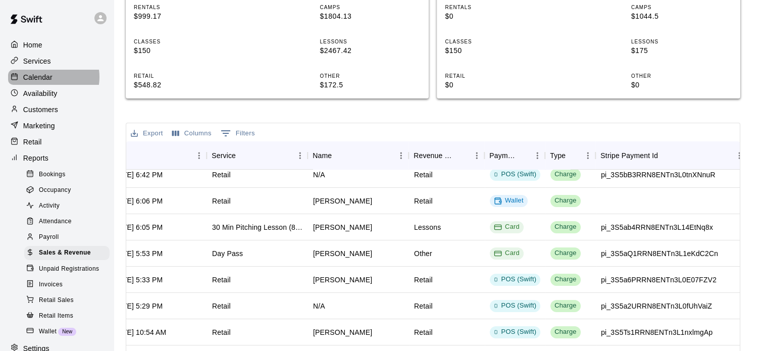
click at [46, 79] on p "Calendar" at bounding box center [37, 77] width 29 height 10
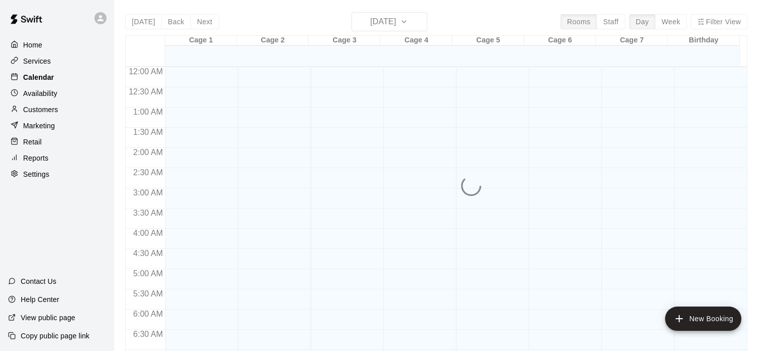
scroll to position [643, 0]
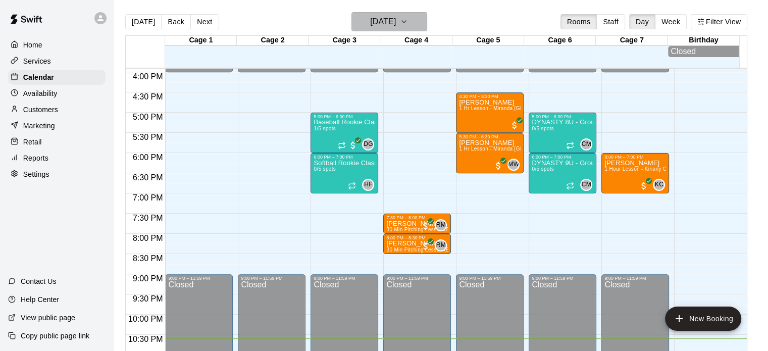
click at [408, 19] on icon "button" at bounding box center [404, 22] width 8 height 12
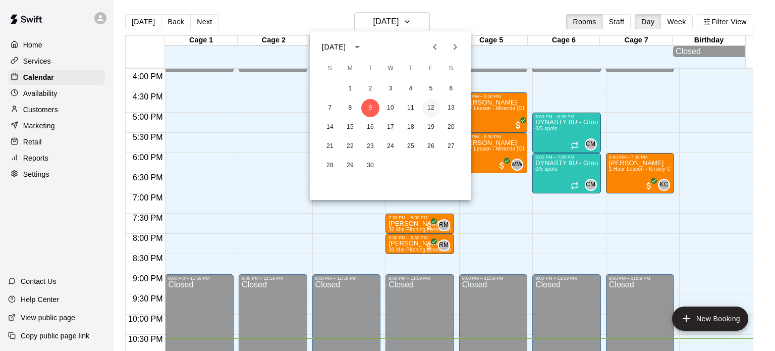
click at [434, 106] on button "12" at bounding box center [431, 108] width 18 height 18
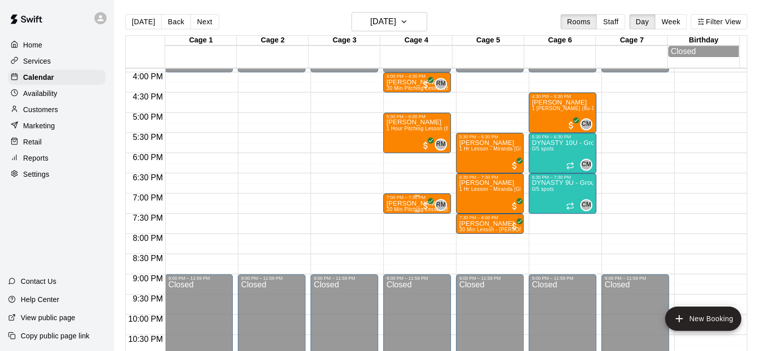
click at [408, 208] on span "30 Min Pitching Lesson (8u-13u) - [PERSON_NAME]" at bounding box center [449, 209] width 127 height 6
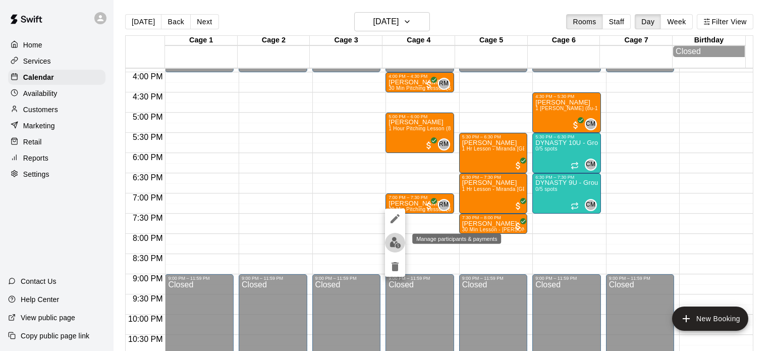
click at [392, 246] on img "edit" at bounding box center [396, 243] width 12 height 12
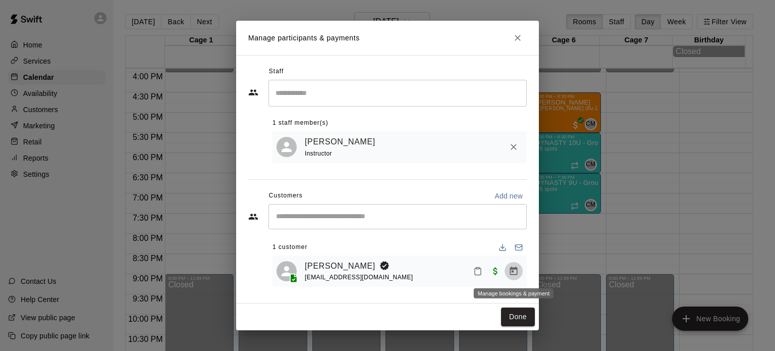
click at [512, 274] on icon "Manage bookings & payment" at bounding box center [514, 271] width 10 height 10
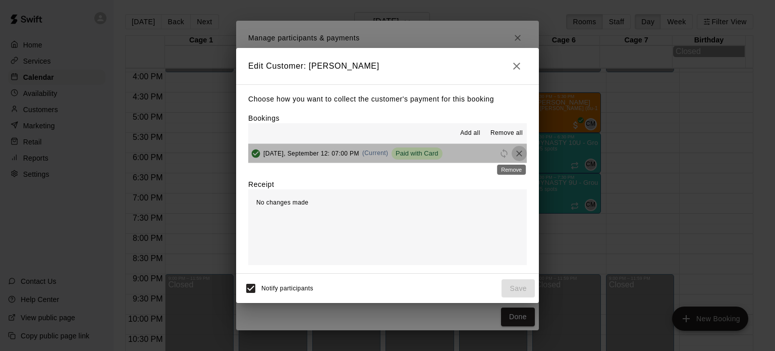
click at [514, 152] on icon "Remove" at bounding box center [519, 153] width 10 height 10
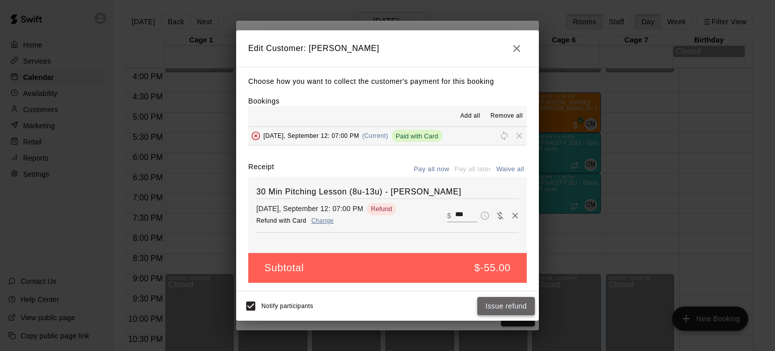
click at [495, 304] on button "Issue refund" at bounding box center [506, 306] width 58 height 19
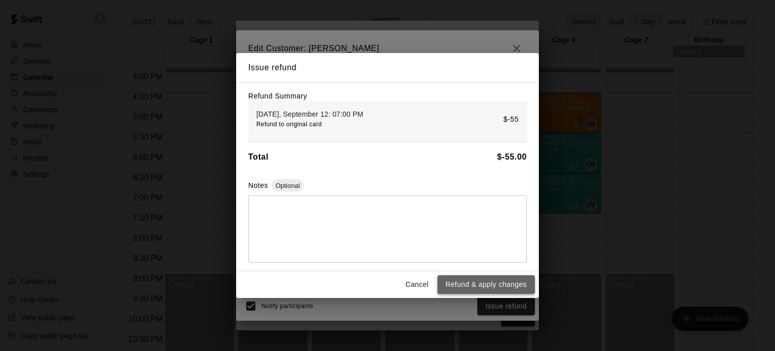
click at [484, 291] on button "Refund & apply changes" at bounding box center [486, 284] width 97 height 19
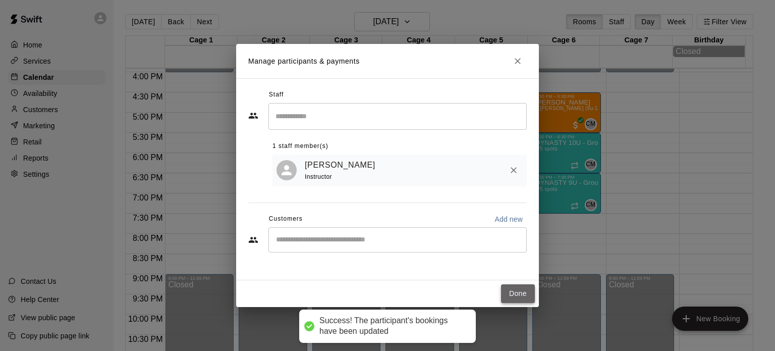
click at [509, 291] on button "Done" at bounding box center [518, 293] width 34 height 19
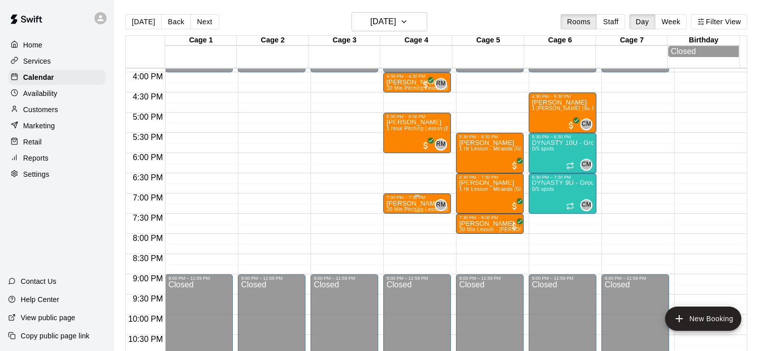
click at [412, 203] on p "[PERSON_NAME]" at bounding box center [417, 203] width 62 height 0
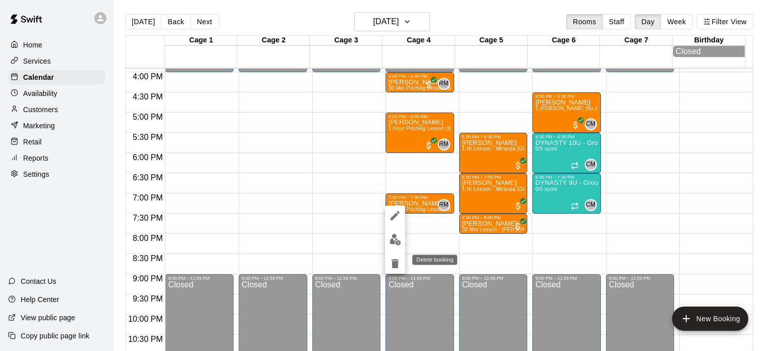
click at [396, 262] on icon "delete" at bounding box center [395, 263] width 7 height 9
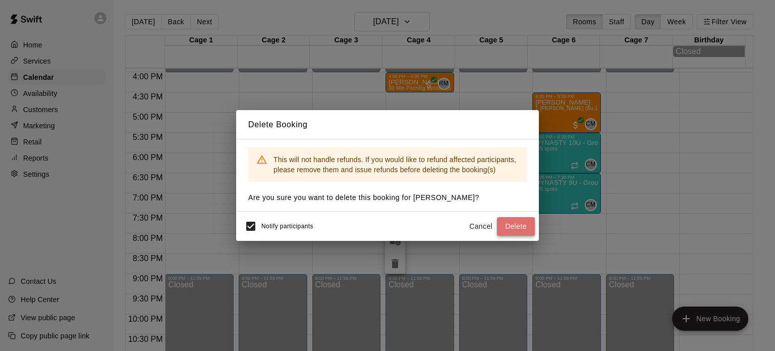
click at [514, 228] on button "Delete" at bounding box center [516, 226] width 38 height 19
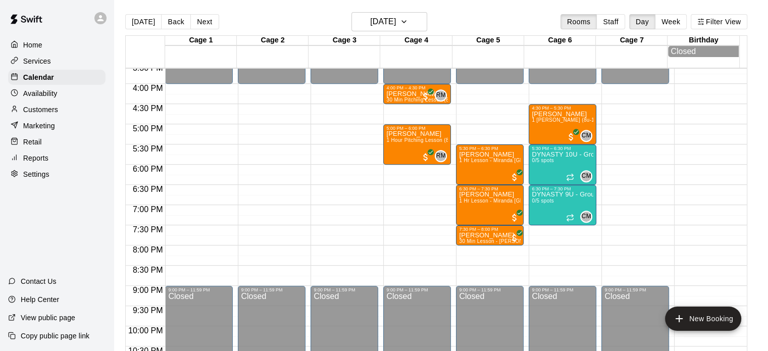
scroll to position [630, 0]
click at [41, 55] on div "Services" at bounding box center [56, 60] width 97 height 15
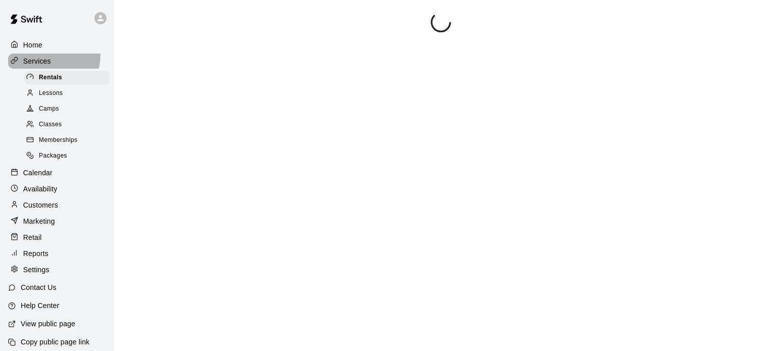
click at [41, 55] on div "Services" at bounding box center [56, 60] width 97 height 15
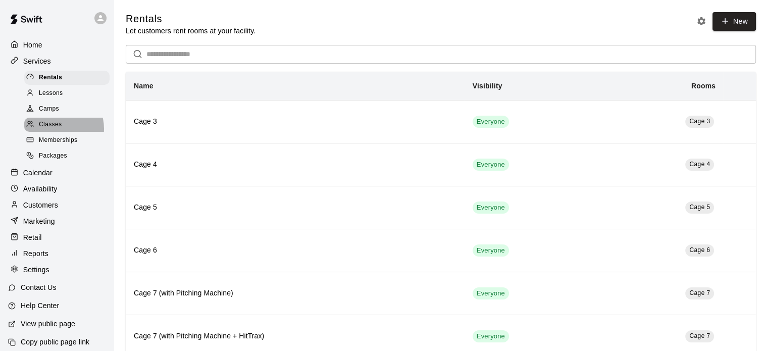
click at [56, 130] on span "Classes" at bounding box center [50, 125] width 23 height 10
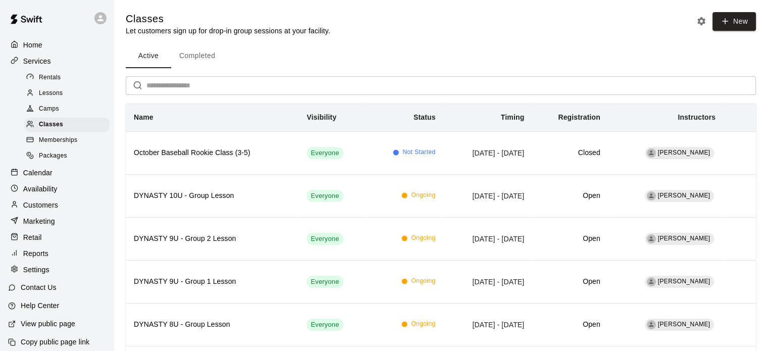
click at [36, 226] on p "Marketing" at bounding box center [39, 221] width 32 height 10
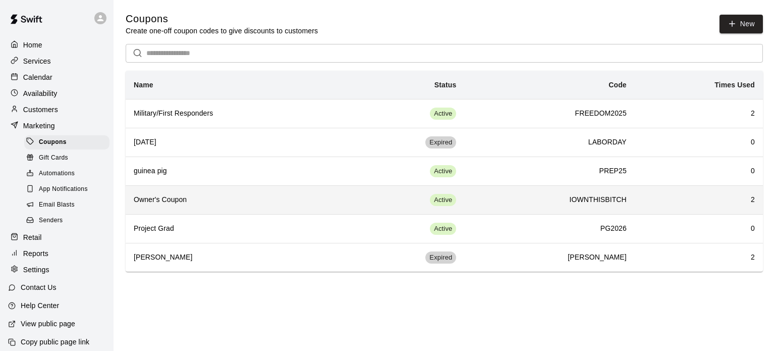
click at [169, 201] on h6 "Owner's Coupon" at bounding box center [234, 199] width 201 height 11
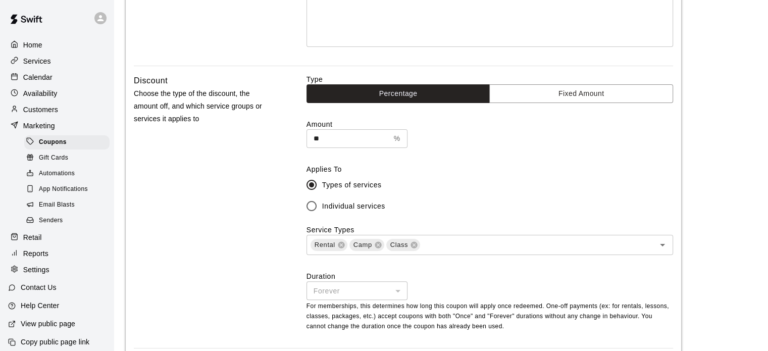
scroll to position [207, 0]
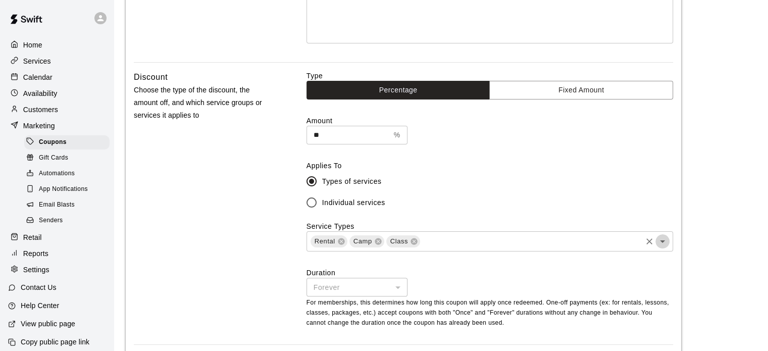
click at [663, 240] on icon "Open" at bounding box center [662, 241] width 12 height 12
click at [257, 216] on div "Discount Choose the type of the discount, the amount off, and which service gro…" at bounding box center [204, 208] width 140 height 274
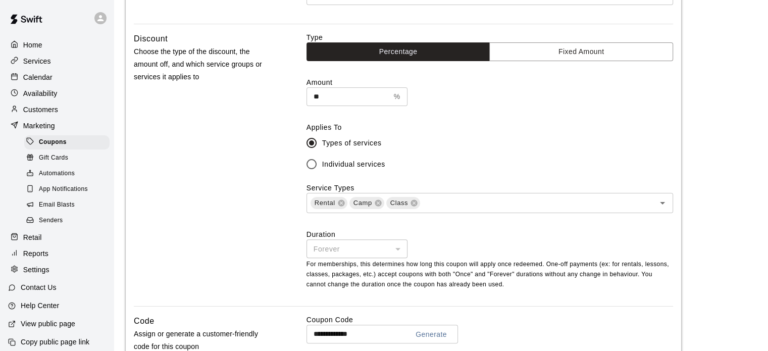
scroll to position [234, 0]
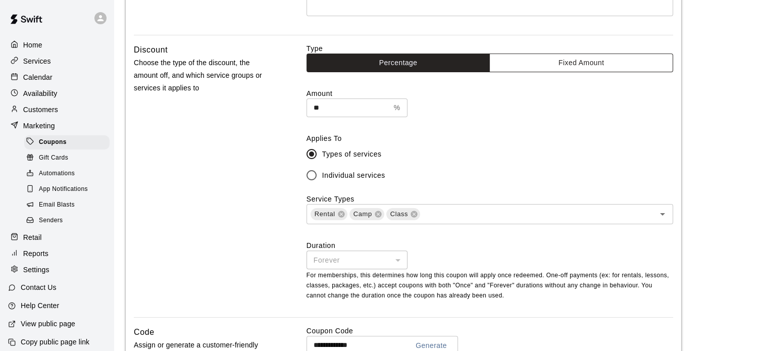
click at [564, 64] on button "Fixed Amount" at bounding box center [581, 62] width 184 height 19
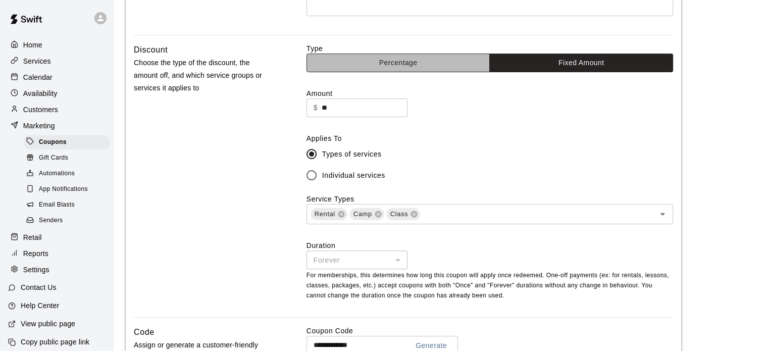
click at [408, 66] on button "Percentage" at bounding box center [398, 62] width 184 height 19
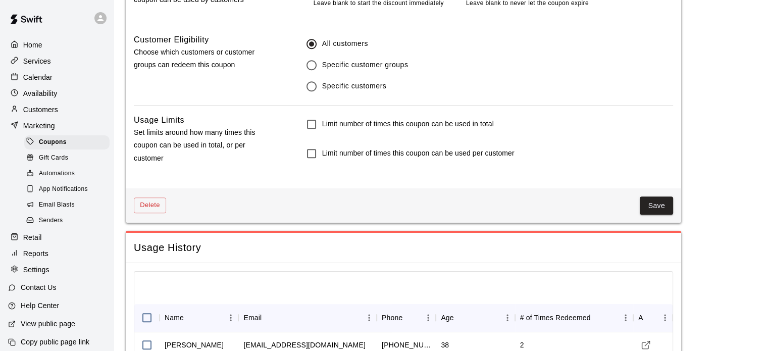
scroll to position [648, 0]
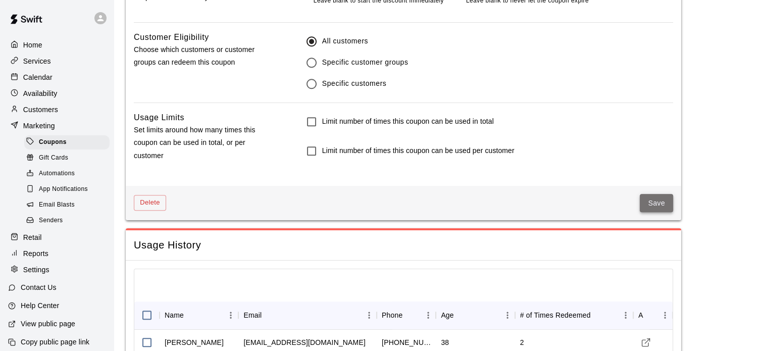
click at [656, 209] on button "Save" at bounding box center [655, 203] width 33 height 19
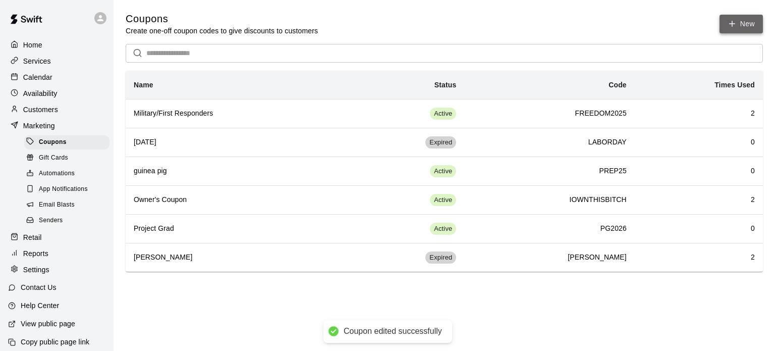
click at [729, 24] on icon "button" at bounding box center [732, 23] width 9 height 9
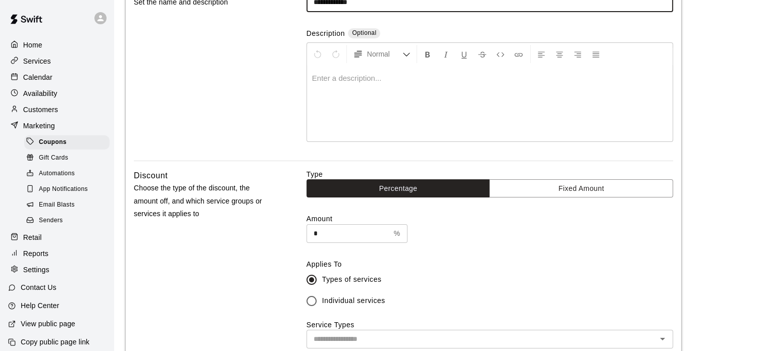
scroll to position [119, 0]
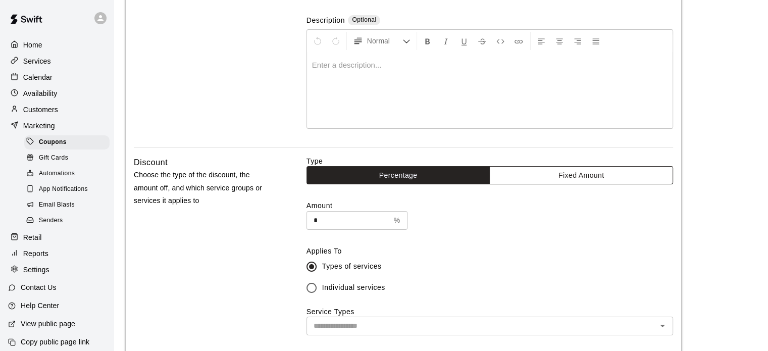
type input "**********"
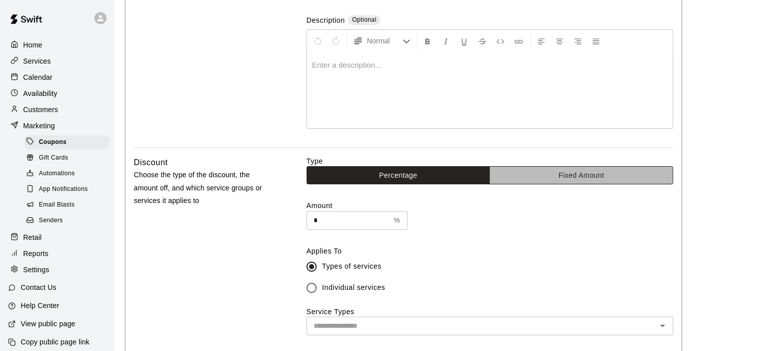
click at [586, 167] on button "Fixed Amount" at bounding box center [581, 175] width 184 height 19
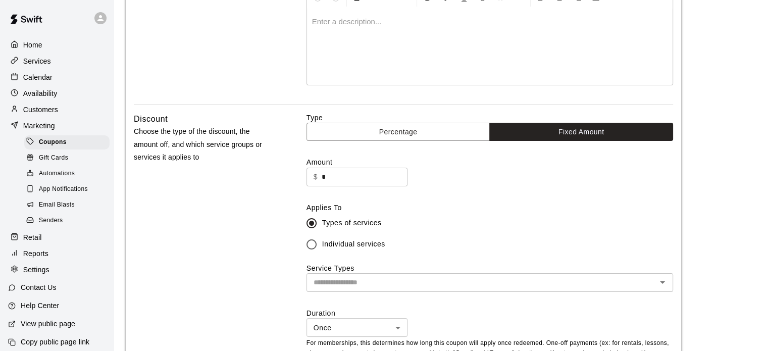
scroll to position [163, 0]
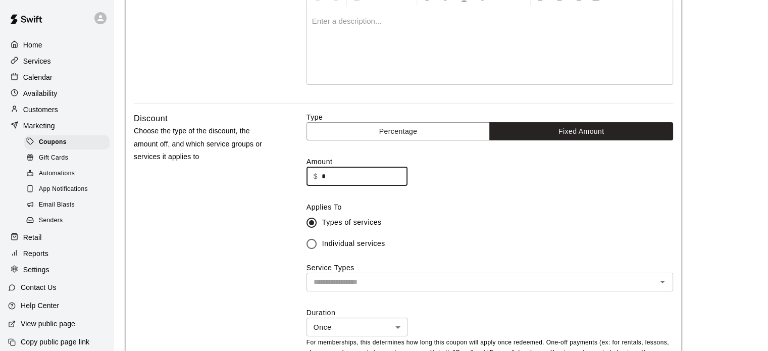
click at [339, 171] on input "*" at bounding box center [365, 176] width 86 height 19
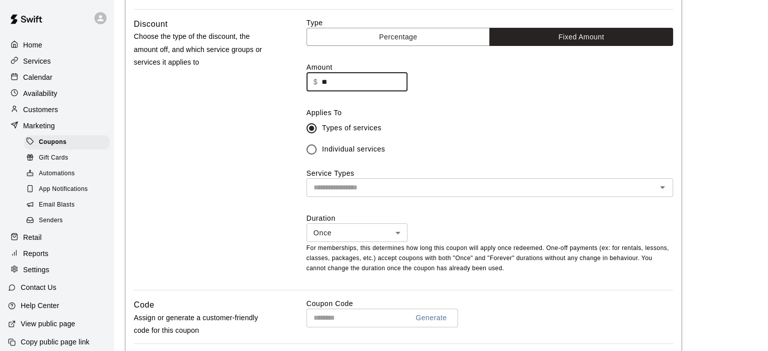
scroll to position [260, 0]
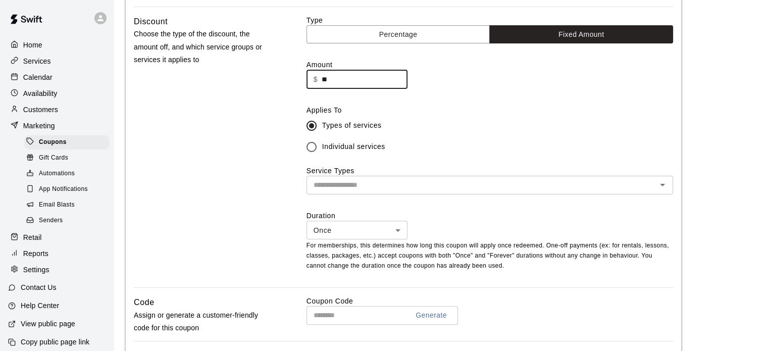
type input "**"
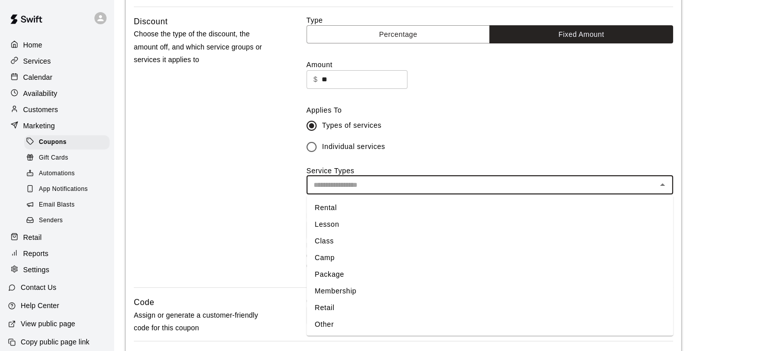
click at [342, 186] on input "text" at bounding box center [481, 185] width 344 height 13
click at [333, 224] on li "Lesson" at bounding box center [489, 224] width 366 height 17
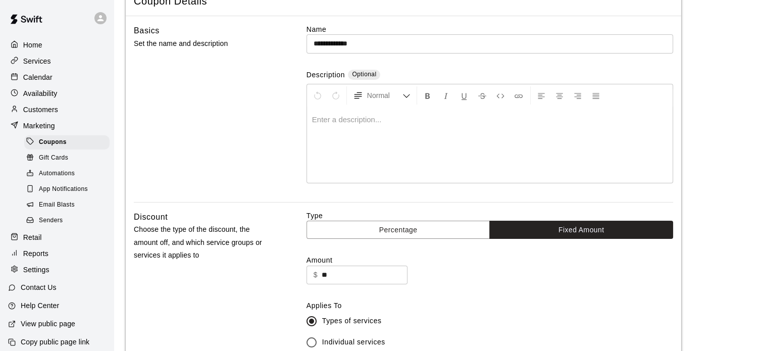
scroll to position [65, 0]
click at [376, 48] on input "**********" at bounding box center [489, 43] width 366 height 19
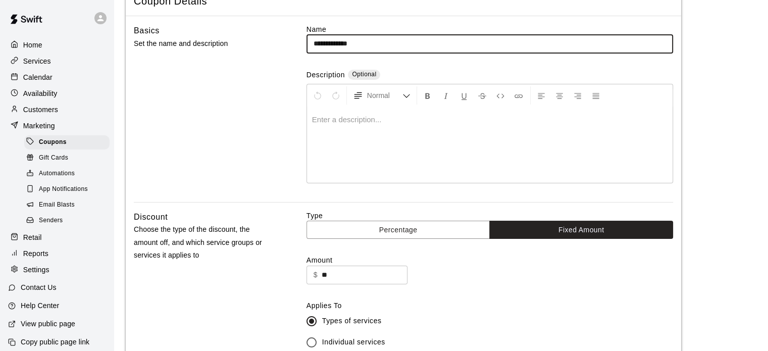
click at [335, 45] on input "**********" at bounding box center [489, 43] width 366 height 19
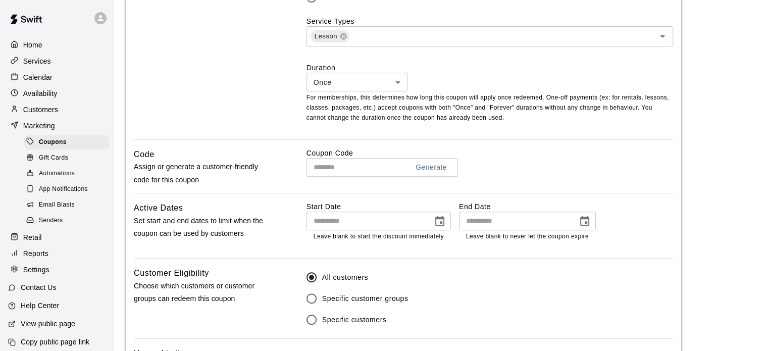
scroll to position [410, 0]
type input "**********"
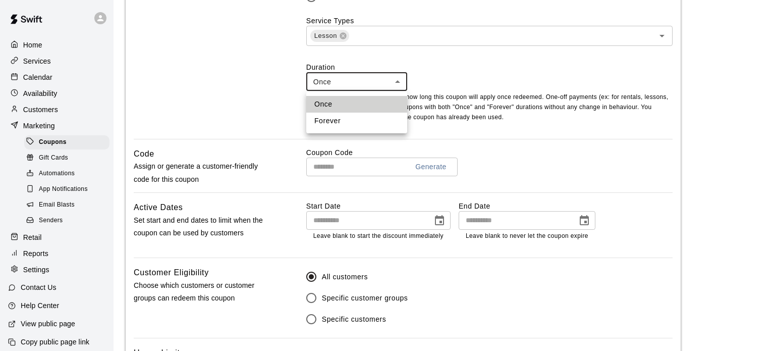
click at [383, 80] on body "**********" at bounding box center [387, 29] width 775 height 878
click at [349, 120] on li "Forever" at bounding box center [356, 121] width 101 height 17
type input "*******"
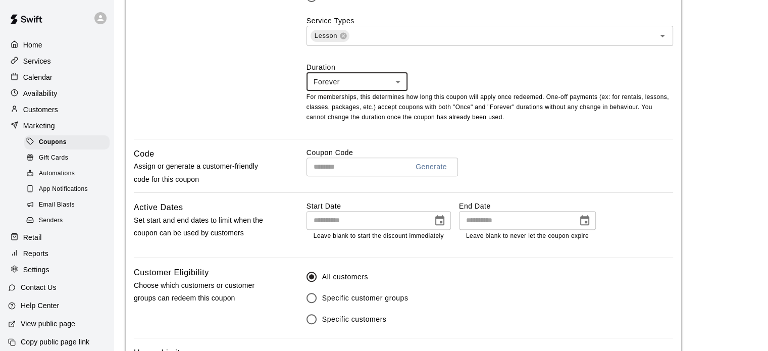
click at [325, 171] on input "text" at bounding box center [353, 166] width 94 height 19
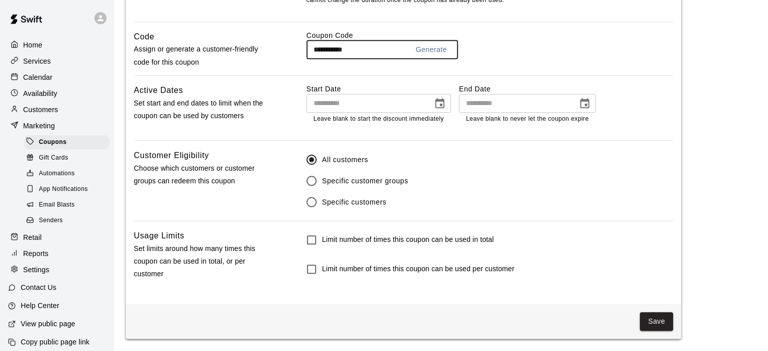
scroll to position [526, 0]
type input "**********"
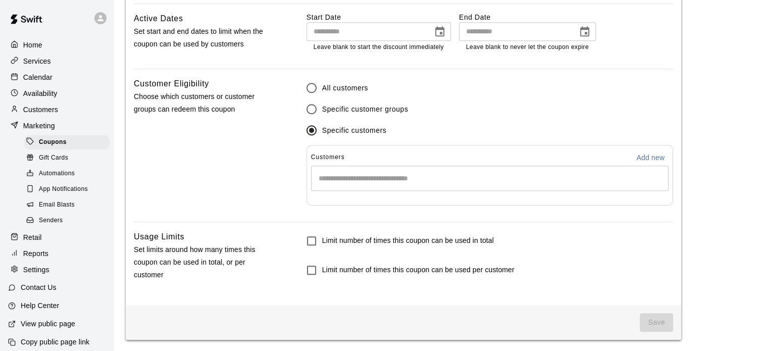
scroll to position [600, 0]
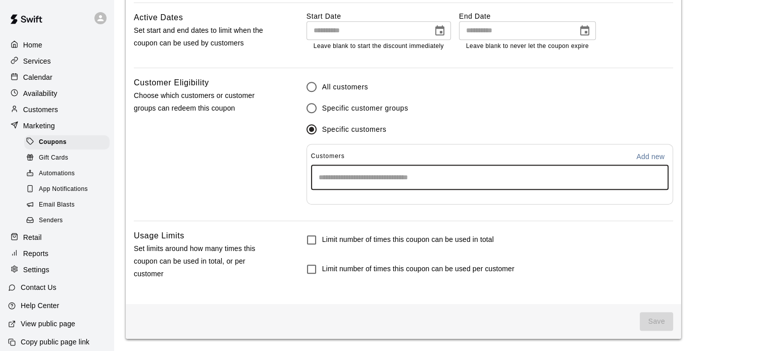
click at [363, 181] on input "Start typing to search customers..." at bounding box center [489, 177] width 348 height 10
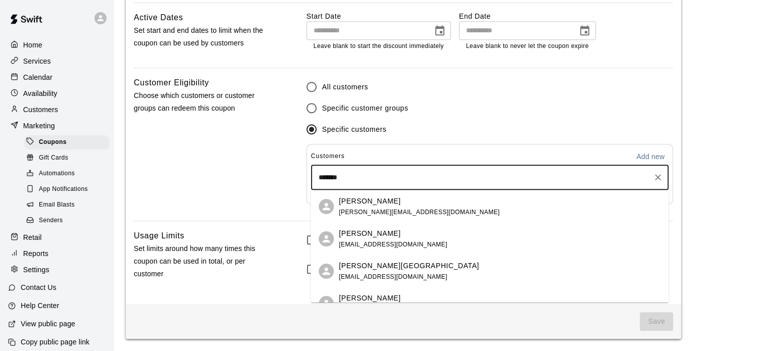
type input "********"
click at [358, 267] on p "[PERSON_NAME]" at bounding box center [370, 264] width 62 height 11
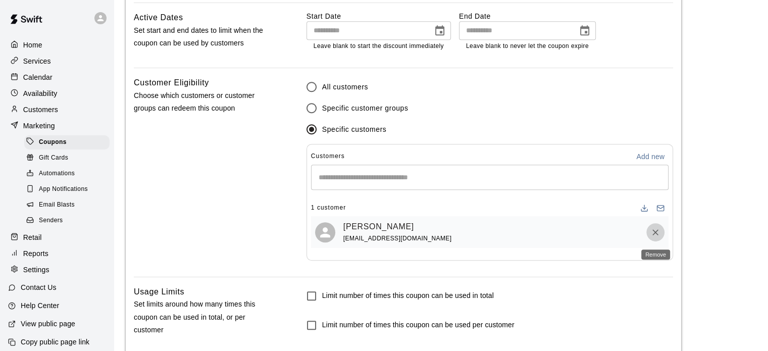
click at [654, 234] on icon "Remove" at bounding box center [655, 232] width 10 height 10
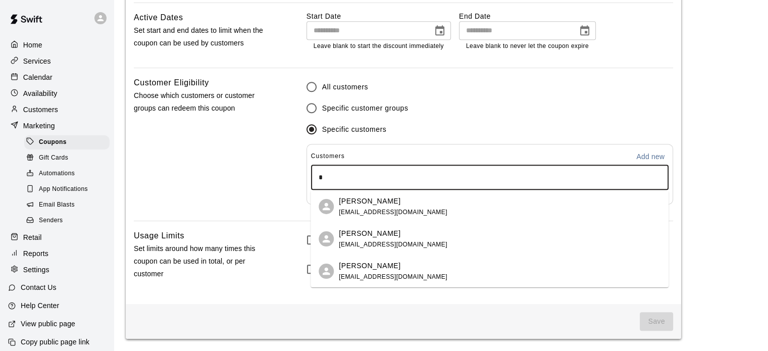
click at [381, 179] on input "*" at bounding box center [489, 177] width 348 height 10
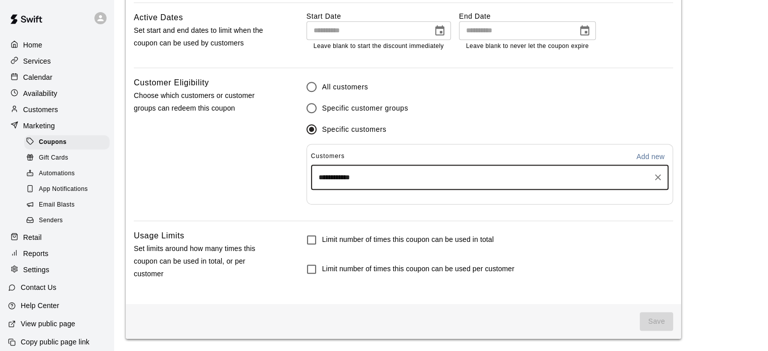
click at [345, 178] on input "**********" at bounding box center [481, 177] width 333 height 10
click at [368, 179] on input "**********" at bounding box center [481, 177] width 333 height 10
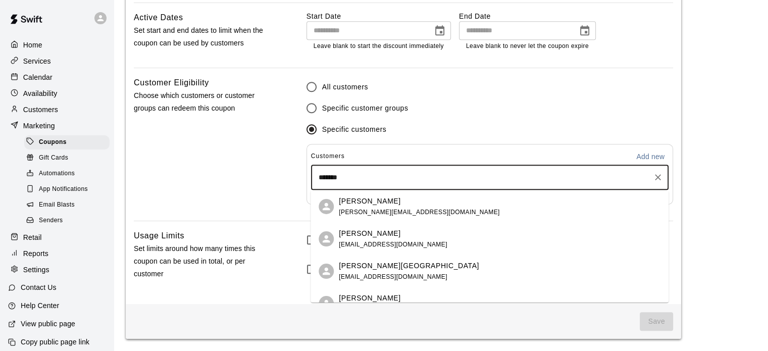
type input "********"
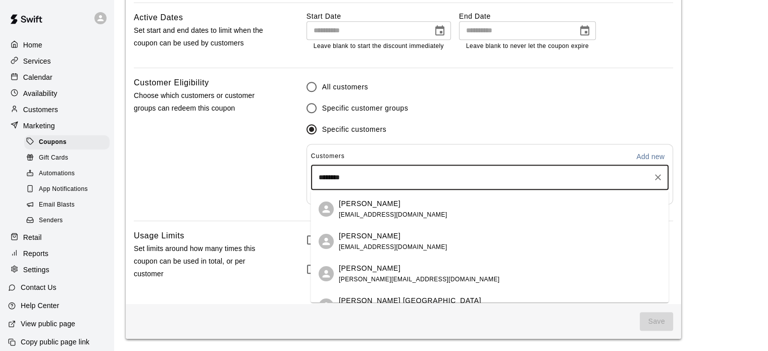
scroll to position [99, 0]
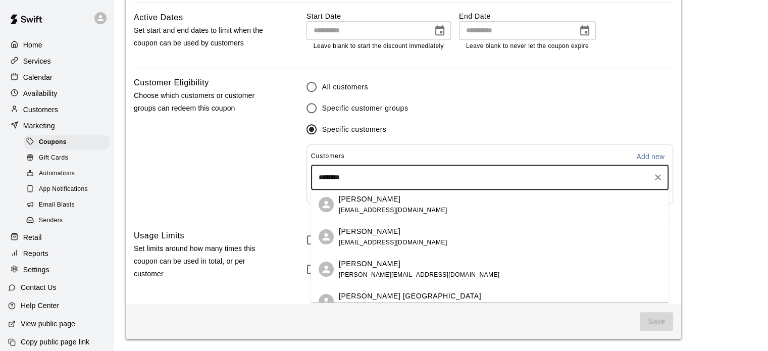
click at [367, 239] on span "[EMAIL_ADDRESS][DOMAIN_NAME]" at bounding box center [393, 241] width 109 height 7
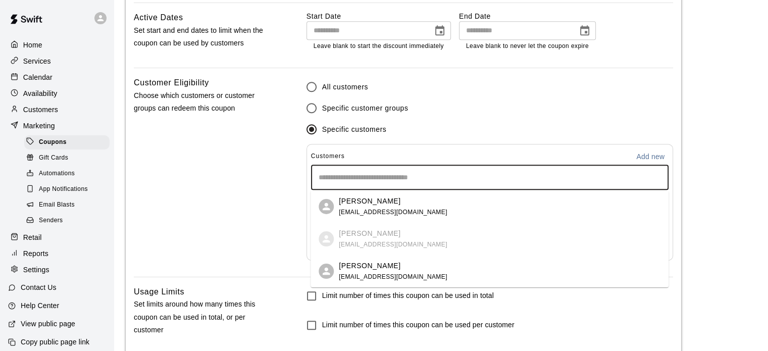
click at [362, 178] on input "Start typing to search customers..." at bounding box center [489, 177] width 348 height 10
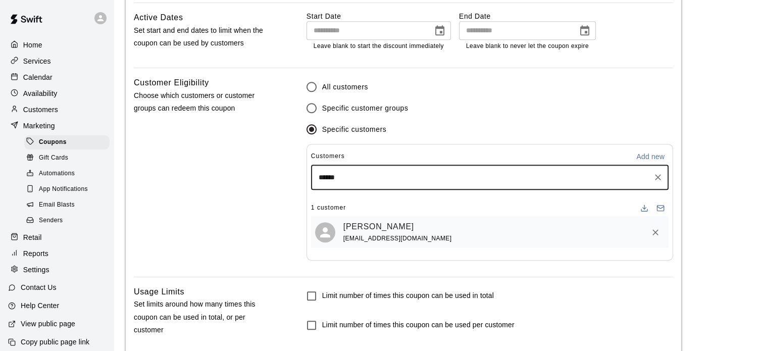
type input "*******"
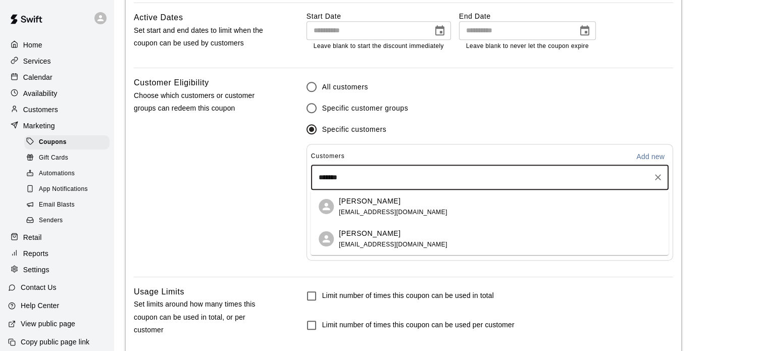
click at [353, 209] on span "[EMAIL_ADDRESS][DOMAIN_NAME]" at bounding box center [393, 211] width 109 height 7
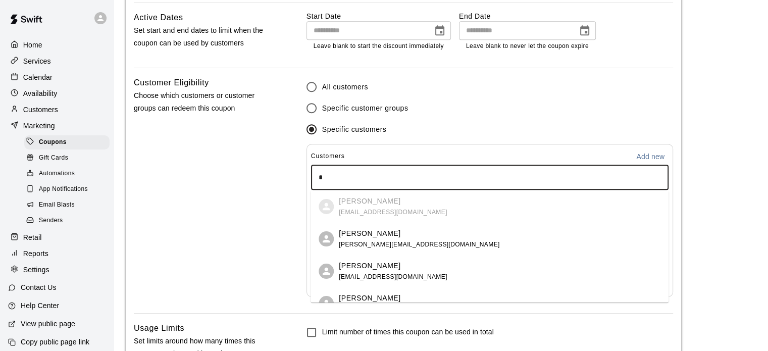
click at [352, 176] on input "*" at bounding box center [489, 177] width 348 height 10
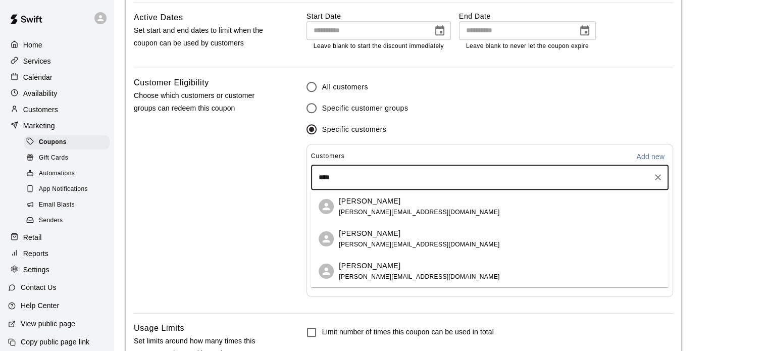
type input "*****"
click at [349, 206] on div "[PERSON_NAME] [PERSON_NAME][EMAIL_ADDRESS][DOMAIN_NAME]" at bounding box center [419, 206] width 160 height 22
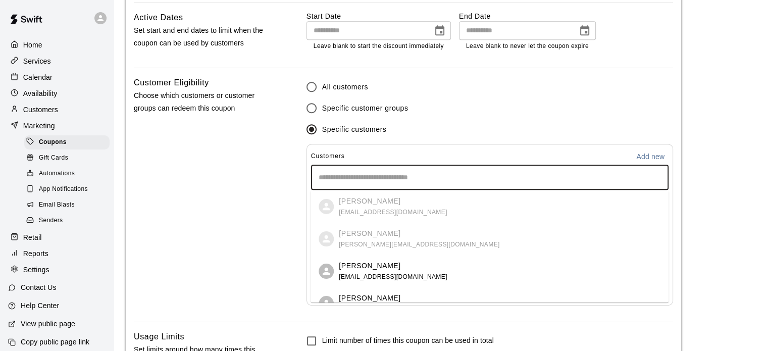
click at [354, 174] on input "Start typing to search customers..." at bounding box center [489, 177] width 348 height 10
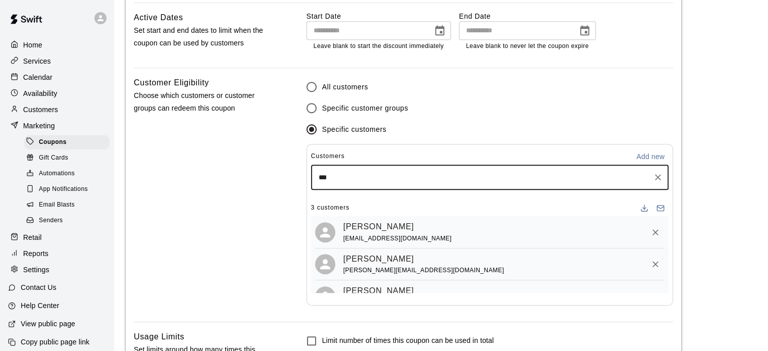
type input "****"
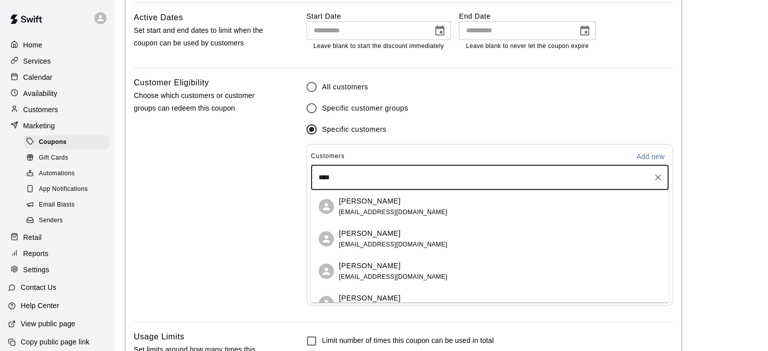
click at [349, 267] on p "[PERSON_NAME]" at bounding box center [370, 265] width 62 height 11
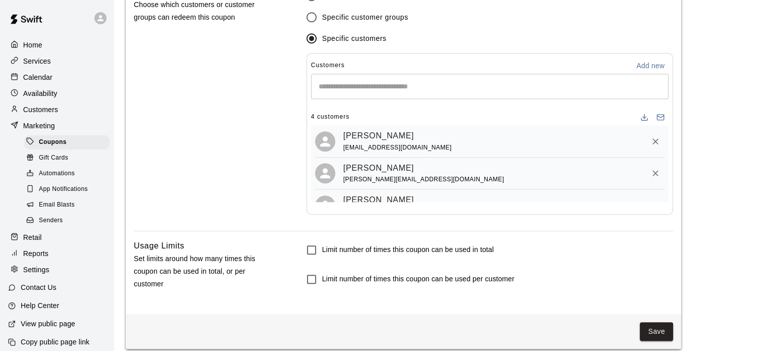
scroll to position [701, 0]
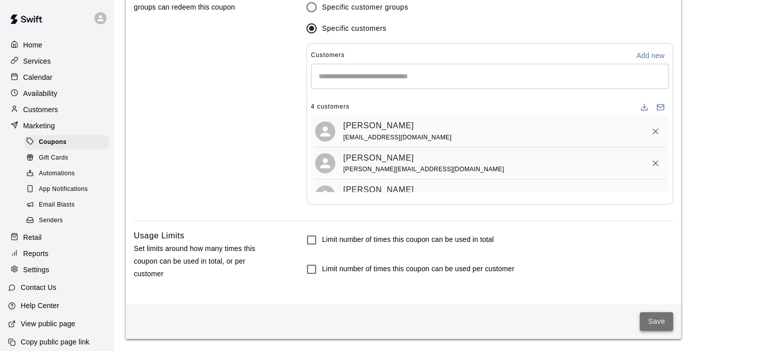
click at [648, 324] on button "Save" at bounding box center [655, 321] width 33 height 19
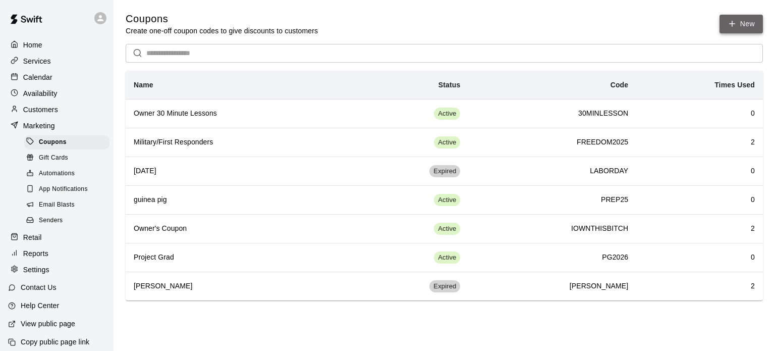
click at [737, 26] on button "New" at bounding box center [741, 24] width 43 height 19
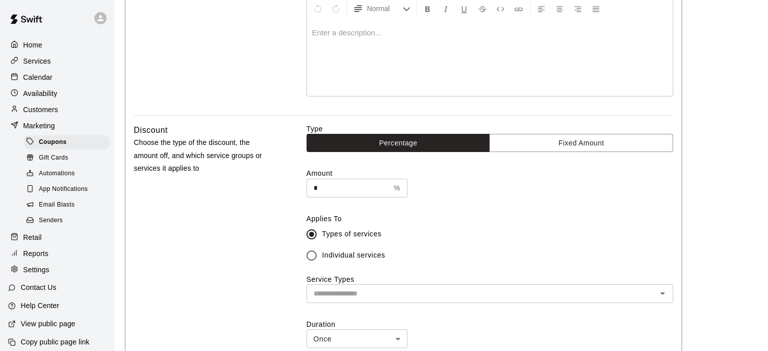
scroll to position [157, 0]
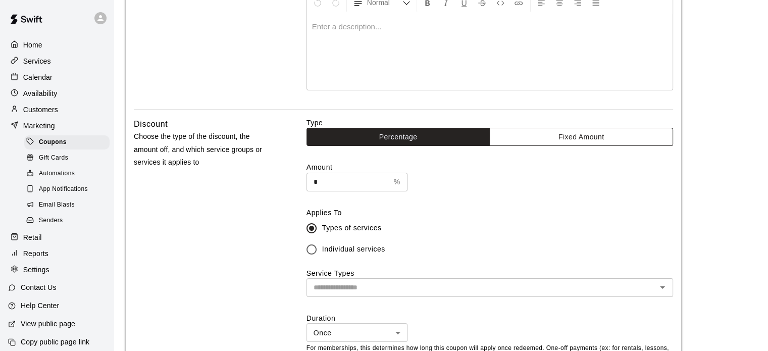
type input "**********"
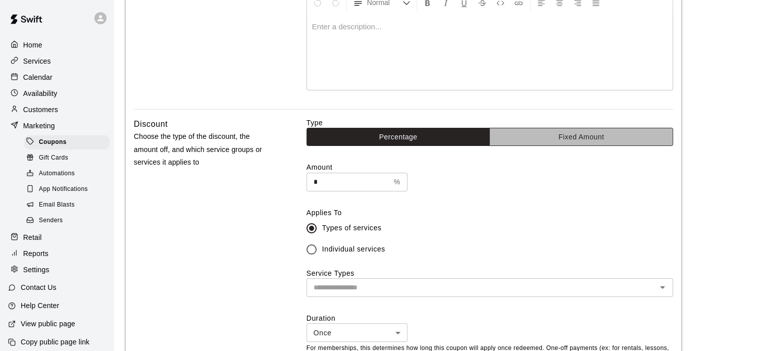
click at [583, 131] on button "Fixed Amount" at bounding box center [581, 137] width 184 height 19
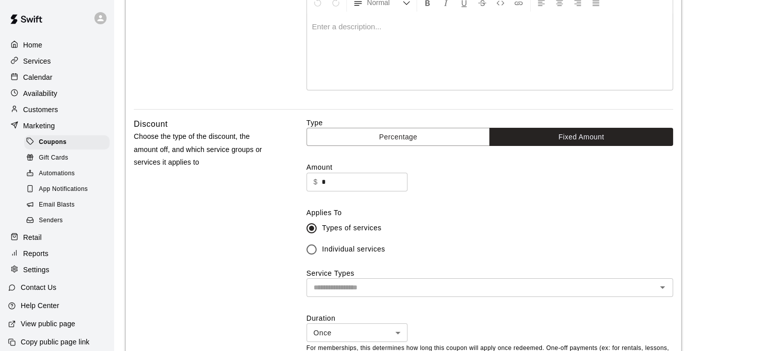
click at [320, 185] on div "$ * ​" at bounding box center [356, 182] width 101 height 19
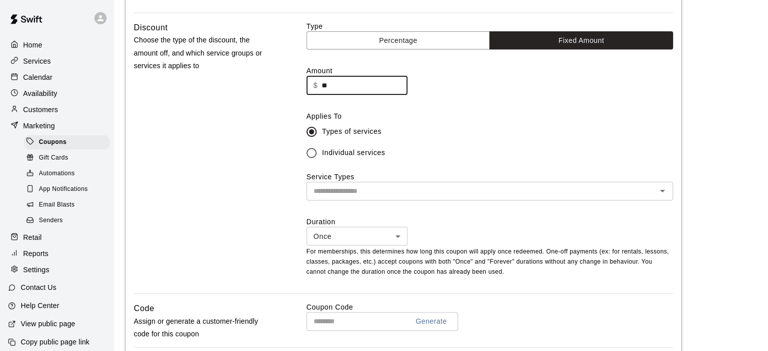
scroll to position [273, 0]
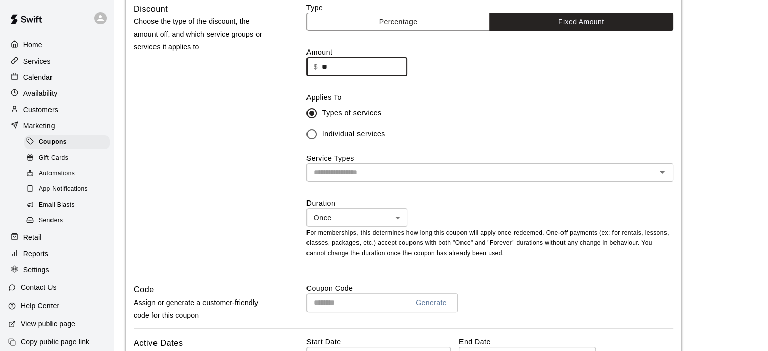
type input "**"
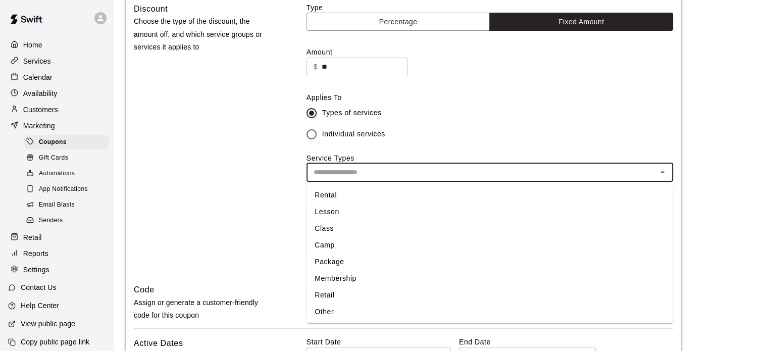
click at [363, 177] on input "text" at bounding box center [481, 172] width 344 height 13
click at [332, 210] on li "Lesson" at bounding box center [489, 211] width 366 height 17
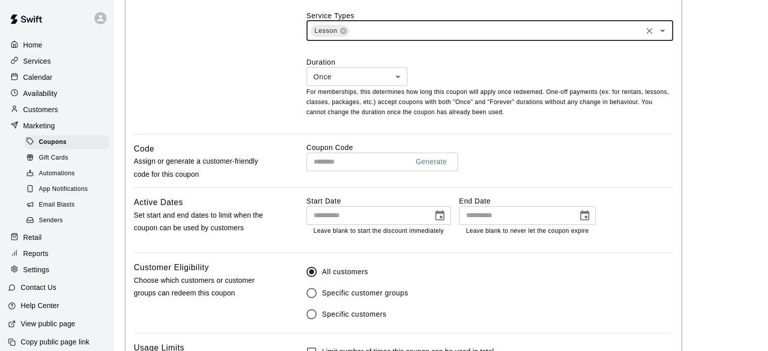
scroll to position [416, 0]
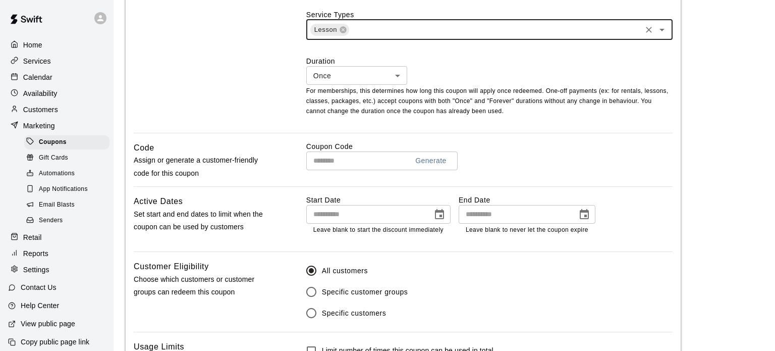
click at [390, 74] on body "**********" at bounding box center [387, 23] width 775 height 878
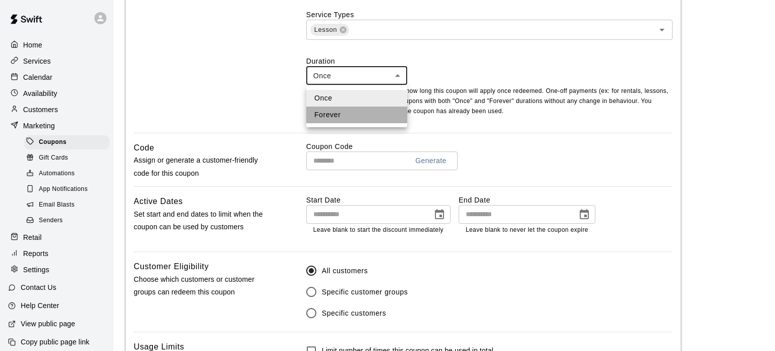
click at [357, 112] on li "Forever" at bounding box center [356, 114] width 101 height 17
type input "*******"
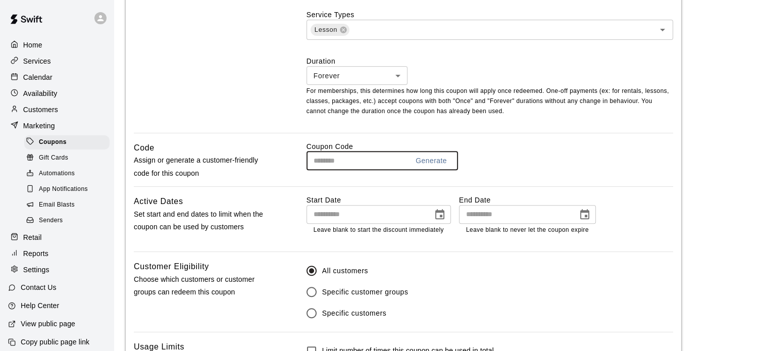
click at [318, 159] on input "text" at bounding box center [353, 160] width 94 height 19
click at [318, 159] on input "**" at bounding box center [353, 160] width 94 height 19
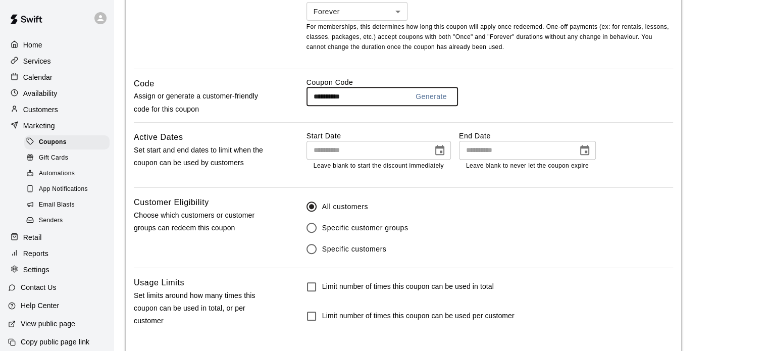
scroll to position [527, 0]
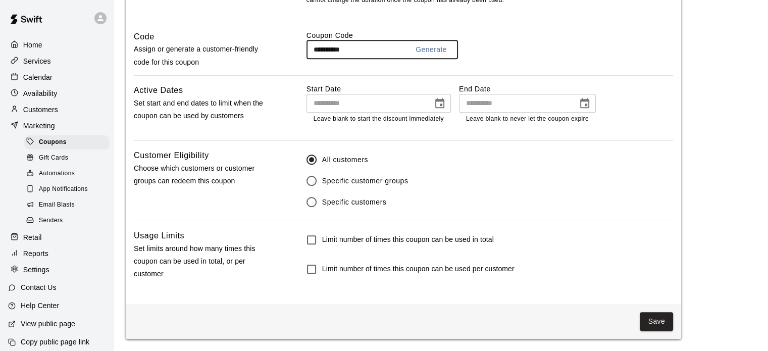
type input "**********"
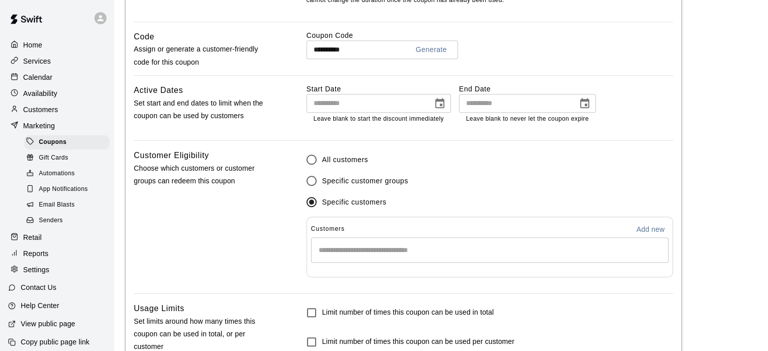
scroll to position [580, 0]
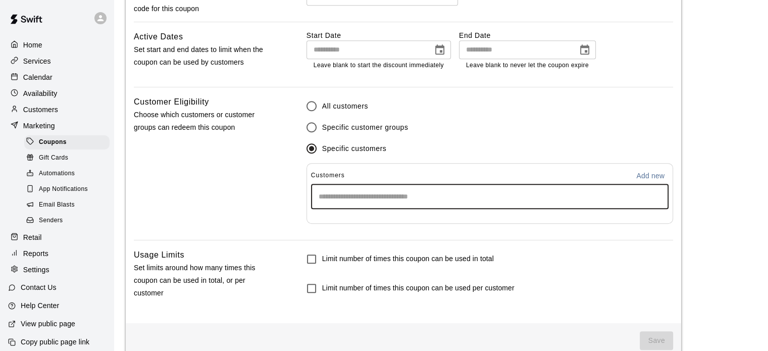
click at [355, 197] on input "Start typing to search customers..." at bounding box center [489, 196] width 348 height 10
type input "********"
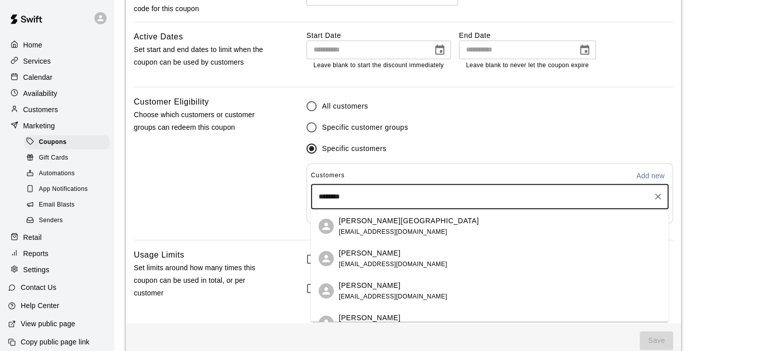
scroll to position [79, 0]
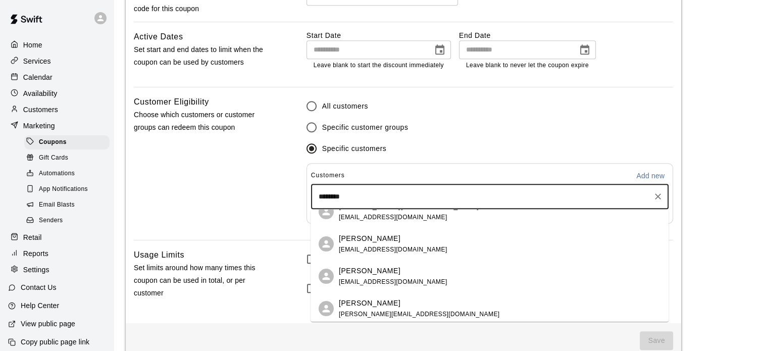
click at [348, 272] on p "[PERSON_NAME]" at bounding box center [370, 270] width 62 height 11
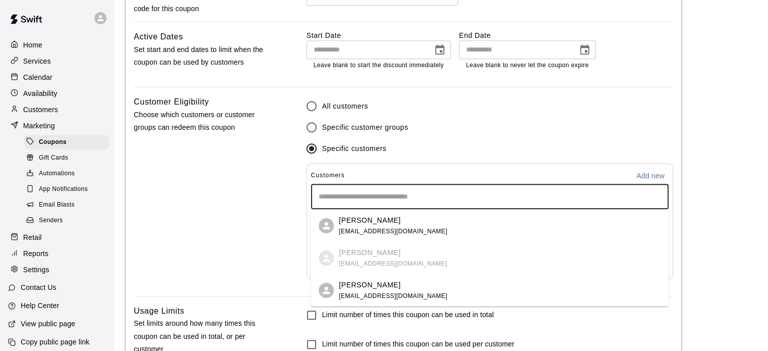
click at [365, 193] on input "Start typing to search customers..." at bounding box center [489, 196] width 348 height 10
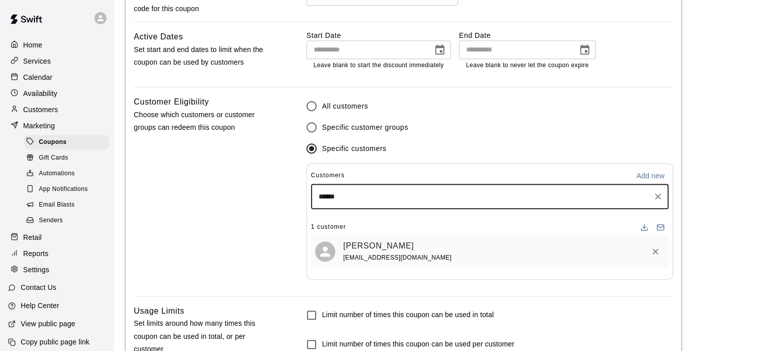
type input "*******"
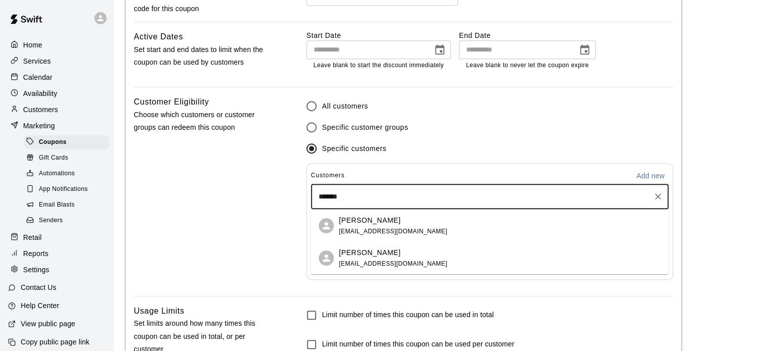
click at [352, 226] on div "[PERSON_NAME] [PERSON_NAME][EMAIL_ADDRESS][DOMAIN_NAME]" at bounding box center [393, 226] width 109 height 22
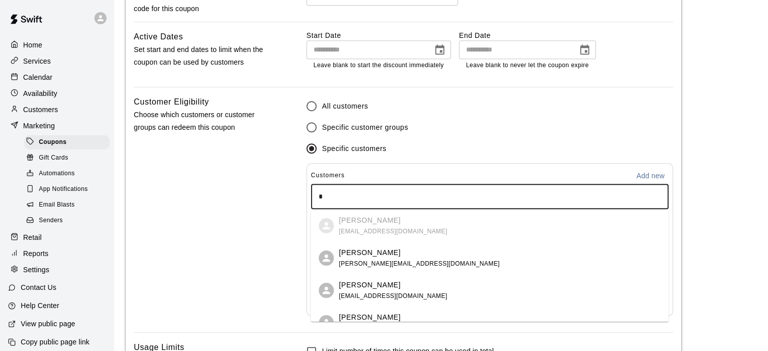
click at [354, 197] on input "*" at bounding box center [489, 196] width 348 height 10
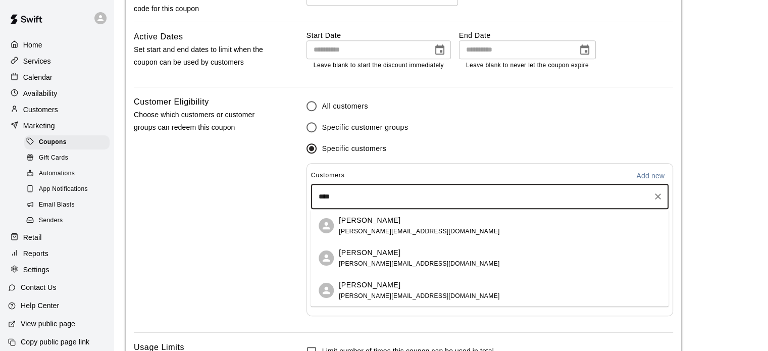
type input "*****"
click at [354, 223] on p "[PERSON_NAME]" at bounding box center [370, 220] width 62 height 11
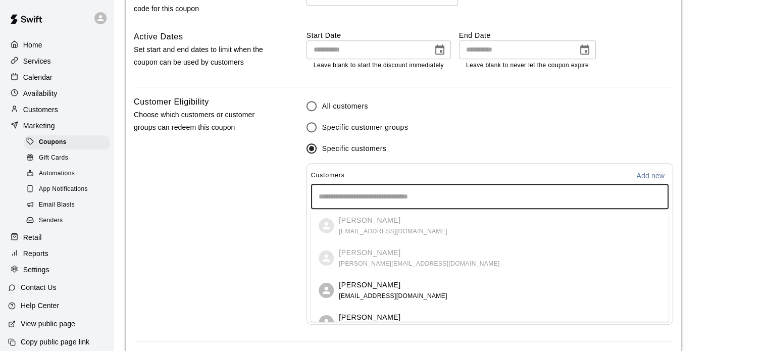
click at [356, 197] on input "Start typing to search customers..." at bounding box center [489, 196] width 348 height 10
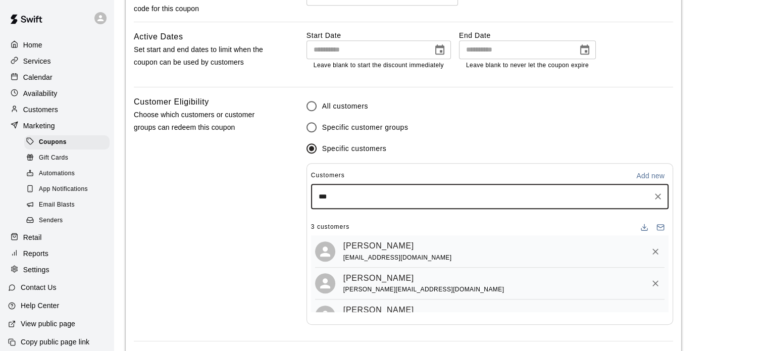
type input "****"
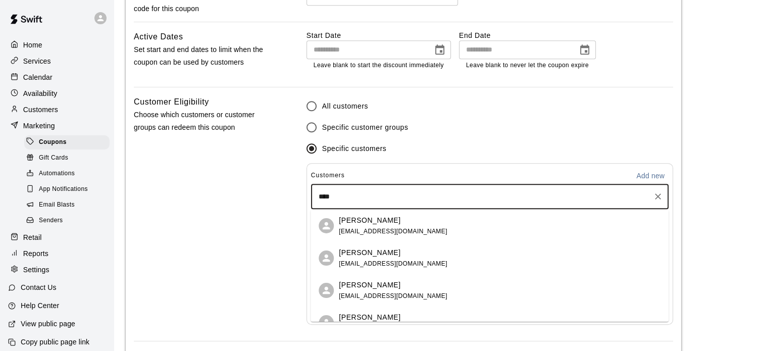
click at [345, 287] on p "[PERSON_NAME]" at bounding box center [370, 284] width 62 height 11
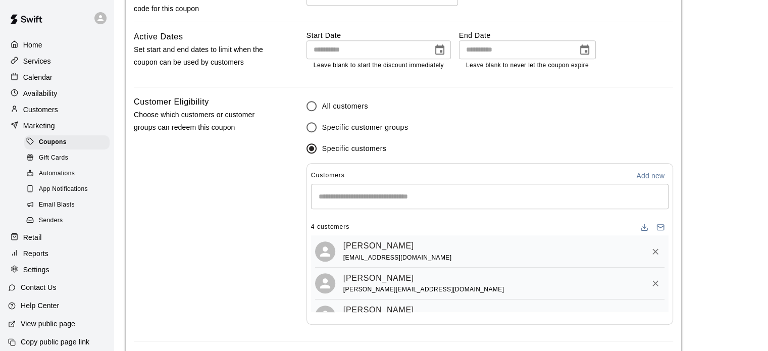
scroll to position [701, 0]
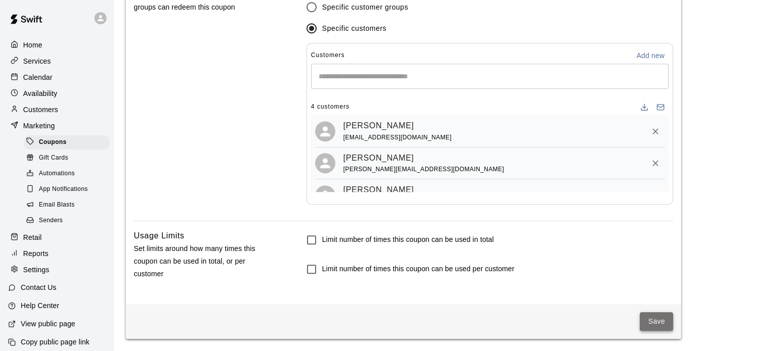
click at [651, 317] on button "Save" at bounding box center [655, 321] width 33 height 19
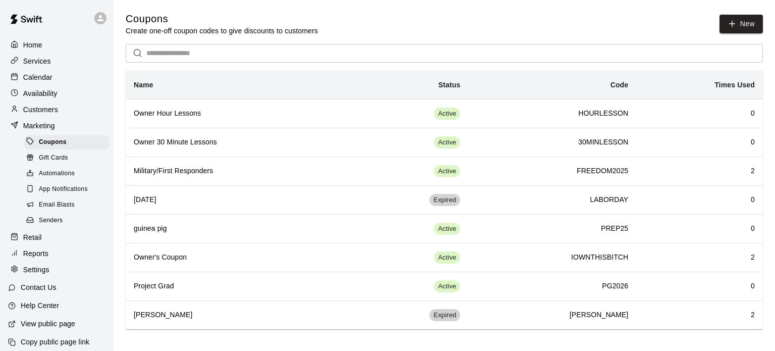
click at [45, 60] on p "Services" at bounding box center [37, 61] width 28 height 10
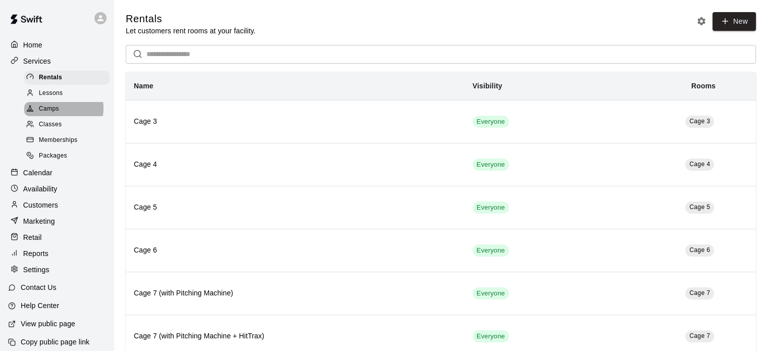
click at [57, 112] on span "Camps" at bounding box center [49, 109] width 20 height 10
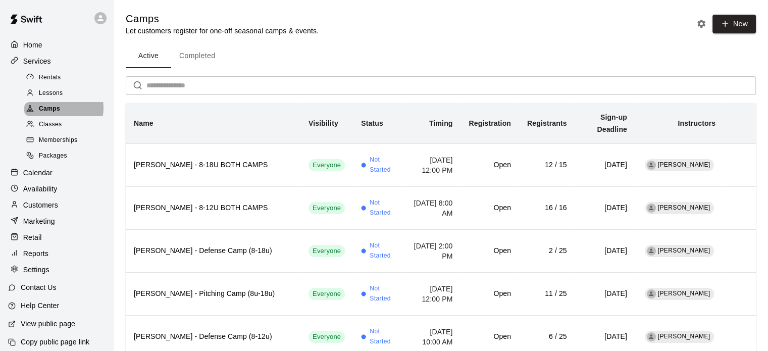
click at [57, 112] on span "Camps" at bounding box center [49, 109] width 21 height 10
click at [733, 23] on button "New" at bounding box center [733, 24] width 43 height 19
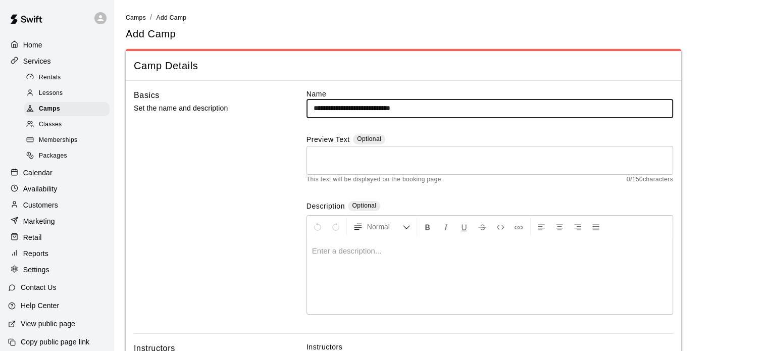
type input "**********"
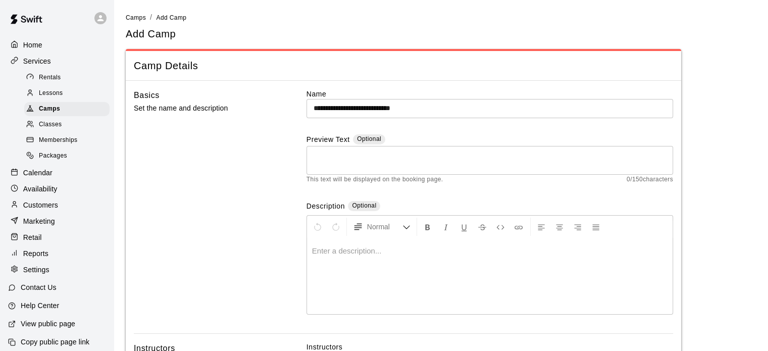
click at [335, 255] on div at bounding box center [489, 276] width 365 height 76
click at [309, 252] on div "**********" at bounding box center [489, 276] width 365 height 76
click at [414, 251] on p "**********" at bounding box center [489, 251] width 355 height 10
click at [414, 228] on div "Normal" at bounding box center [489, 227] width 365 height 22
click at [403, 232] on button "Normal" at bounding box center [382, 227] width 66 height 18
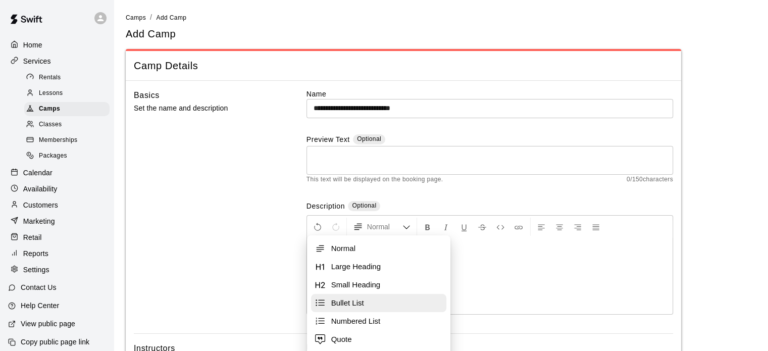
click at [344, 306] on span "Bullet List" at bounding box center [386, 303] width 111 height 10
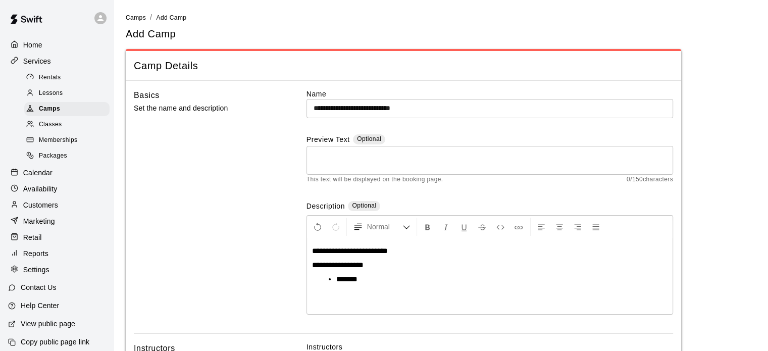
click at [385, 262] on p "**********" at bounding box center [489, 265] width 355 height 10
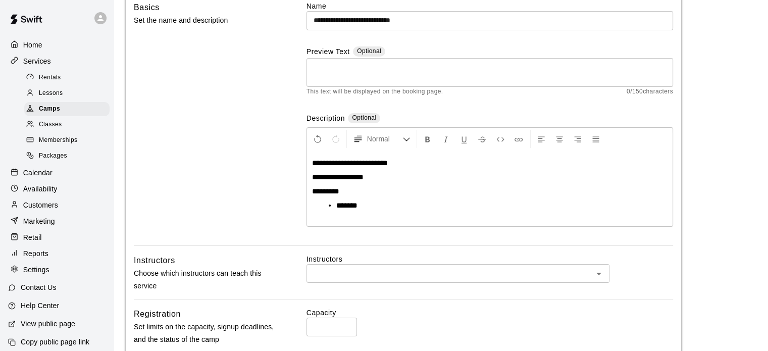
scroll to position [89, 0]
click at [364, 201] on li "*******" at bounding box center [493, 204] width 315 height 10
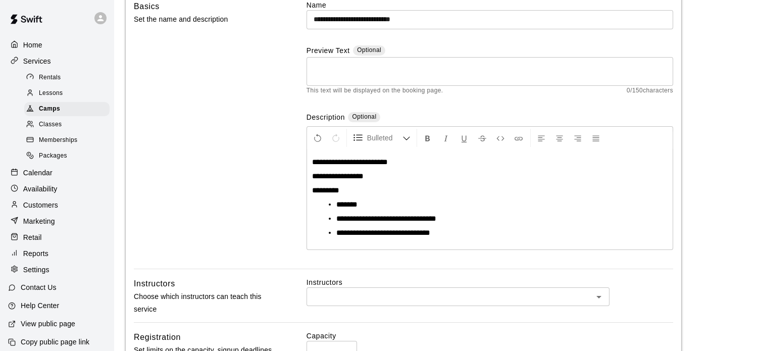
click at [391, 221] on span "**********" at bounding box center [386, 219] width 100 height 8
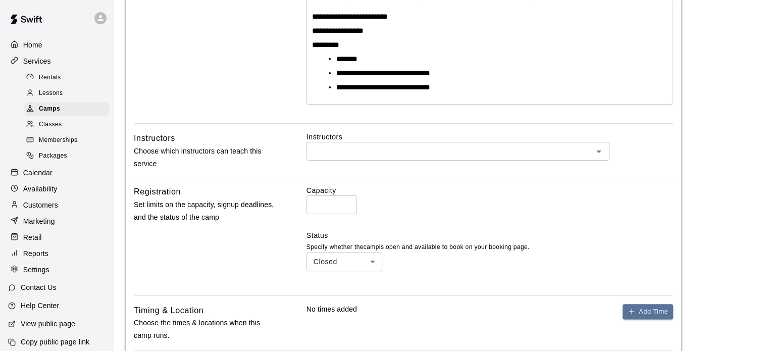
scroll to position [235, 0]
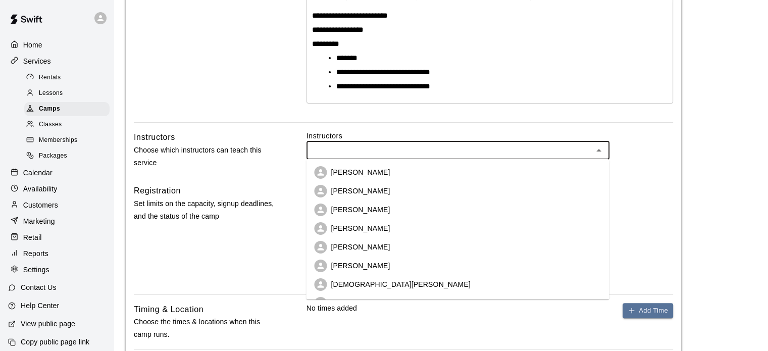
click at [355, 151] on input "text" at bounding box center [449, 150] width 280 height 13
click at [353, 190] on p "[PERSON_NAME]" at bounding box center [360, 191] width 59 height 10
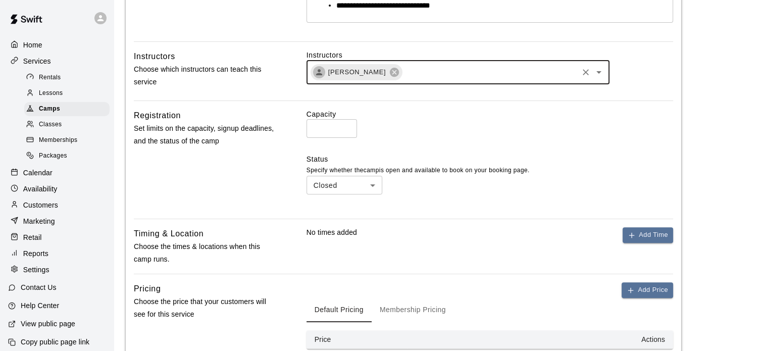
scroll to position [318, 0]
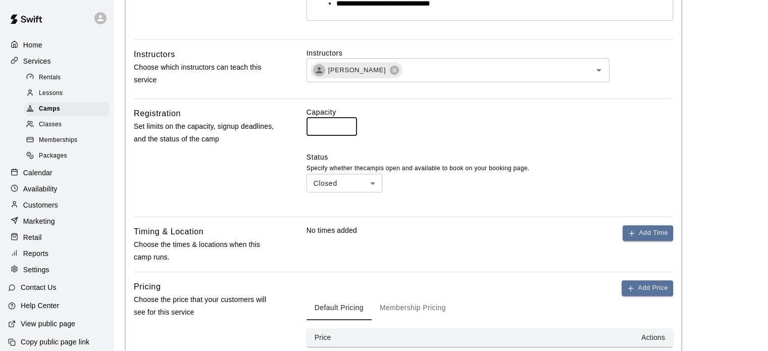
click at [325, 122] on input "*" at bounding box center [331, 126] width 50 height 19
type input "**"
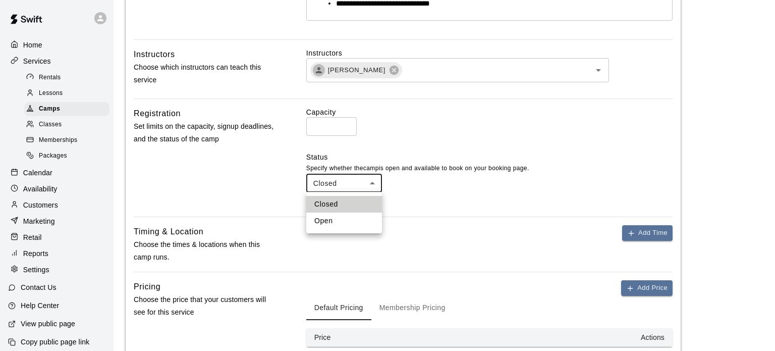
click at [333, 185] on body "**********" at bounding box center [387, 74] width 775 height 784
click at [328, 220] on li "Open" at bounding box center [344, 220] width 76 height 17
type input "****"
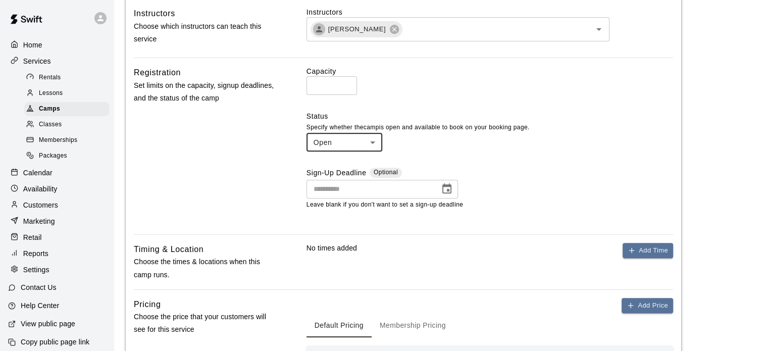
scroll to position [359, 0]
click at [444, 186] on icon "Choose date" at bounding box center [447, 188] width 12 height 12
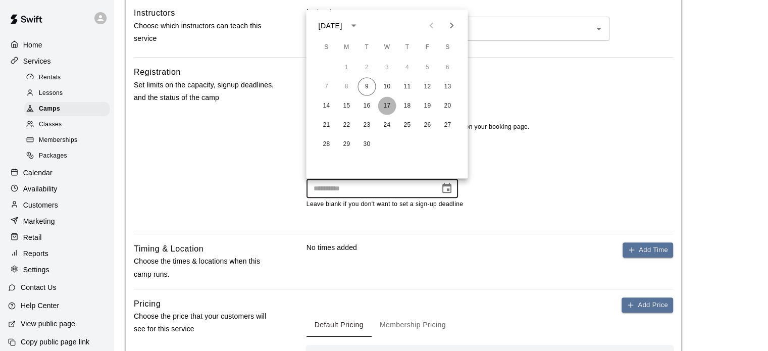
click at [390, 103] on button "17" at bounding box center [387, 105] width 18 height 18
type input "**********"
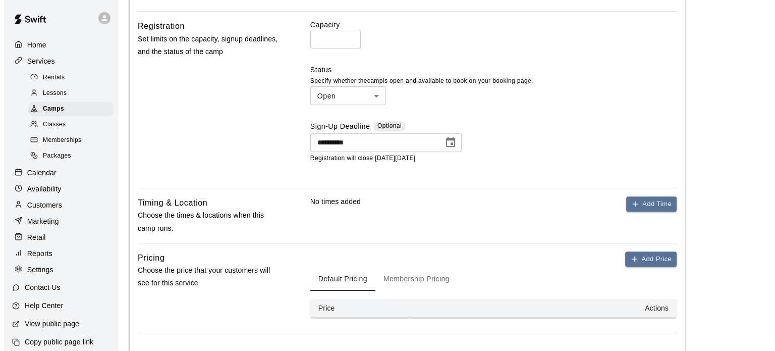
scroll to position [480, 0]
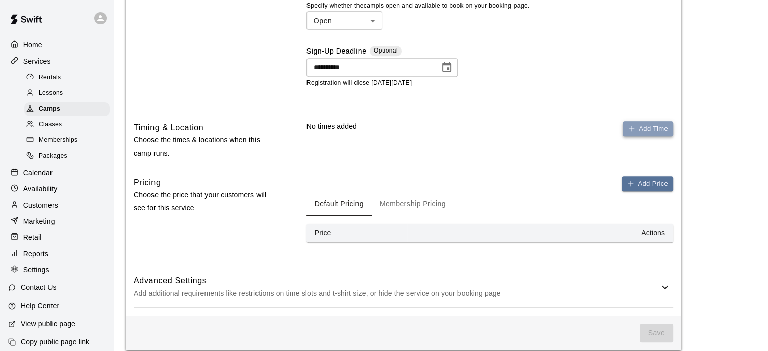
click at [625, 131] on button "Add Time" at bounding box center [647, 129] width 50 height 16
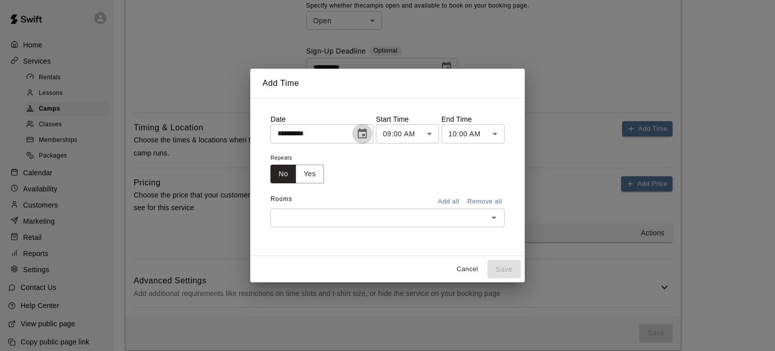
click at [372, 131] on button "Choose date, selected date is Sep 9, 2025" at bounding box center [362, 134] width 20 height 20
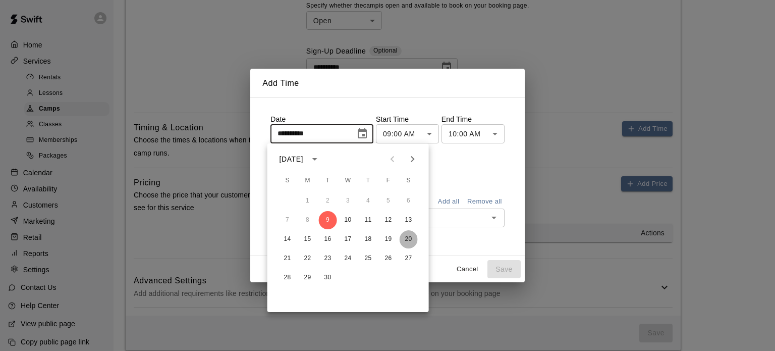
click at [410, 238] on button "20" at bounding box center [409, 239] width 18 height 18
type input "**********"
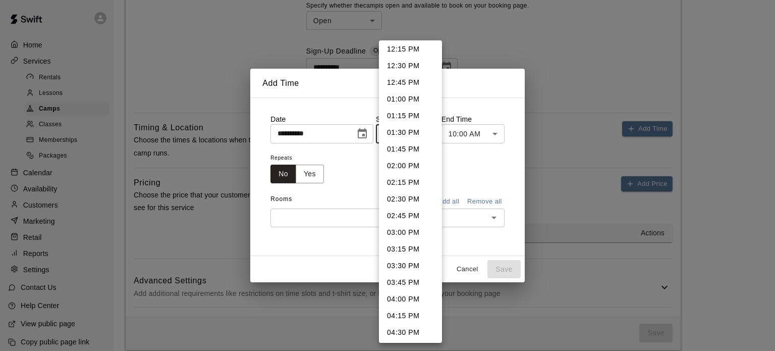
scroll to position [854, 0]
click at [413, 260] on li "04:00 PM" at bounding box center [410, 264] width 63 height 17
type input "********"
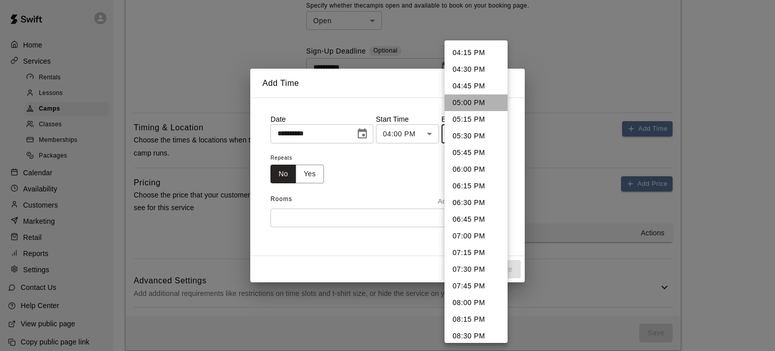
click at [476, 97] on li "05:00 PM" at bounding box center [476, 102] width 63 height 17
type input "********"
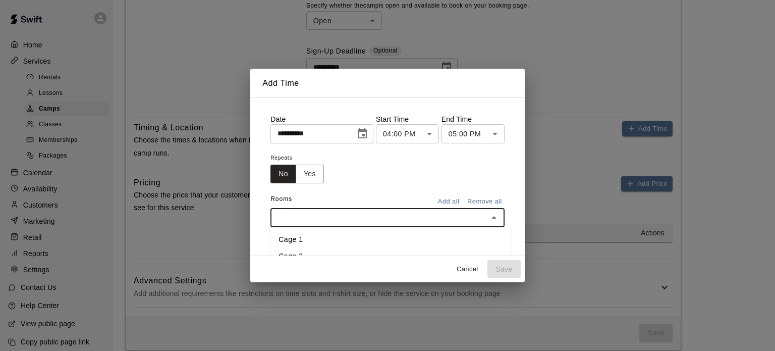
click at [420, 215] on input "text" at bounding box center [379, 217] width 211 height 13
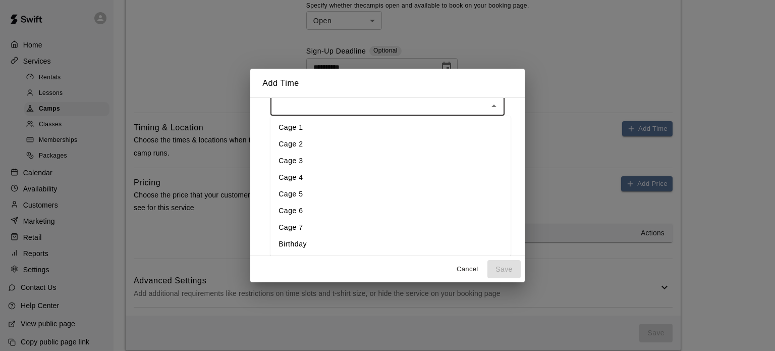
scroll to position [0, 0]
click at [302, 127] on li "Cage 1" at bounding box center [391, 128] width 240 height 17
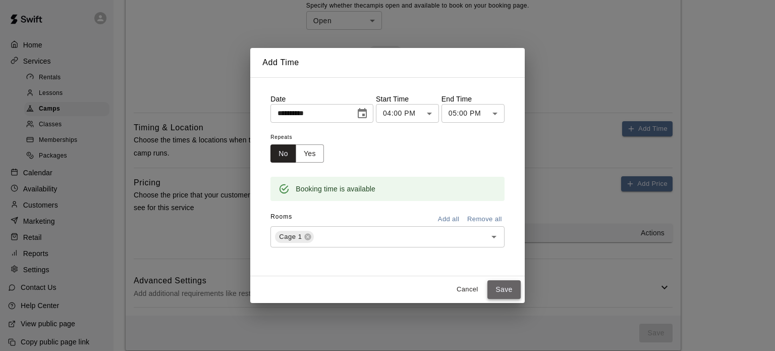
click at [508, 292] on button "Save" at bounding box center [504, 289] width 33 height 19
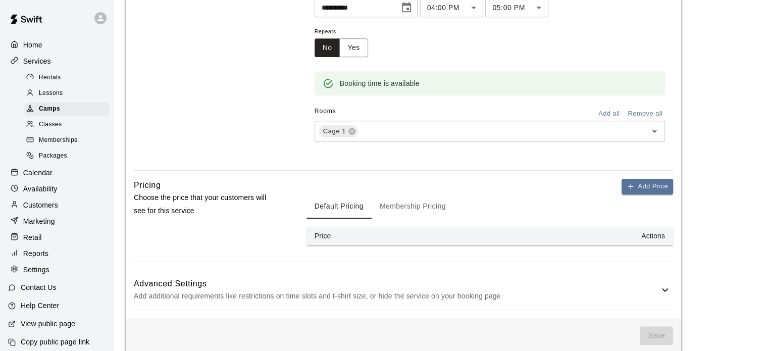
scroll to position [658, 0]
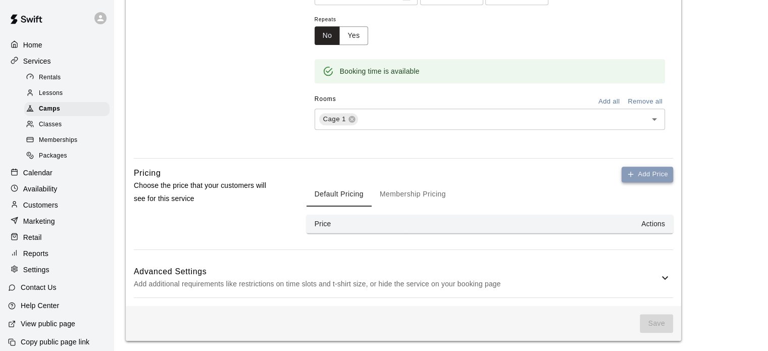
click at [638, 175] on button "Add Price" at bounding box center [646, 175] width 51 height 16
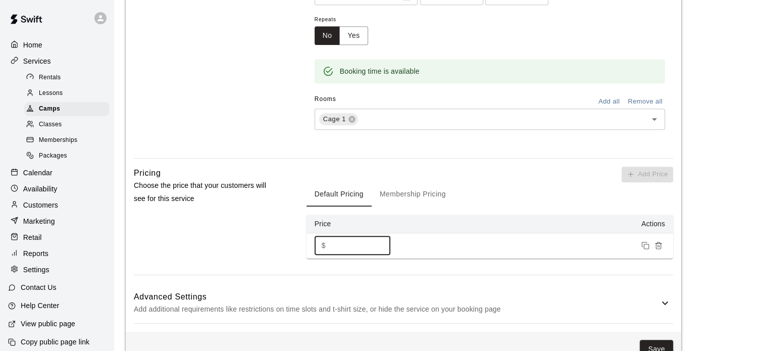
click at [336, 241] on input "*" at bounding box center [360, 245] width 61 height 19
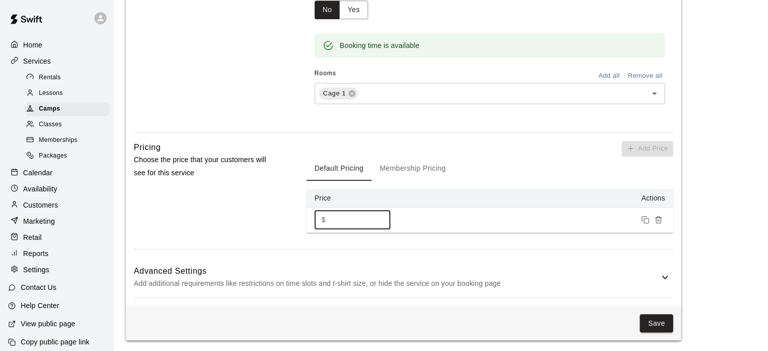
type input "**"
click at [662, 272] on icon at bounding box center [665, 277] width 12 height 12
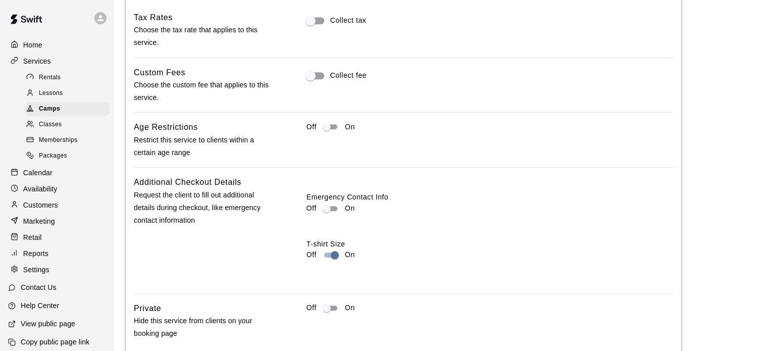
scroll to position [1045, 0]
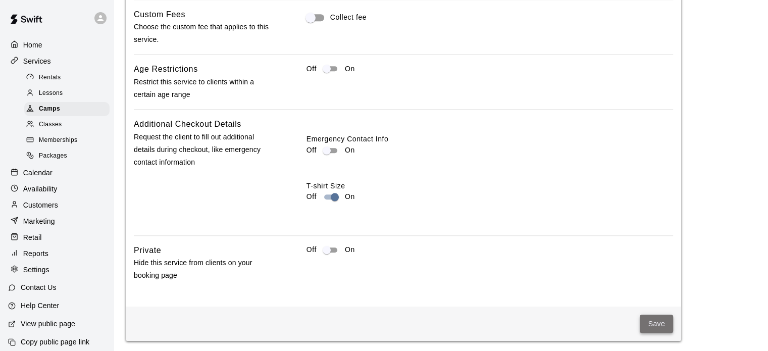
click at [653, 316] on button "Save" at bounding box center [655, 323] width 33 height 19
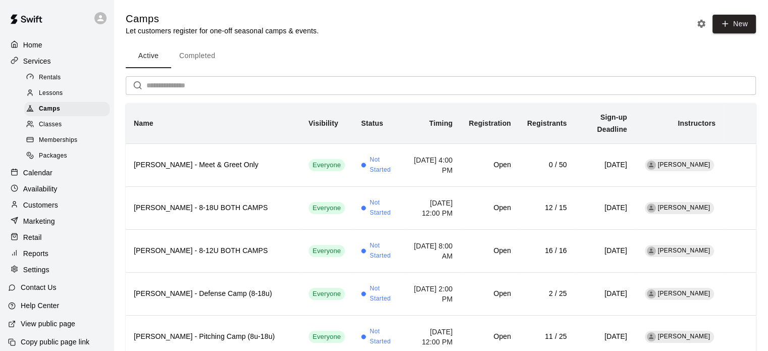
click at [39, 226] on p "Marketing" at bounding box center [39, 221] width 32 height 10
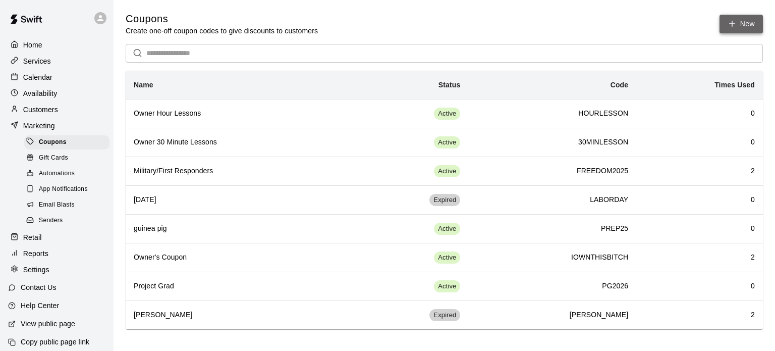
click at [736, 22] on icon "button" at bounding box center [732, 23] width 9 height 9
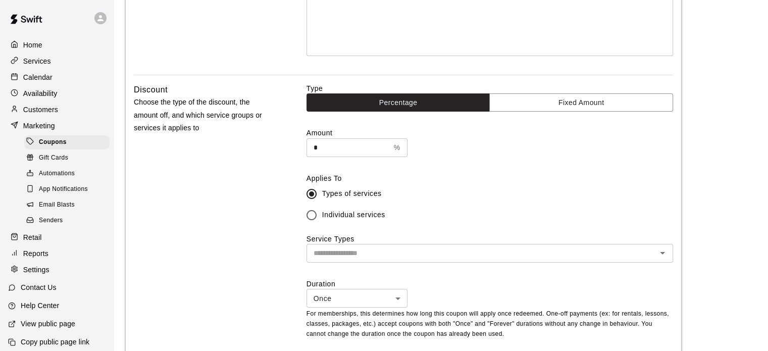
scroll to position [193, 0]
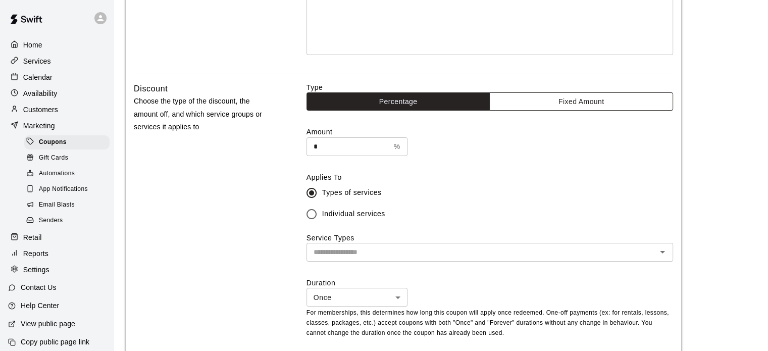
type input "**********"
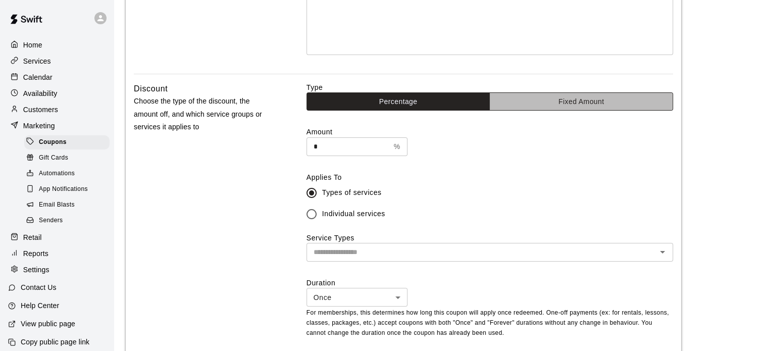
click at [540, 100] on button "Fixed Amount" at bounding box center [581, 101] width 184 height 19
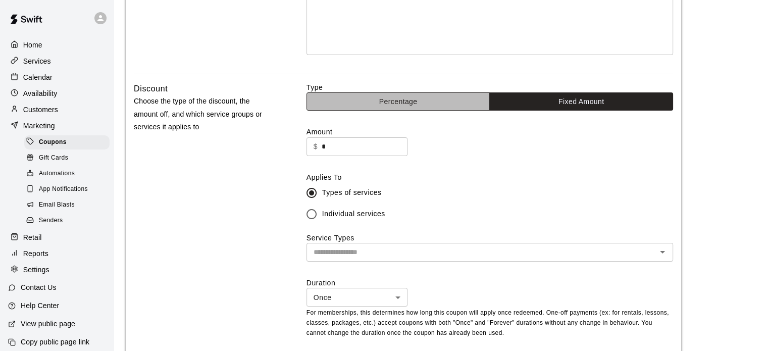
click at [414, 102] on button "Percentage" at bounding box center [398, 101] width 184 height 19
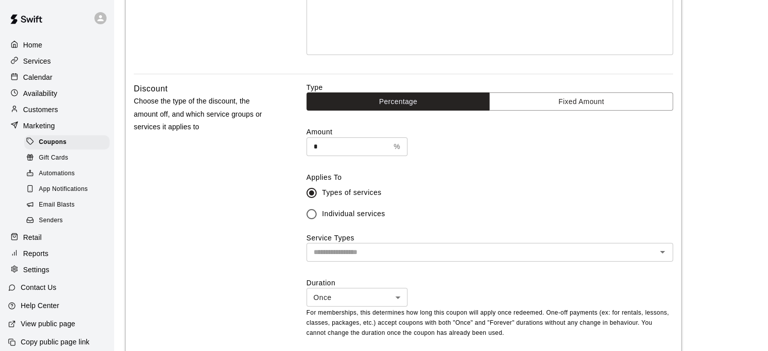
click at [328, 147] on input "*" at bounding box center [347, 146] width 83 height 19
type input "***"
click at [271, 182] on div "Discount Choose the type of the discount, the amount off, and which service gro…" at bounding box center [204, 218] width 140 height 272
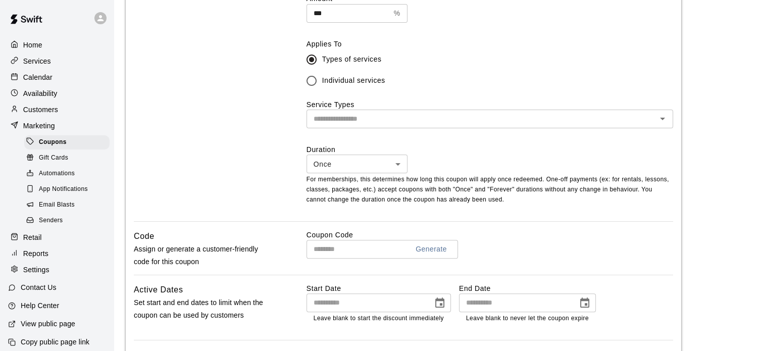
scroll to position [327, 0]
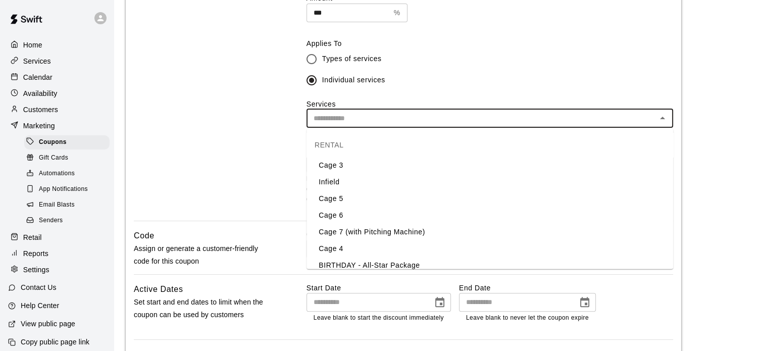
click at [337, 116] on input "text" at bounding box center [481, 118] width 344 height 13
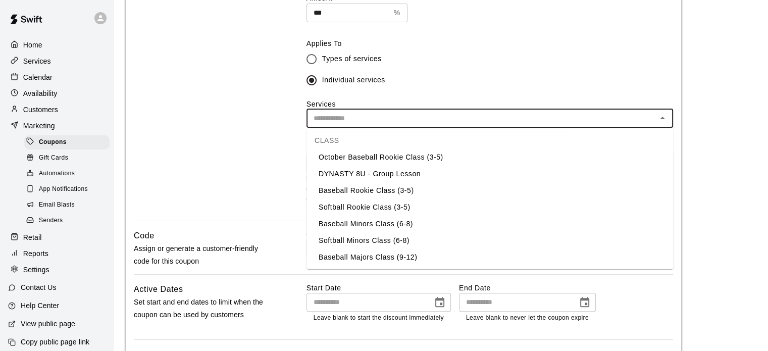
scroll to position [1066, 0]
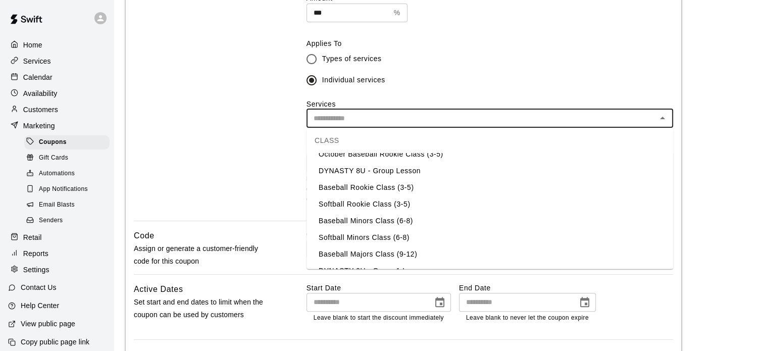
click at [378, 186] on li "Baseball Rookie Class (3-5)" at bounding box center [489, 188] width 366 height 17
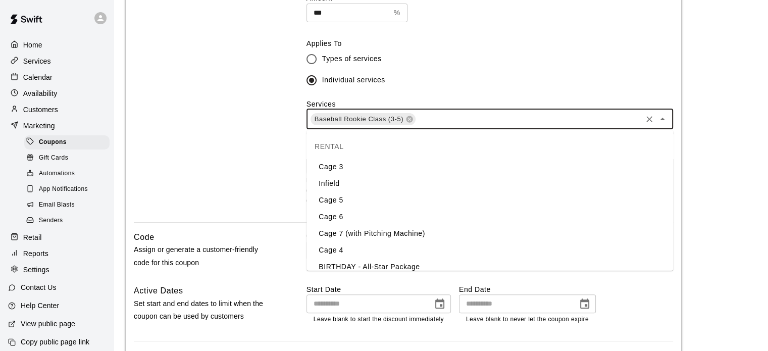
click at [433, 118] on input "text" at bounding box center [528, 119] width 224 height 13
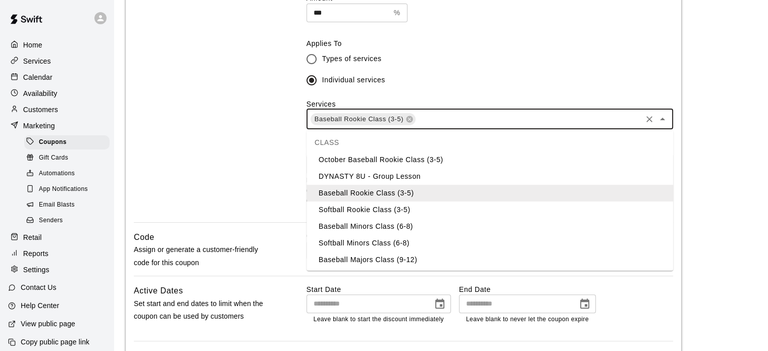
scroll to position [1062, 0]
click at [381, 212] on li "Softball Rookie Class (3-5)" at bounding box center [489, 210] width 366 height 17
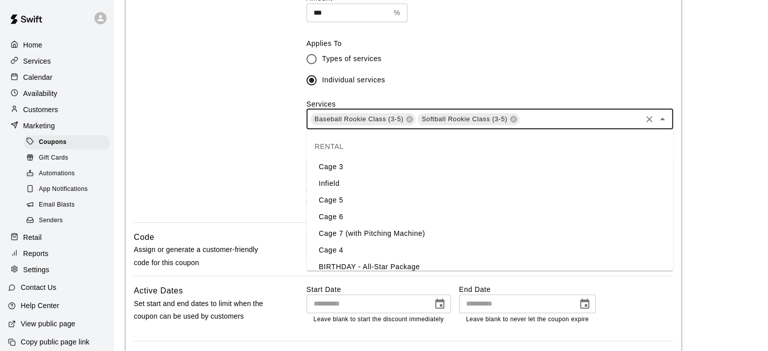
click at [540, 117] on input "text" at bounding box center [580, 119] width 120 height 13
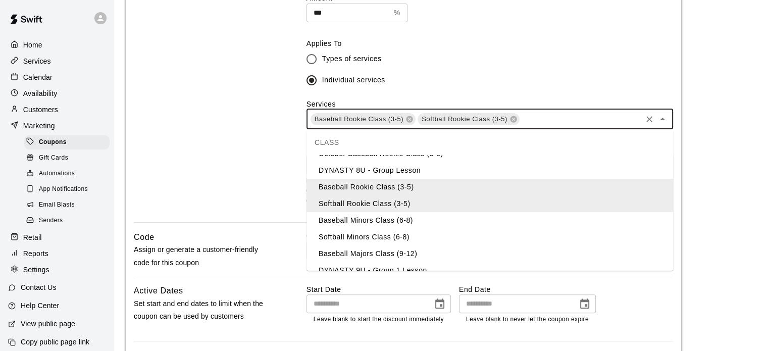
scroll to position [1068, 0]
click at [388, 221] on li "Baseball Minors Class (6-8)" at bounding box center [489, 220] width 366 height 17
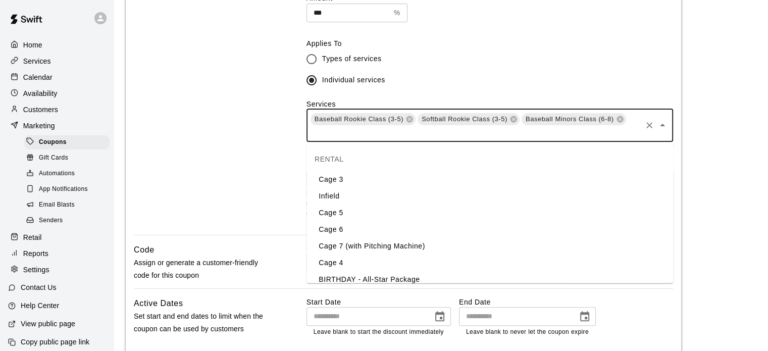
click at [469, 133] on input "text" at bounding box center [474, 132] width 331 height 13
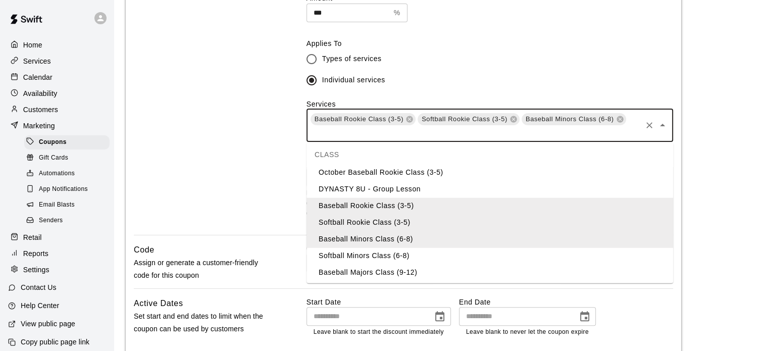
scroll to position [1055, 0]
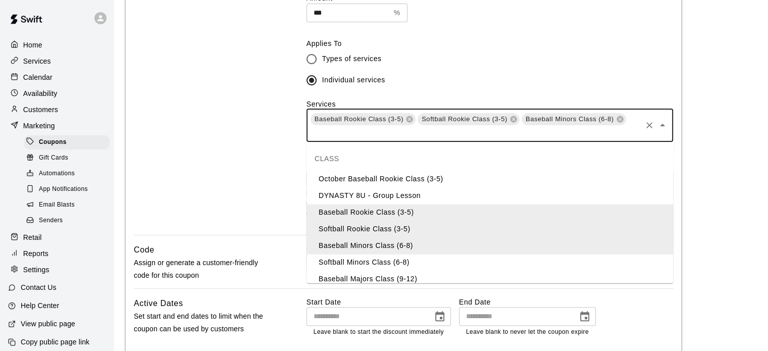
click at [371, 266] on li "Softball Minors Class (6-8)" at bounding box center [489, 262] width 366 height 17
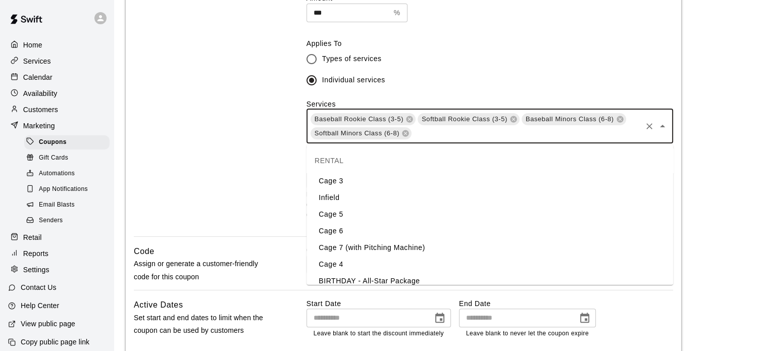
click at [429, 135] on input "text" at bounding box center [526, 133] width 228 height 13
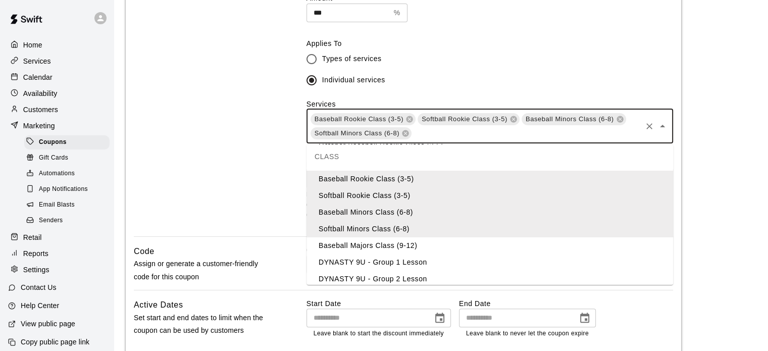
scroll to position [1090, 0]
click at [360, 249] on li "Baseball Majors Class (9-12)" at bounding box center [489, 246] width 366 height 17
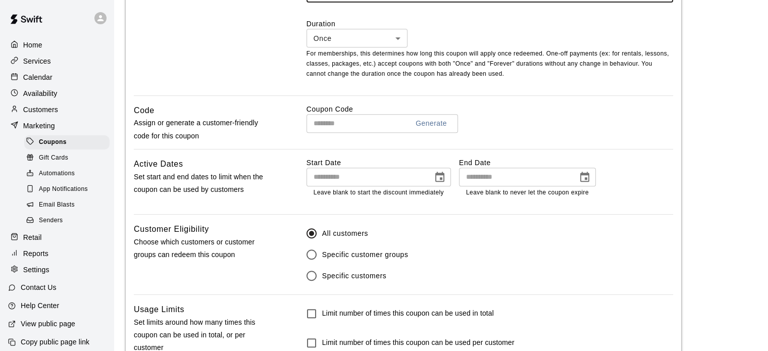
scroll to position [468, 0]
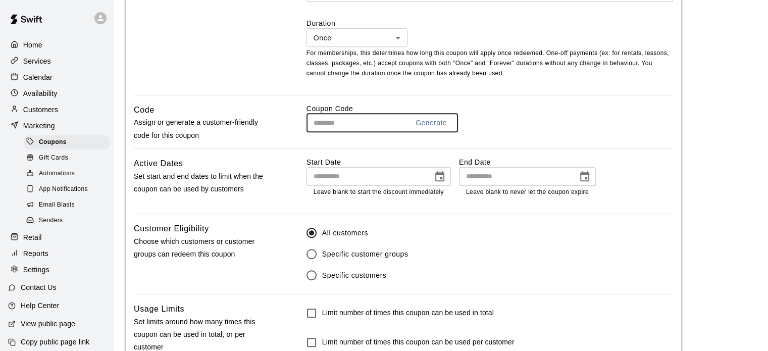
click at [317, 122] on input "text" at bounding box center [353, 123] width 94 height 19
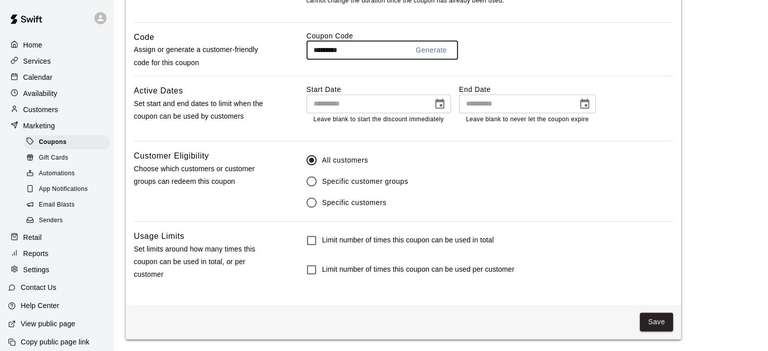
scroll to position [541, 0]
type input "*********"
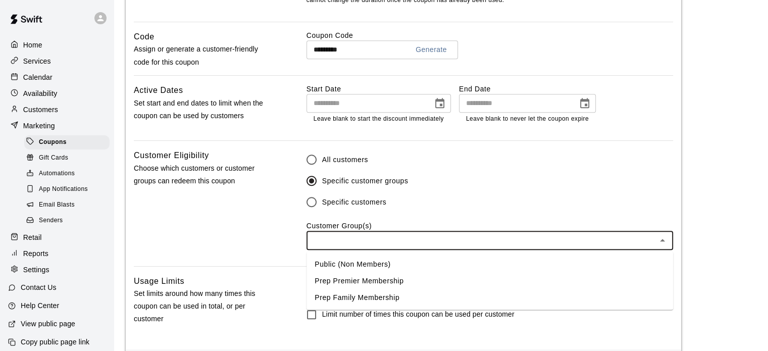
click at [330, 237] on input "text" at bounding box center [481, 240] width 344 height 13
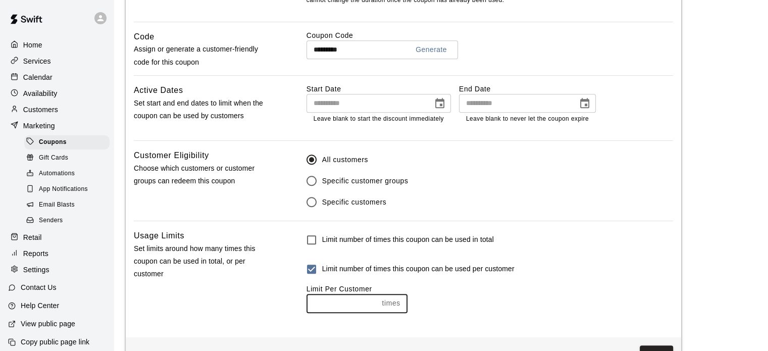
click at [341, 301] on input "number" at bounding box center [342, 303] width 72 height 19
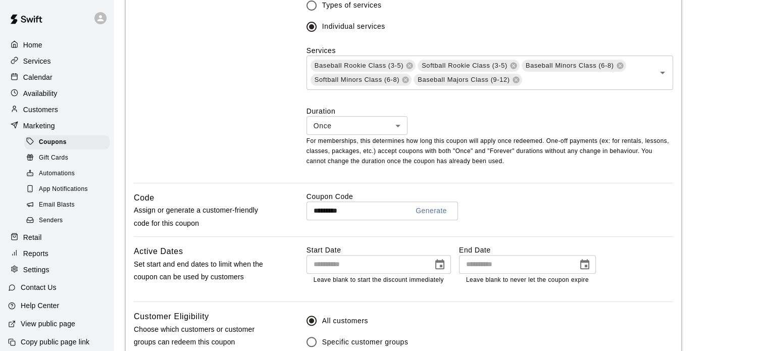
scroll to position [575, 0]
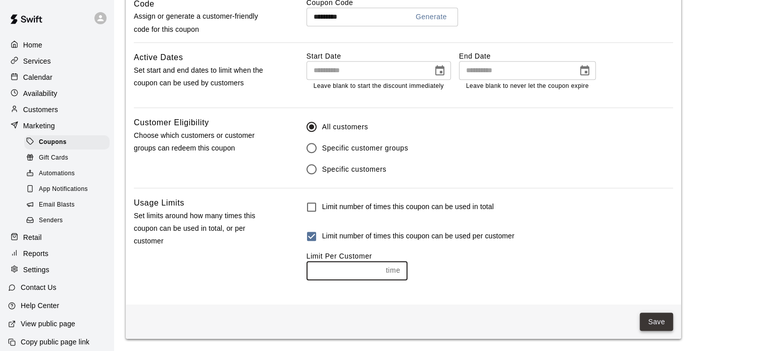
type input "*"
click at [661, 324] on button "Save" at bounding box center [655, 321] width 33 height 19
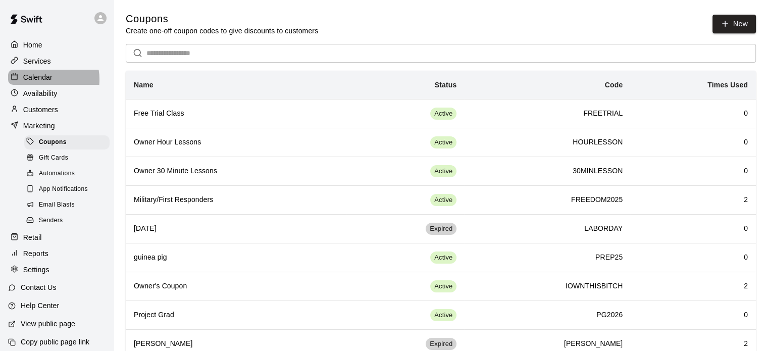
click at [37, 81] on p "Calendar" at bounding box center [37, 77] width 29 height 10
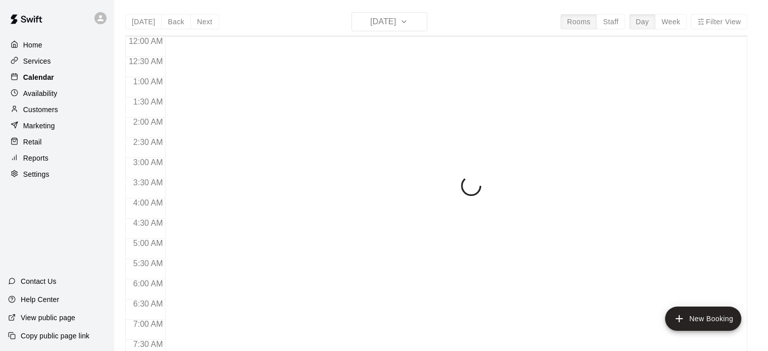
scroll to position [643, 0]
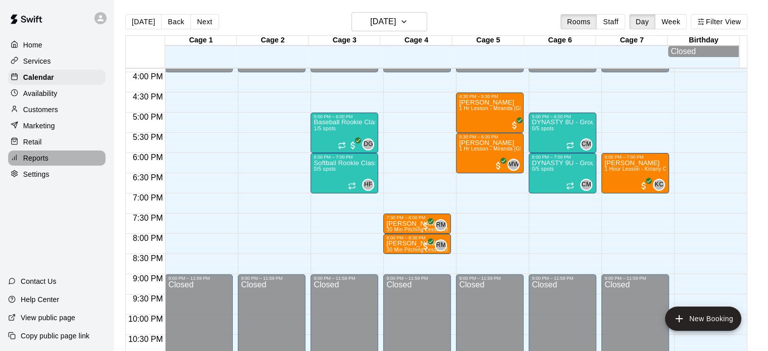
click at [36, 163] on p "Reports" at bounding box center [35, 158] width 25 height 10
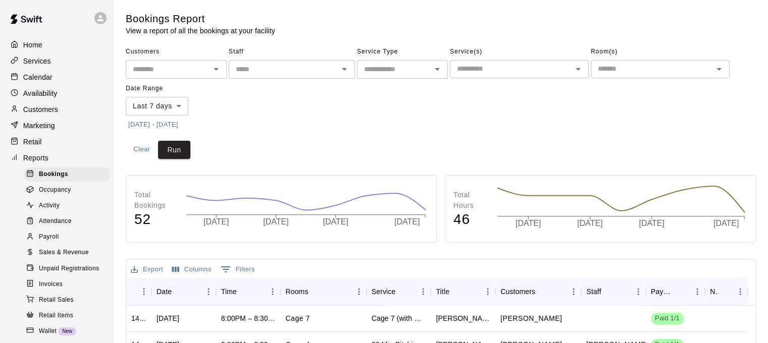
click at [59, 258] on span "Sales & Revenue" at bounding box center [64, 253] width 50 height 10
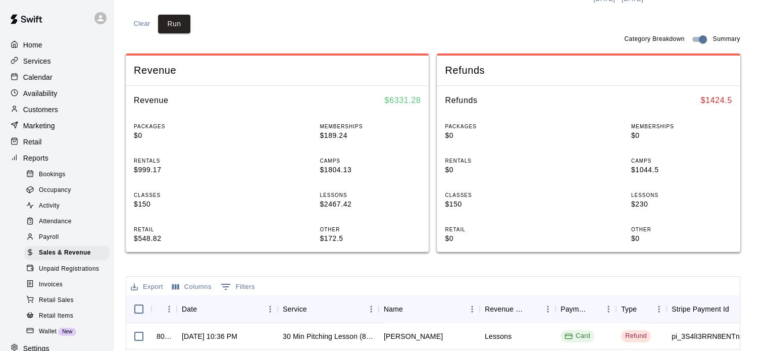
scroll to position [115, 0]
